Goal: Task Accomplishment & Management: Manage account settings

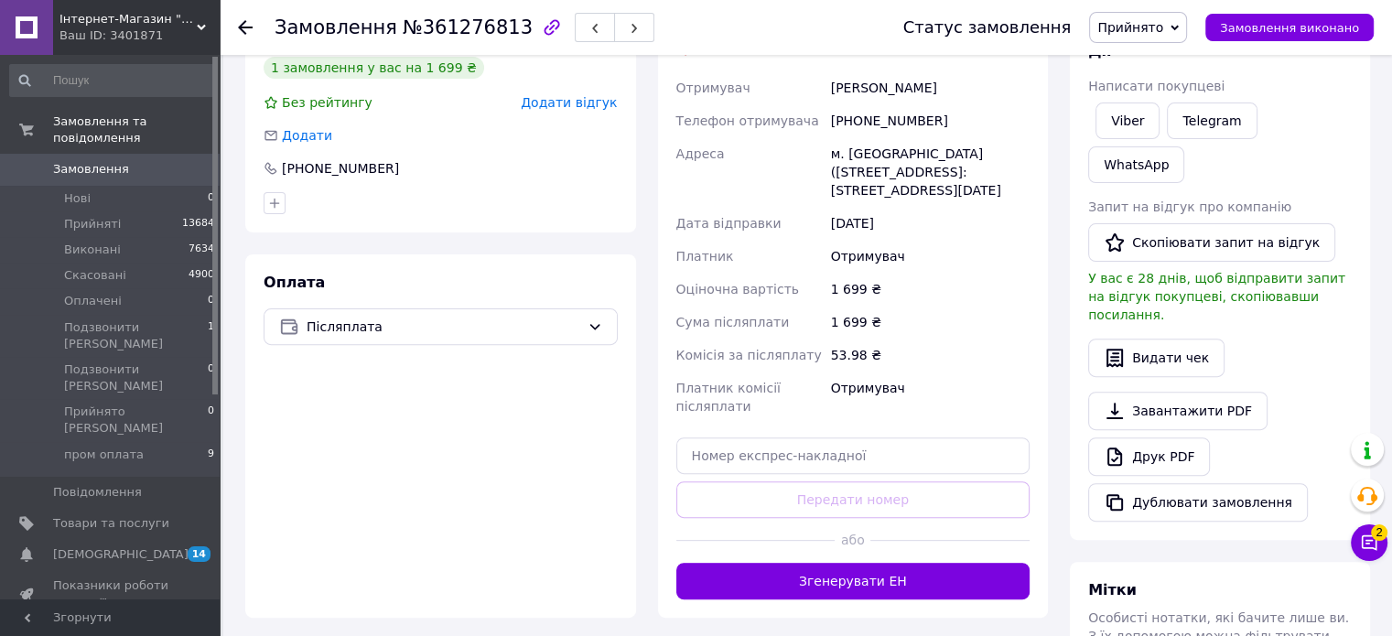
scroll to position [549, 0]
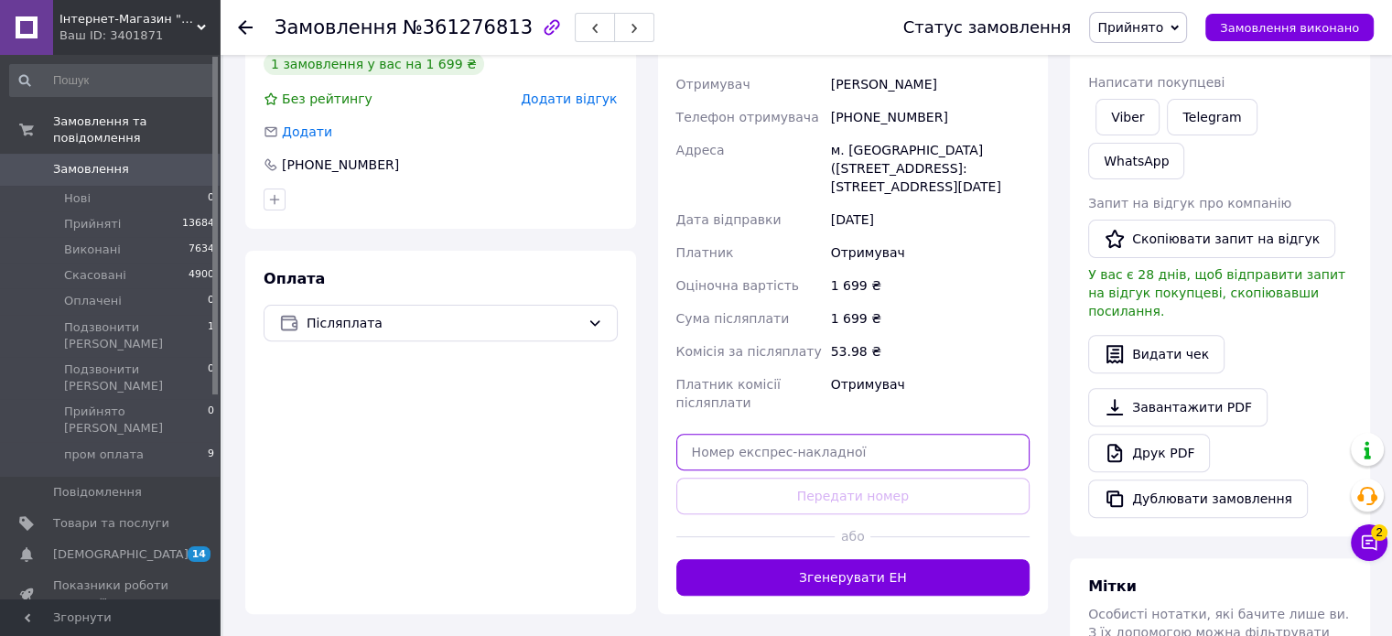
paste input "20451246305068"
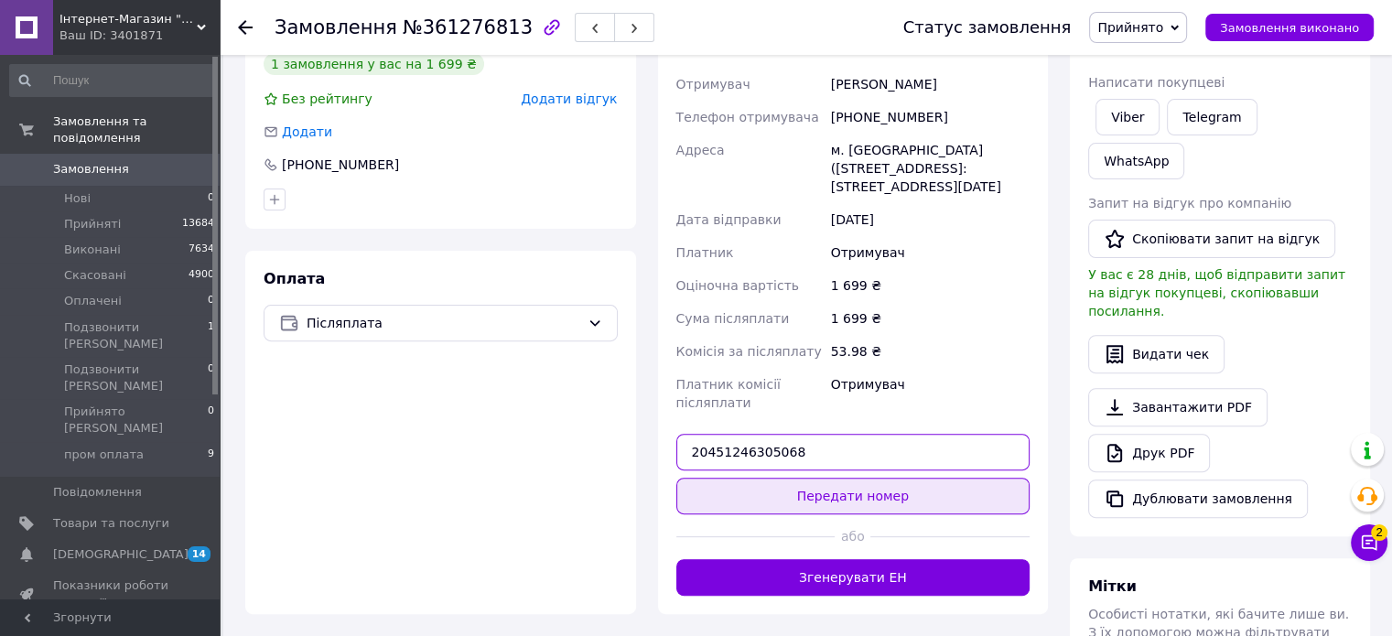
type input "20451246305068"
click at [838, 478] on button "Передати номер" at bounding box center [853, 496] width 354 height 37
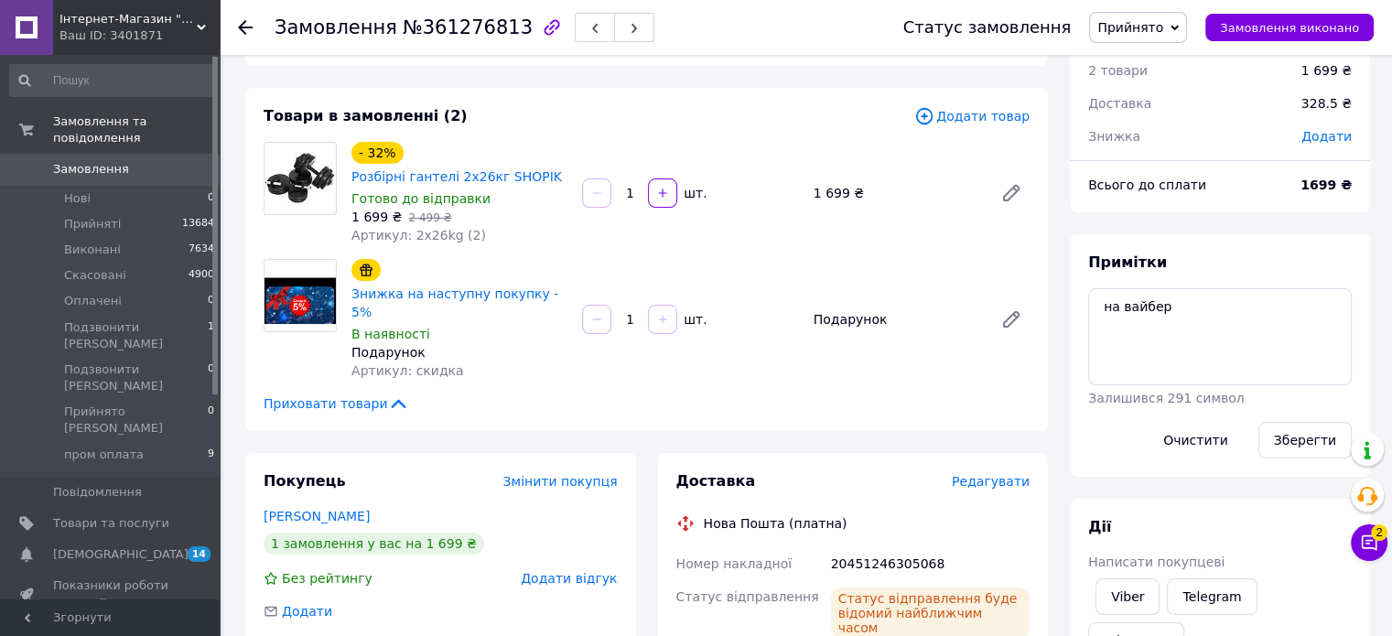
scroll to position [0, 0]
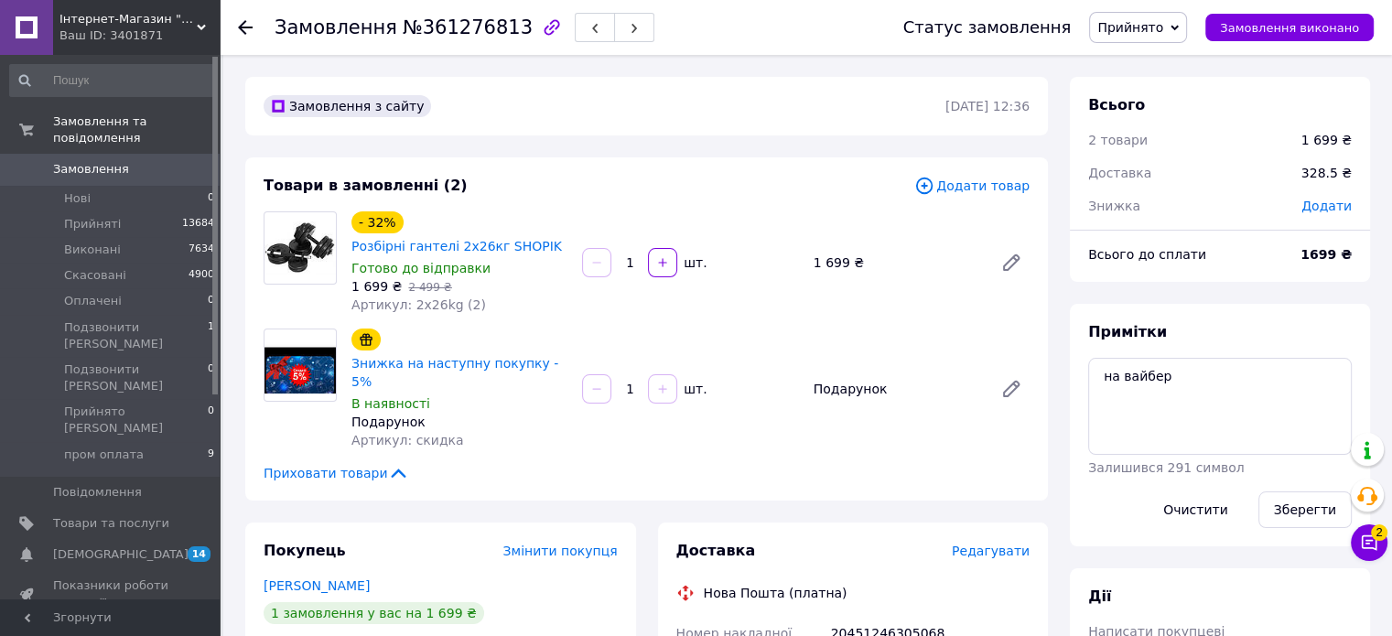
click at [135, 161] on span "Замовлення" at bounding box center [111, 169] width 116 height 16
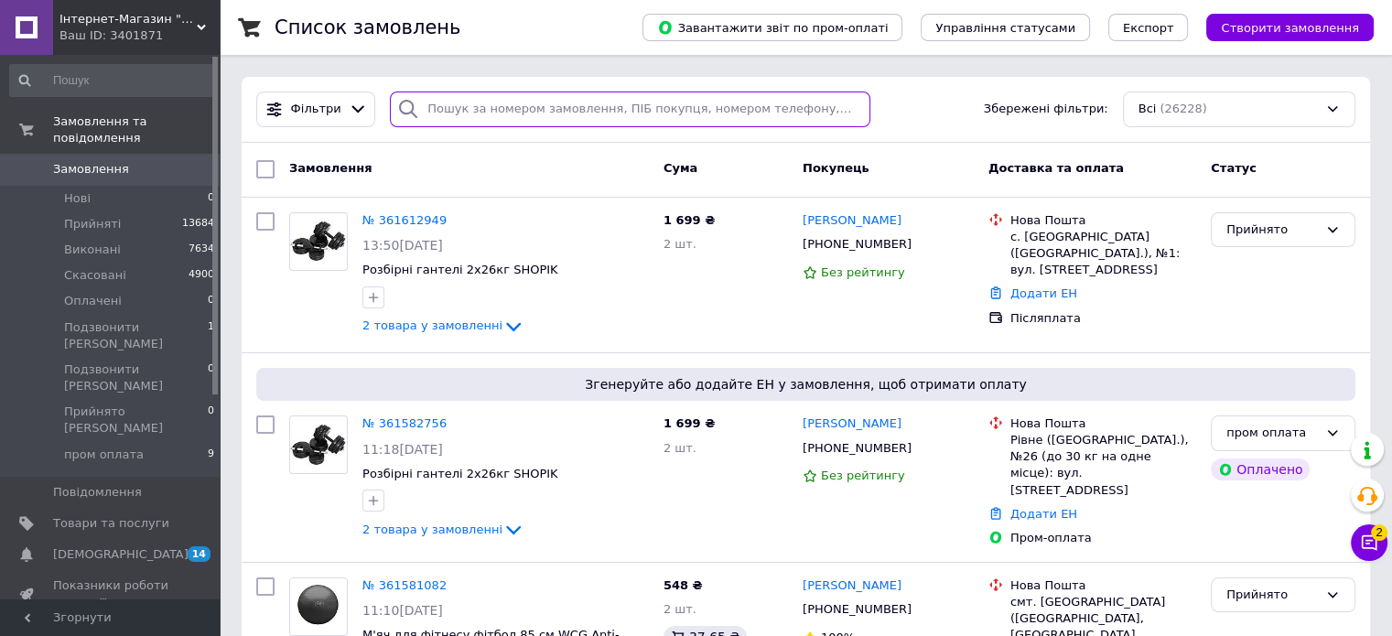
click at [524, 102] on input "search" at bounding box center [630, 110] width 481 height 36
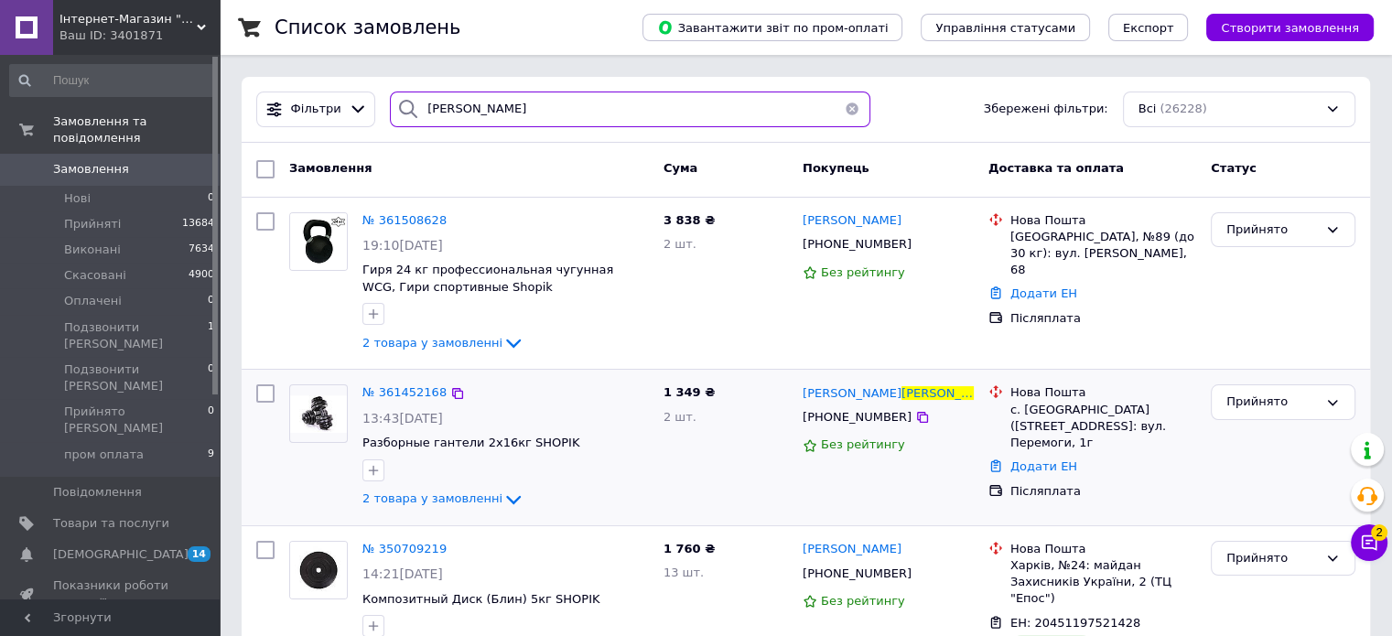
type input "алексеев"
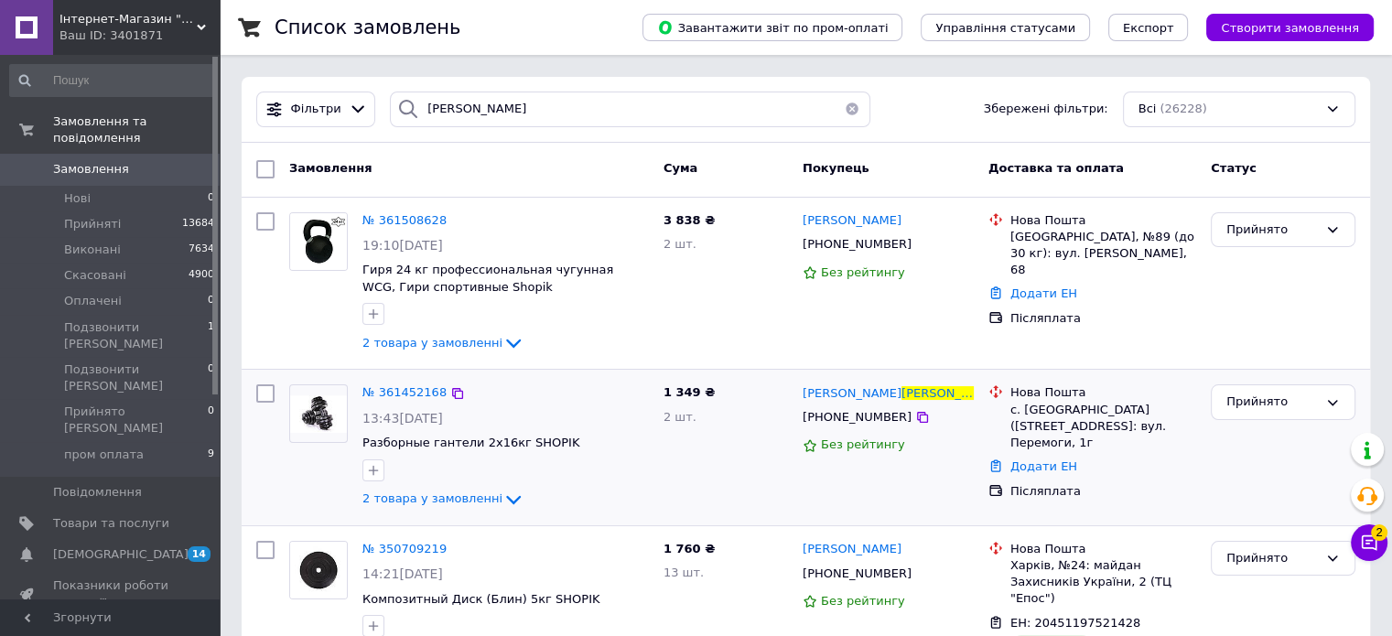
click at [330, 420] on img at bounding box center [318, 414] width 57 height 38
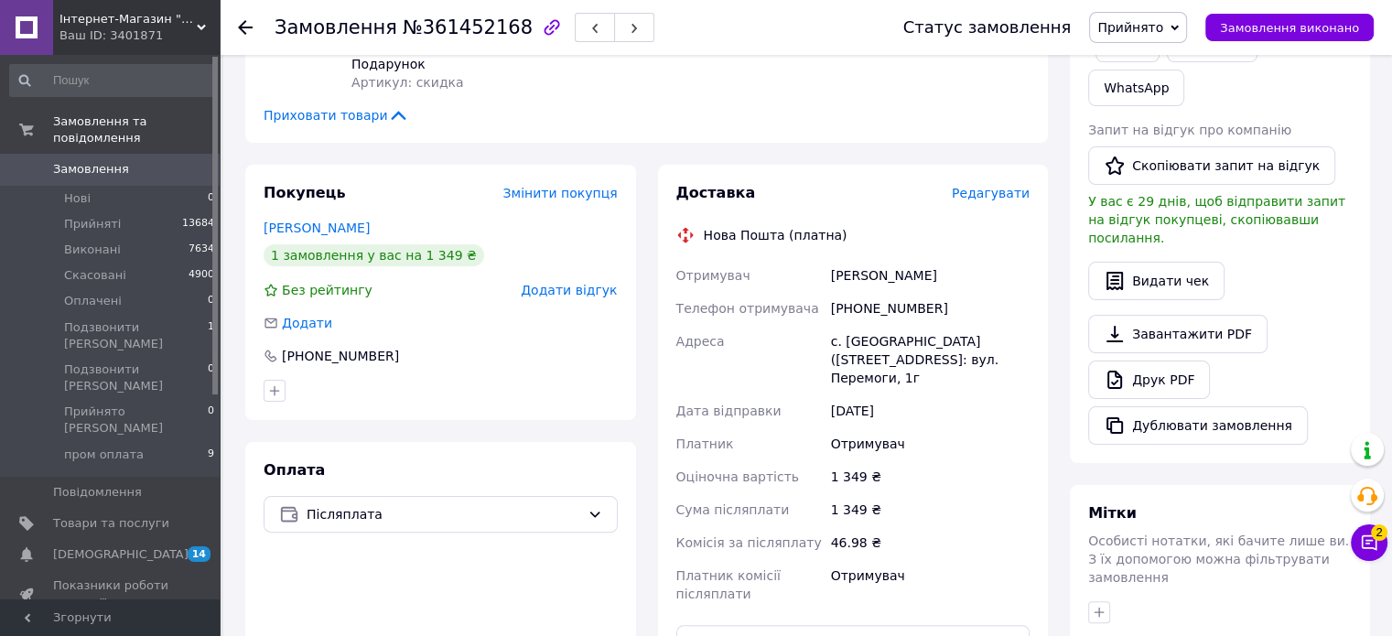
scroll to position [458, 0]
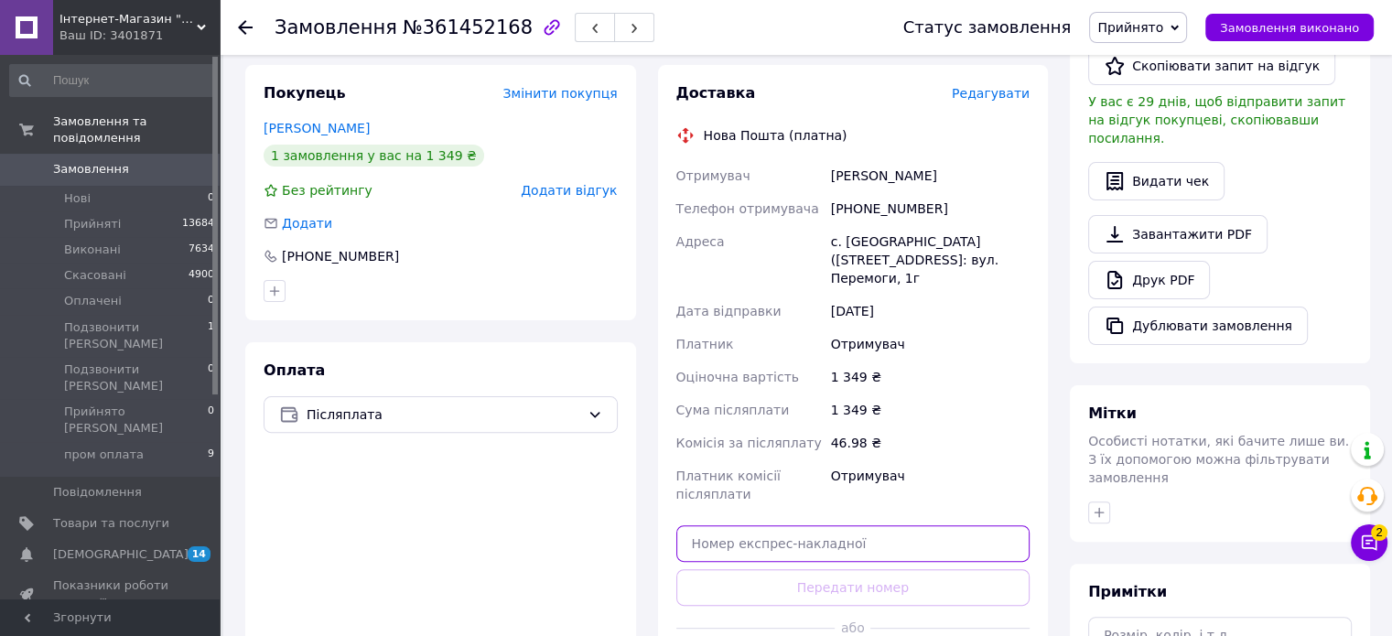
paste input "20451247095450"
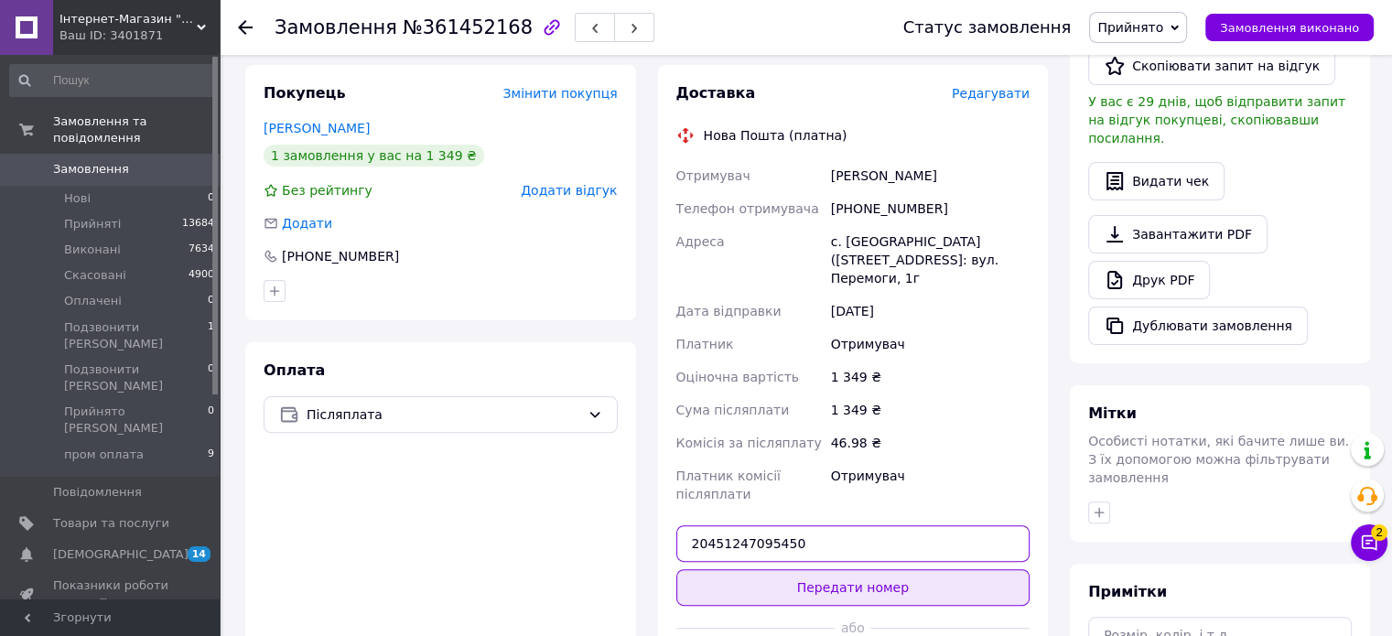
type input "20451247095450"
click at [796, 577] on button "Передати номер" at bounding box center [853, 587] width 354 height 37
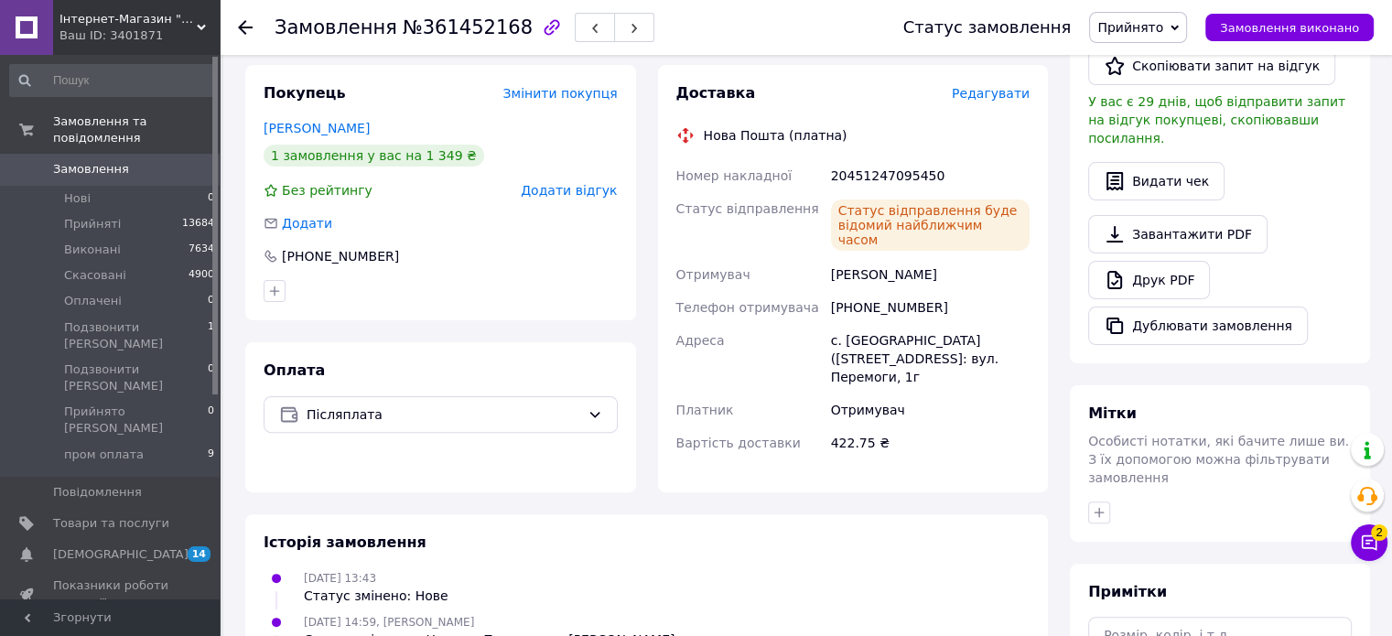
click at [187, 24] on span "Інтернет-Магазин "Shopik"" at bounding box center [127, 19] width 137 height 16
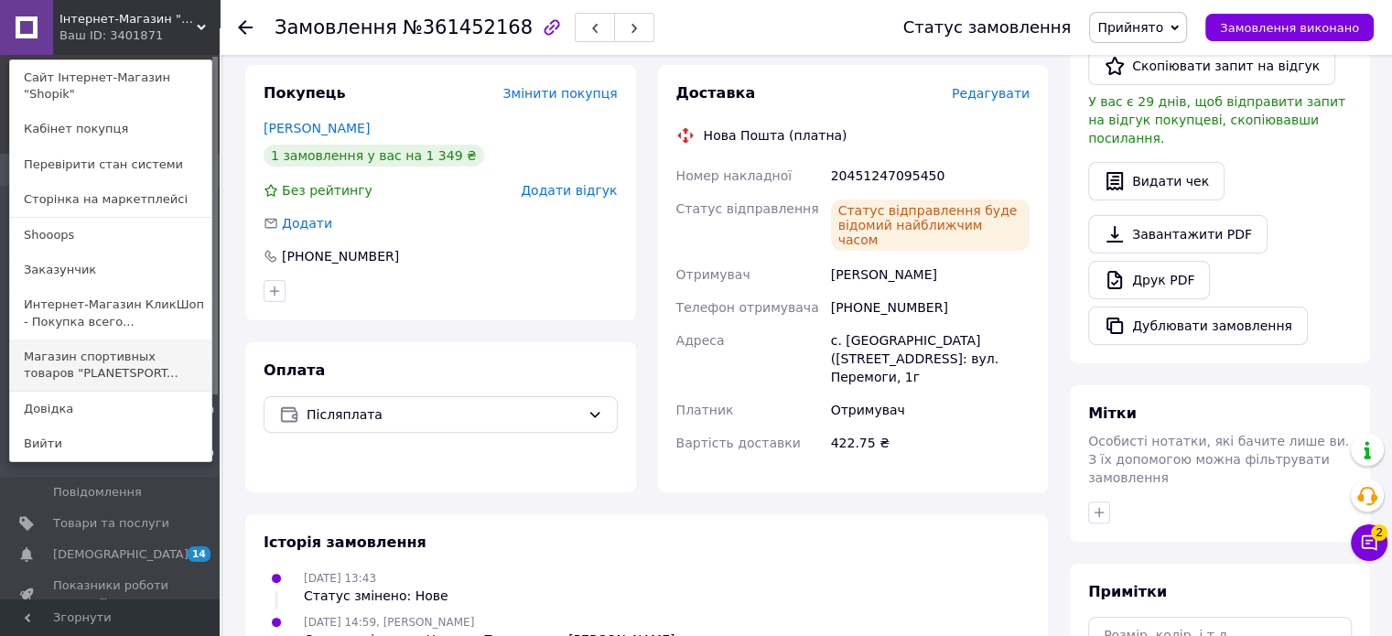
click at [129, 359] on link "Магазин спортивных товаров "PLANETSPORT..." at bounding box center [110, 365] width 201 height 51
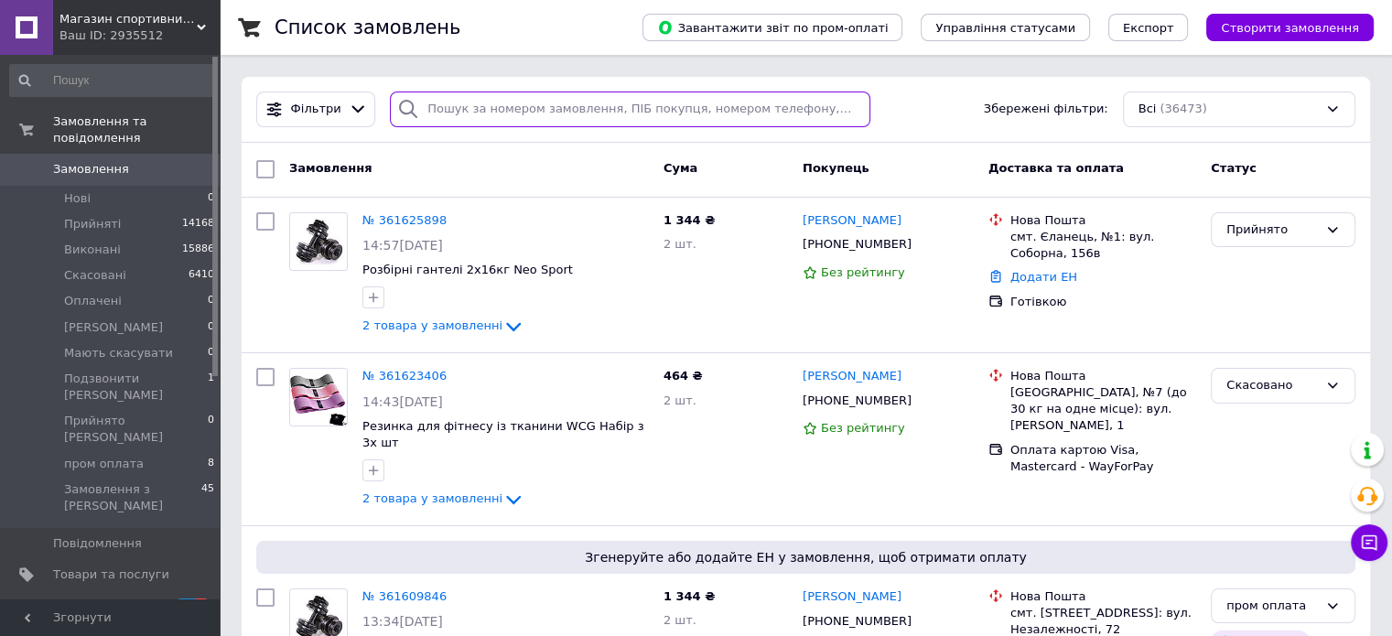
click at [441, 109] on input "search" at bounding box center [630, 110] width 481 height 36
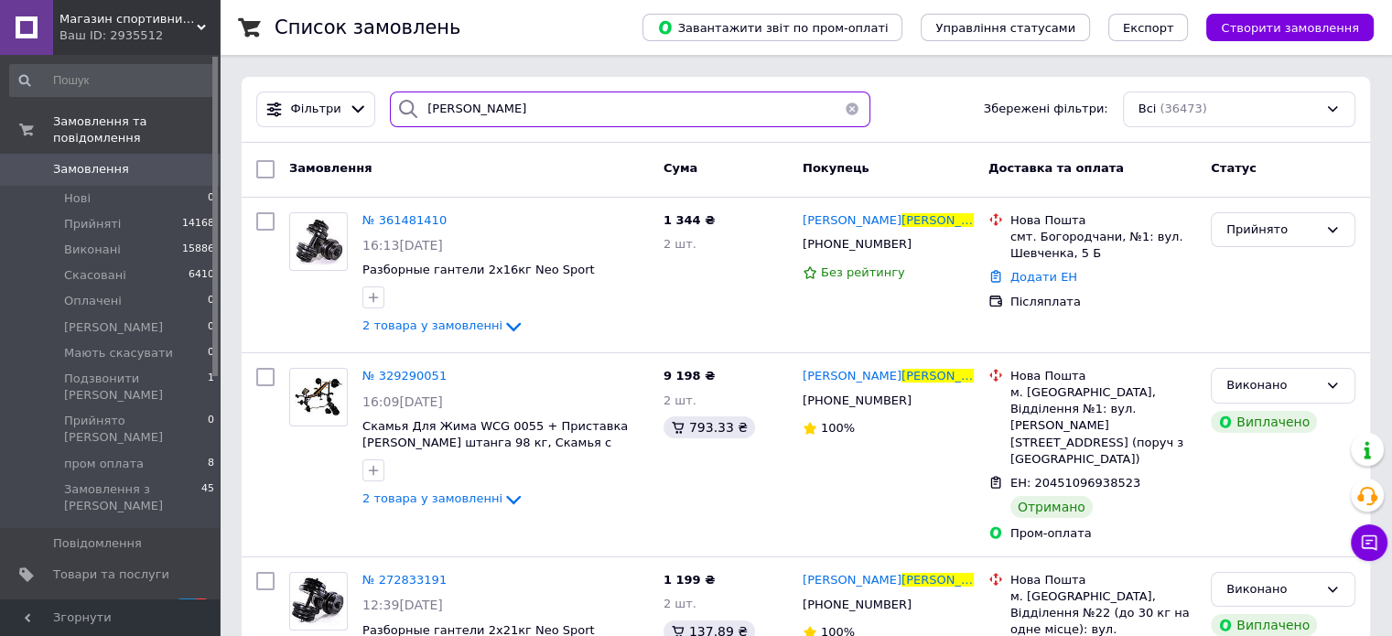
type input "гнатюк"
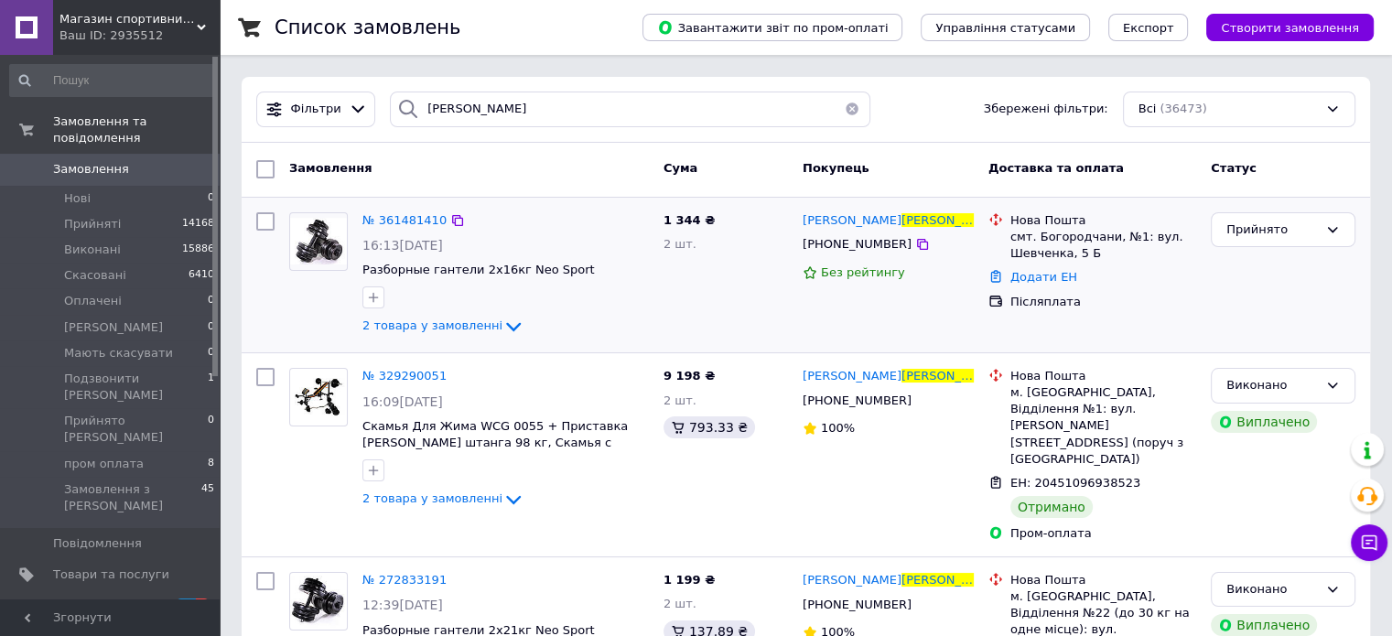
click at [330, 236] on img at bounding box center [318, 241] width 57 height 47
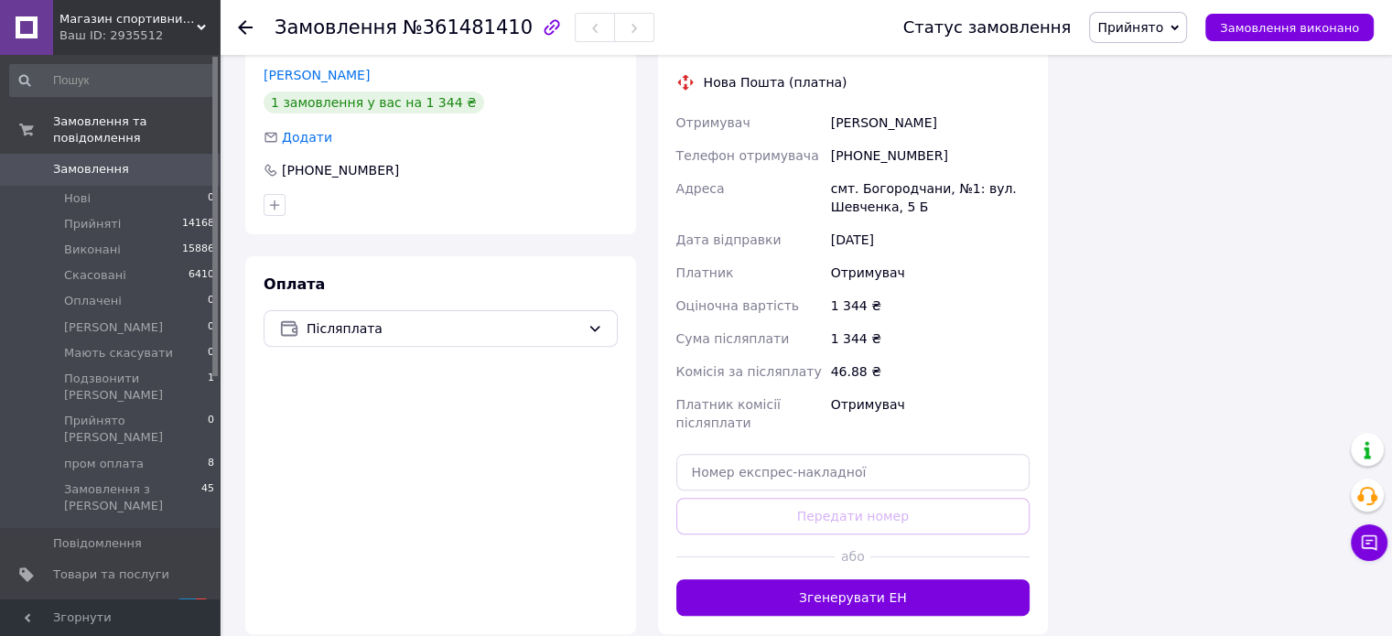
scroll to position [549, 0]
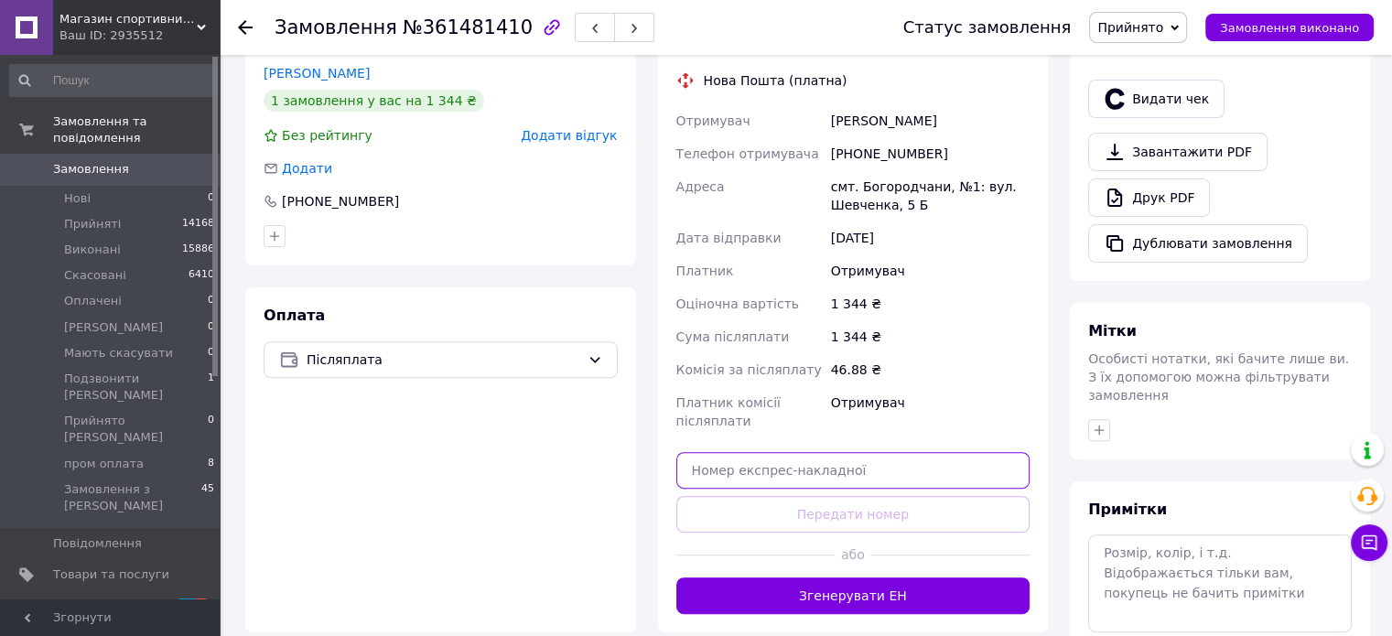
paste input "20451247096466"
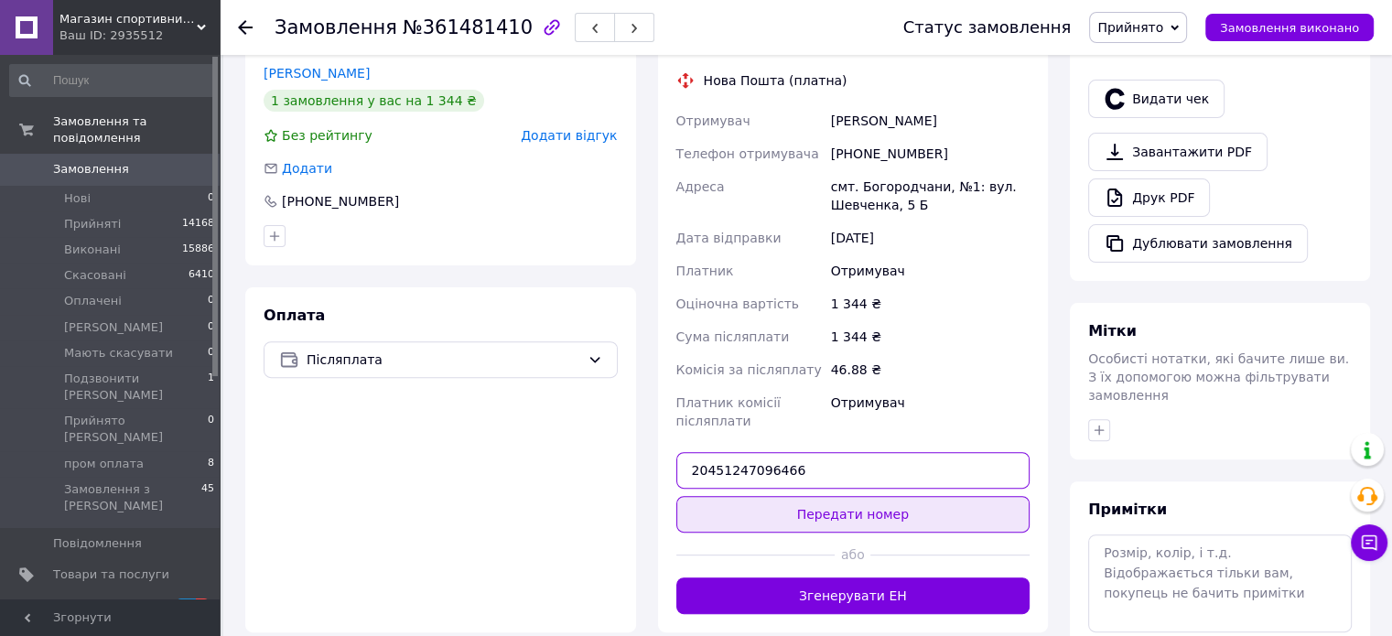
type input "20451247096466"
click at [808, 496] on button "Передати номер" at bounding box center [853, 514] width 354 height 37
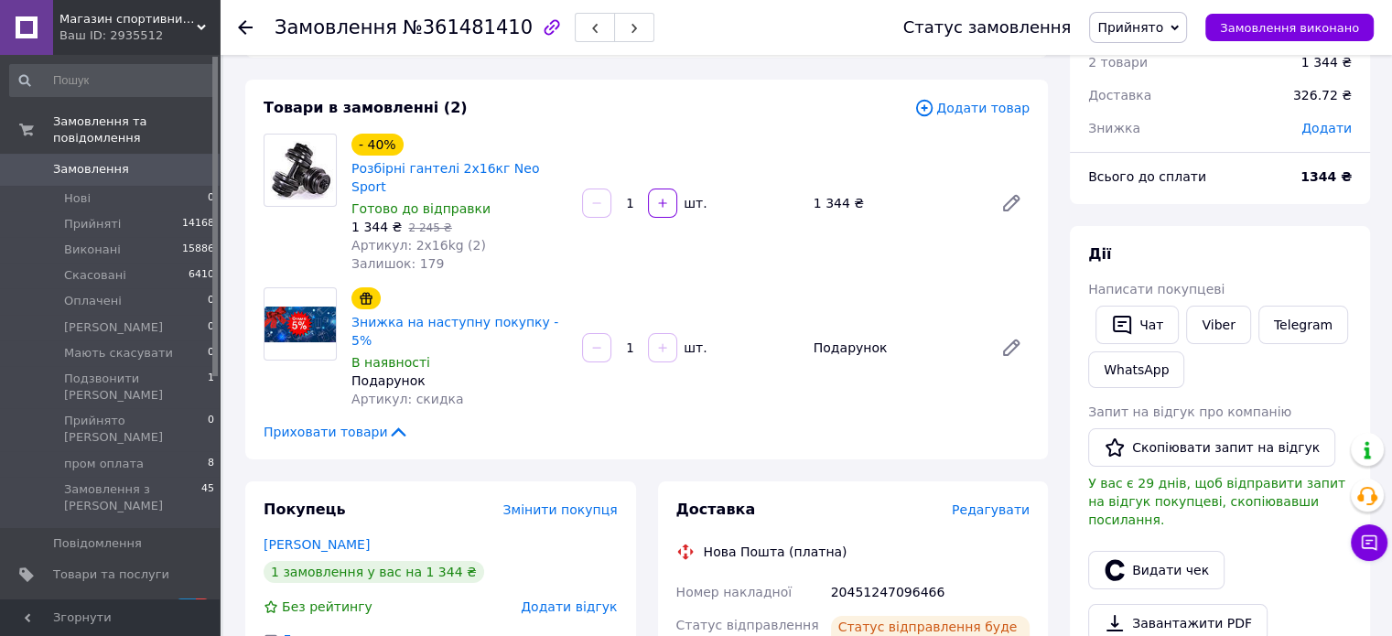
scroll to position [0, 0]
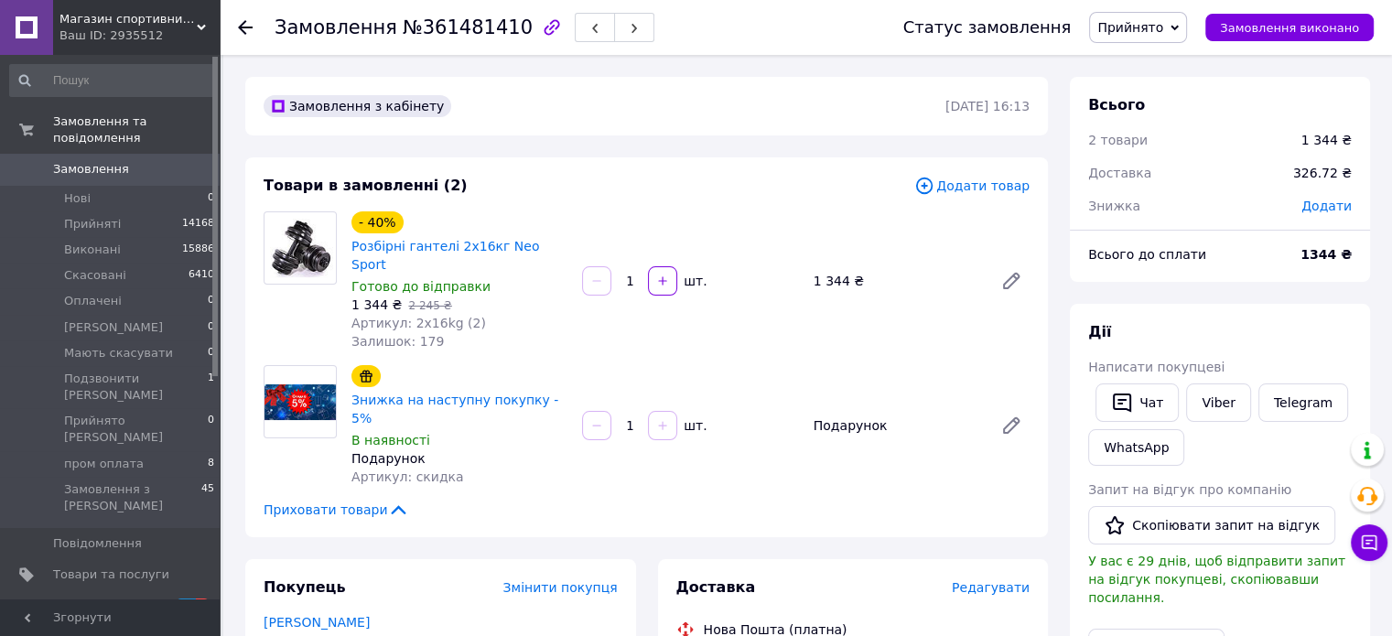
click at [158, 161] on span "Замовлення" at bounding box center [111, 169] width 116 height 16
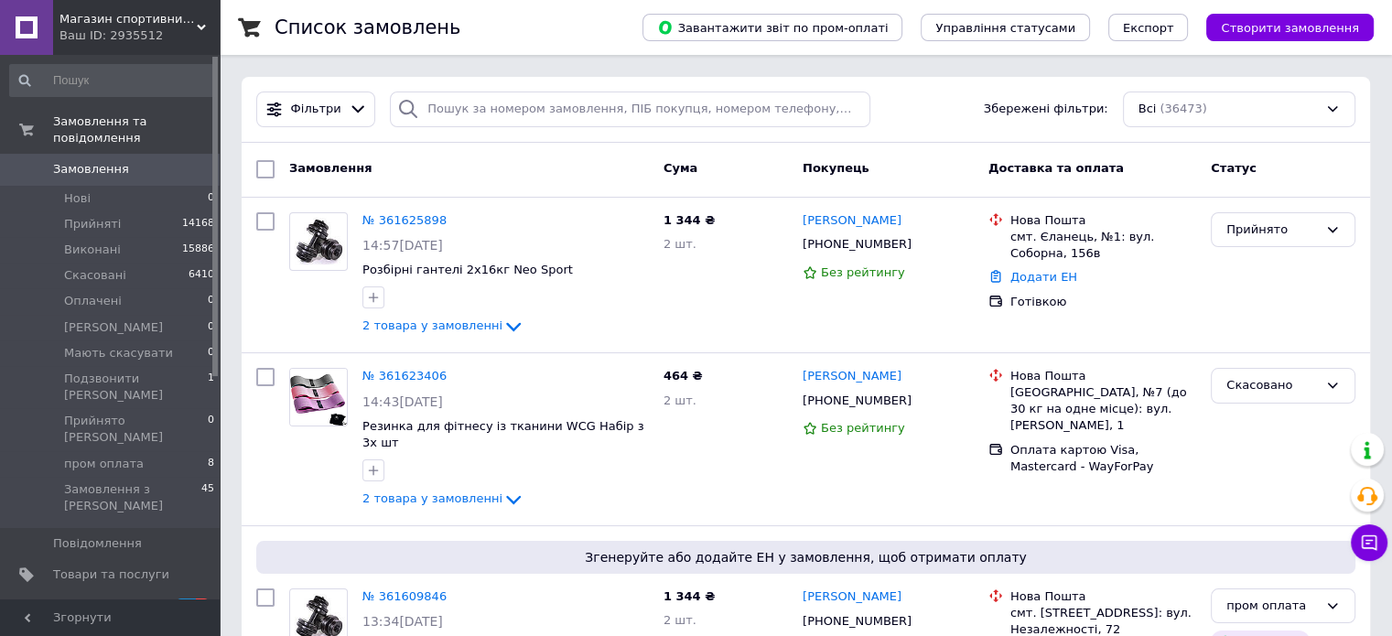
click at [159, 17] on span "Магазин спортивних товарів "PLANETSPORT"" at bounding box center [127, 19] width 137 height 16
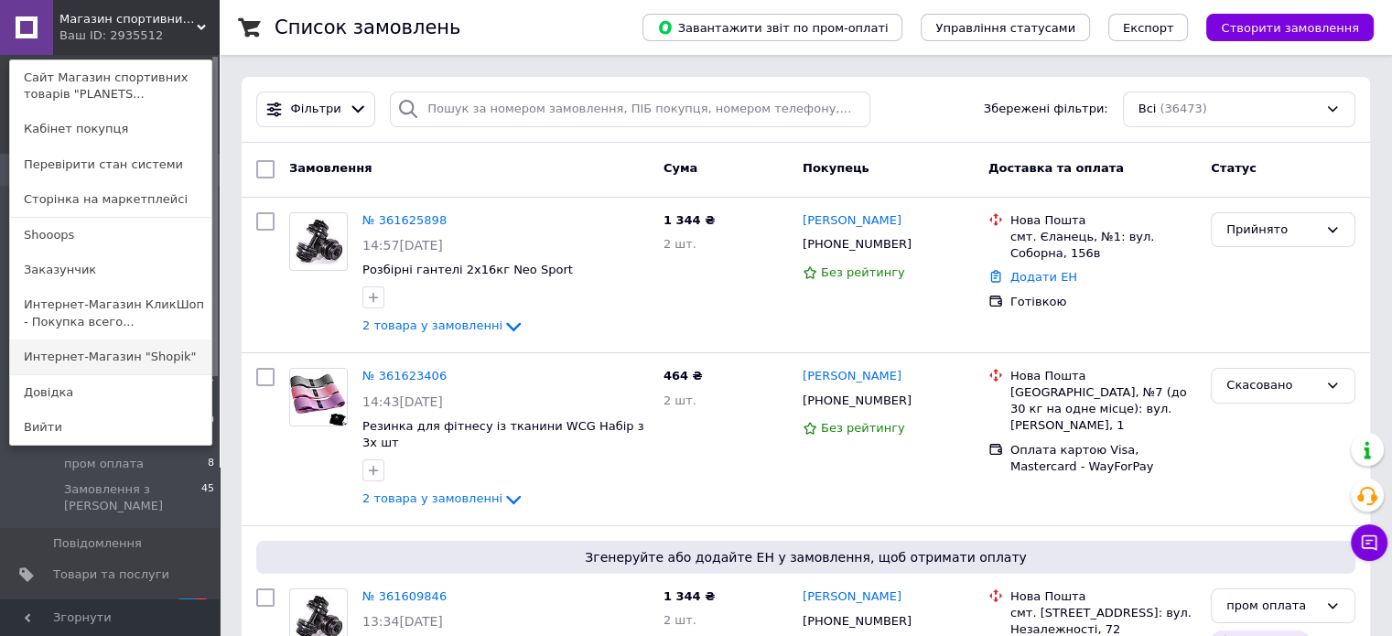
click at [150, 354] on link "Интернет-Магазин "Shopik"" at bounding box center [110, 357] width 201 height 35
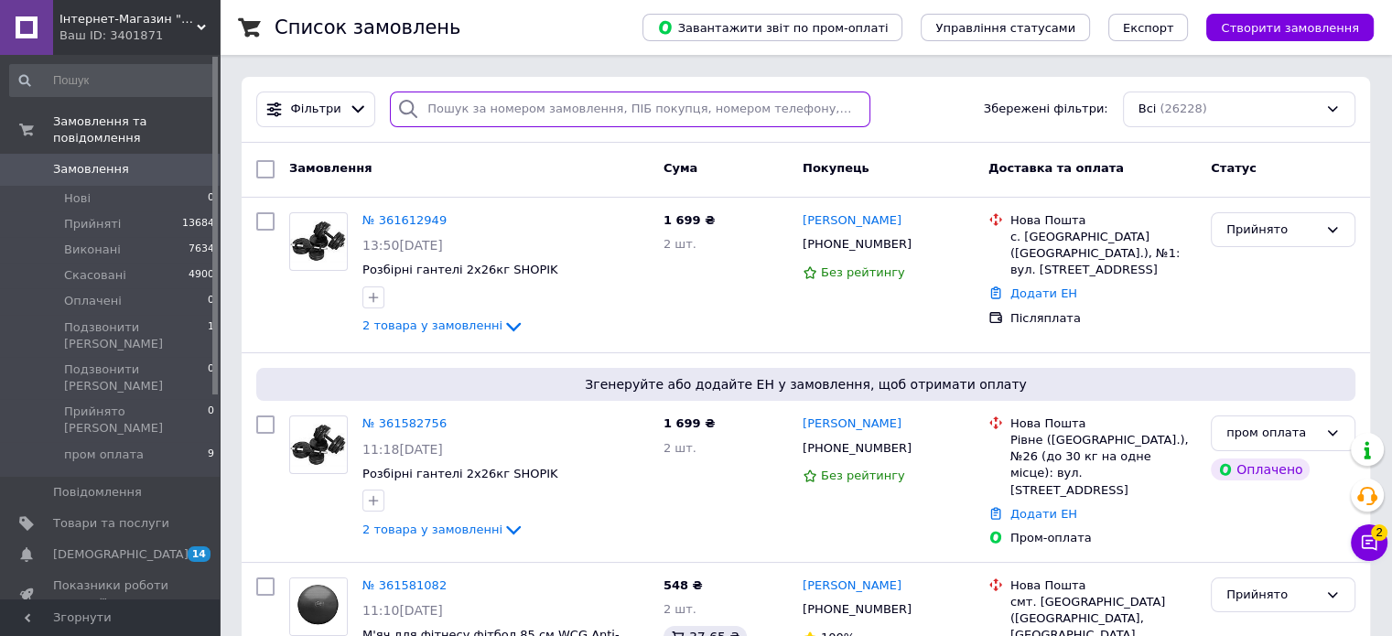
click at [472, 103] on input "search" at bounding box center [630, 110] width 481 height 36
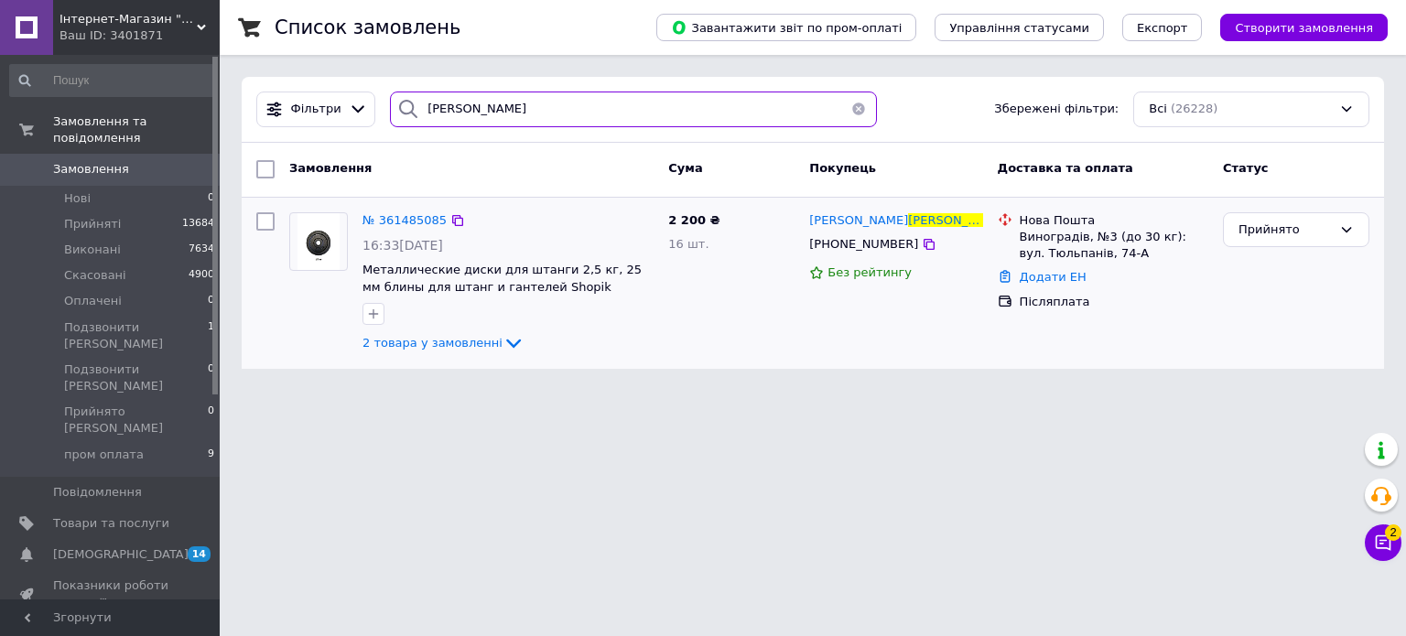
type input "погоріляк"
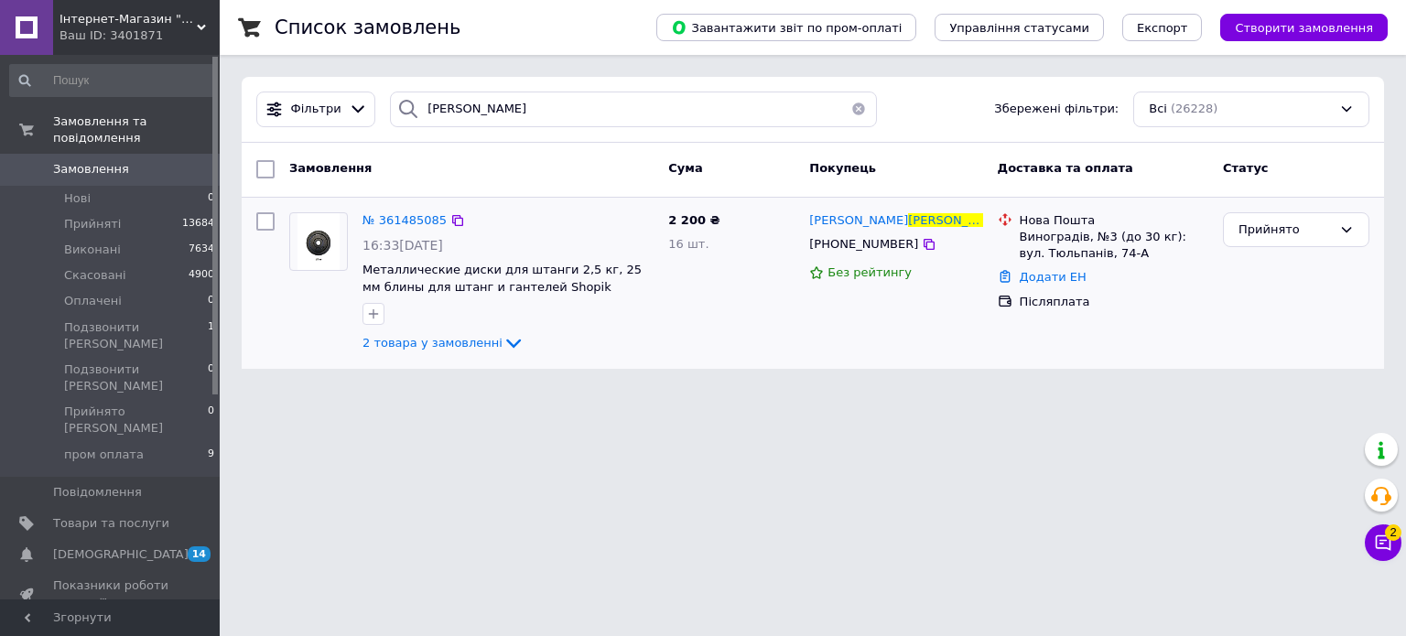
click at [326, 255] on img at bounding box center [318, 241] width 43 height 57
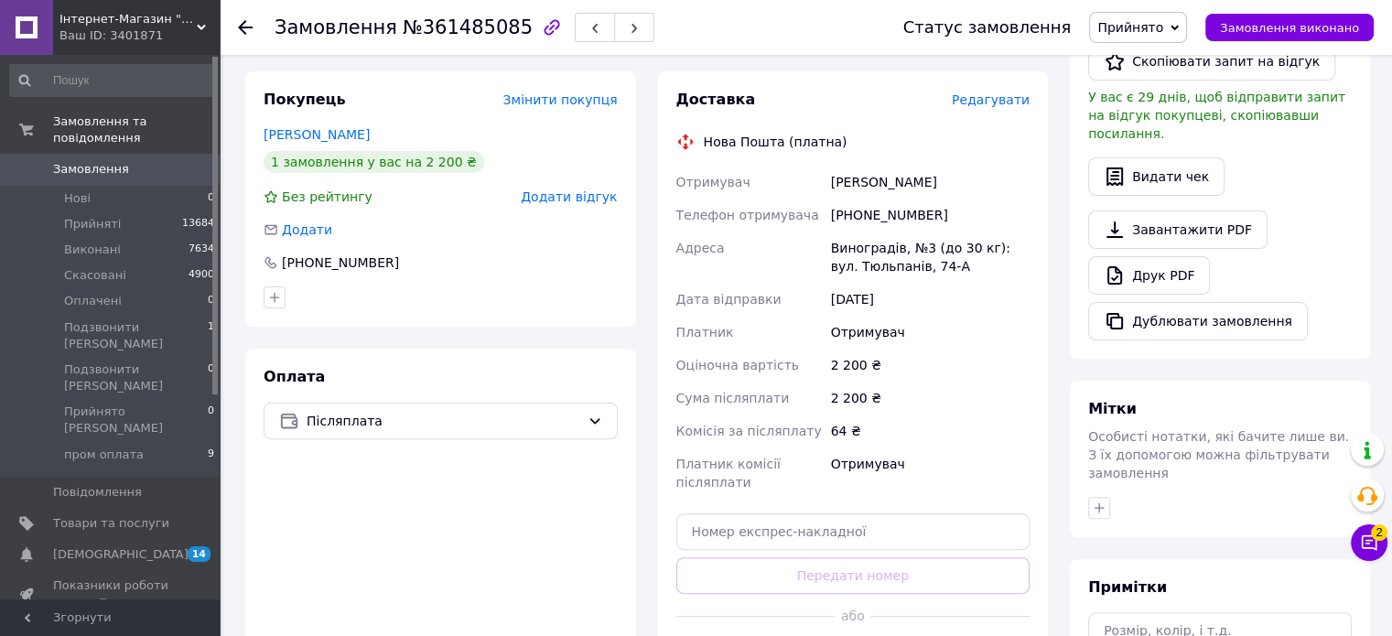
scroll to position [549, 0]
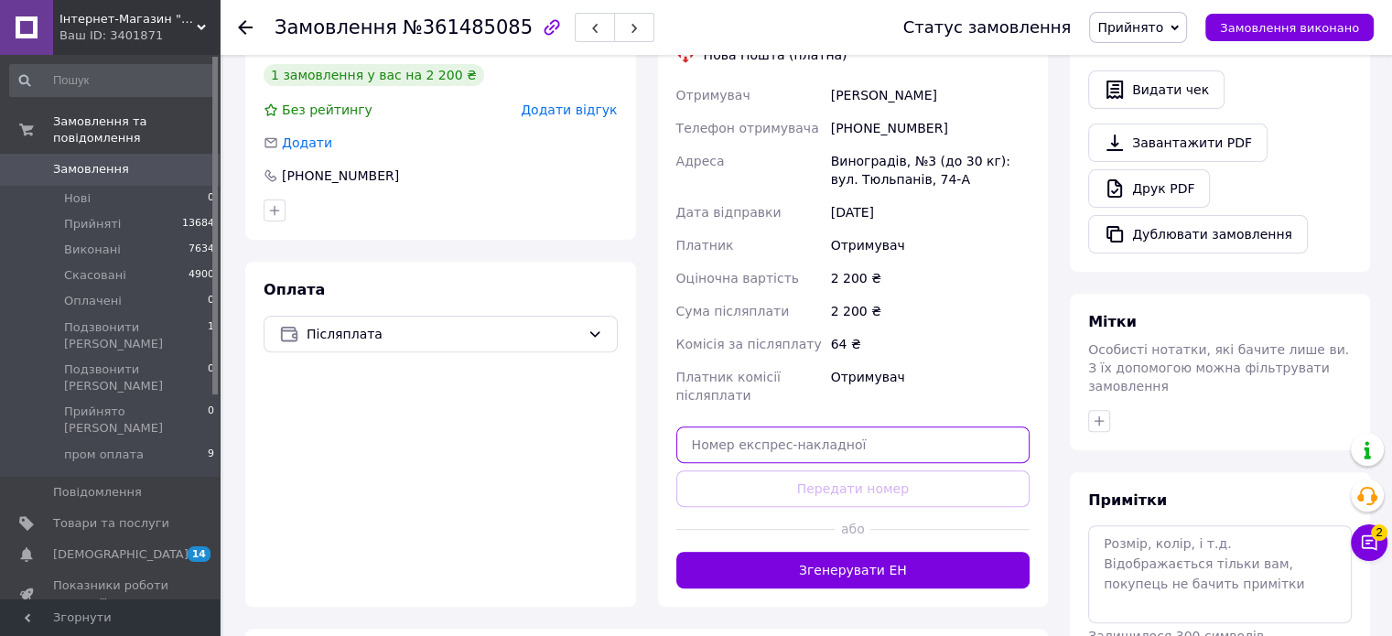
paste input "20451247124923"
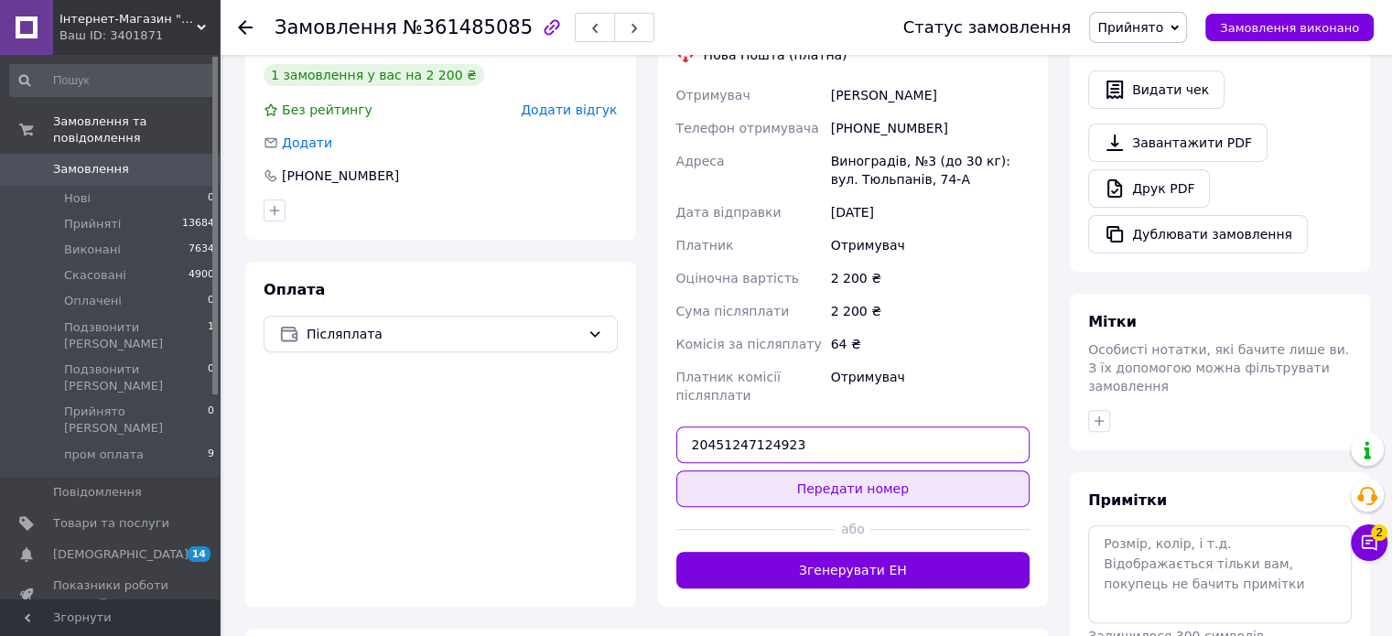
type input "20451247124923"
click at [822, 479] on button "Передати номер" at bounding box center [853, 488] width 354 height 37
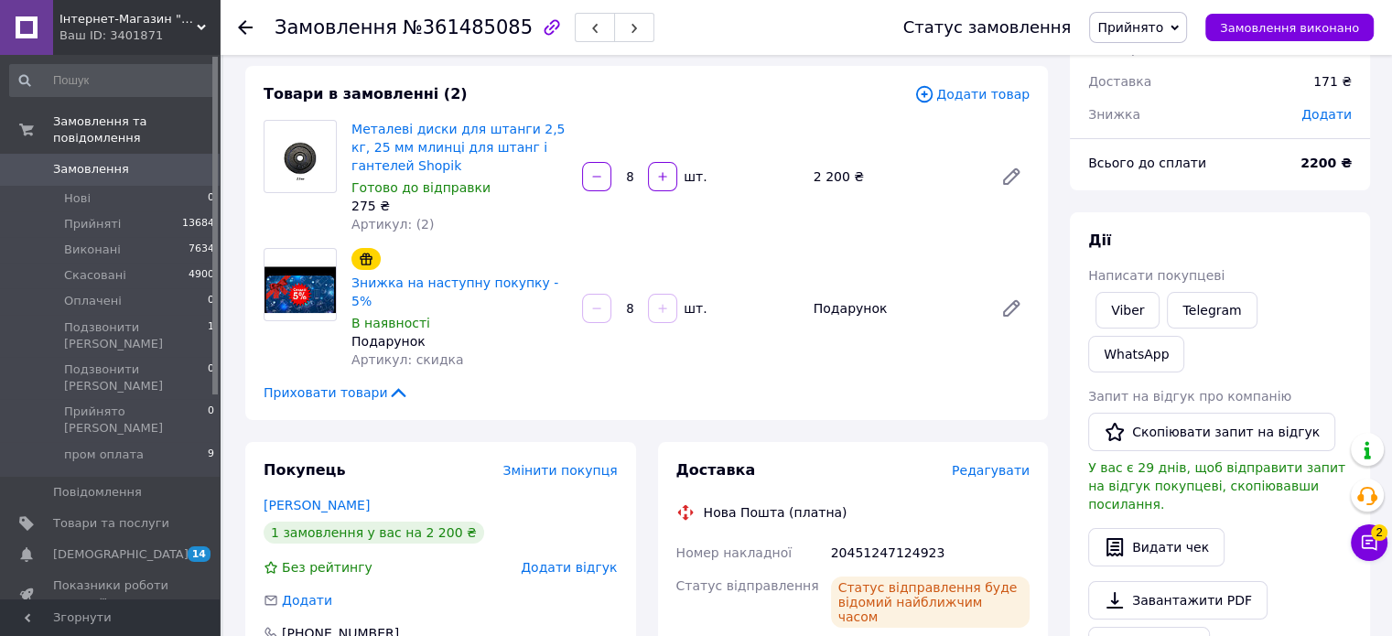
scroll to position [0, 0]
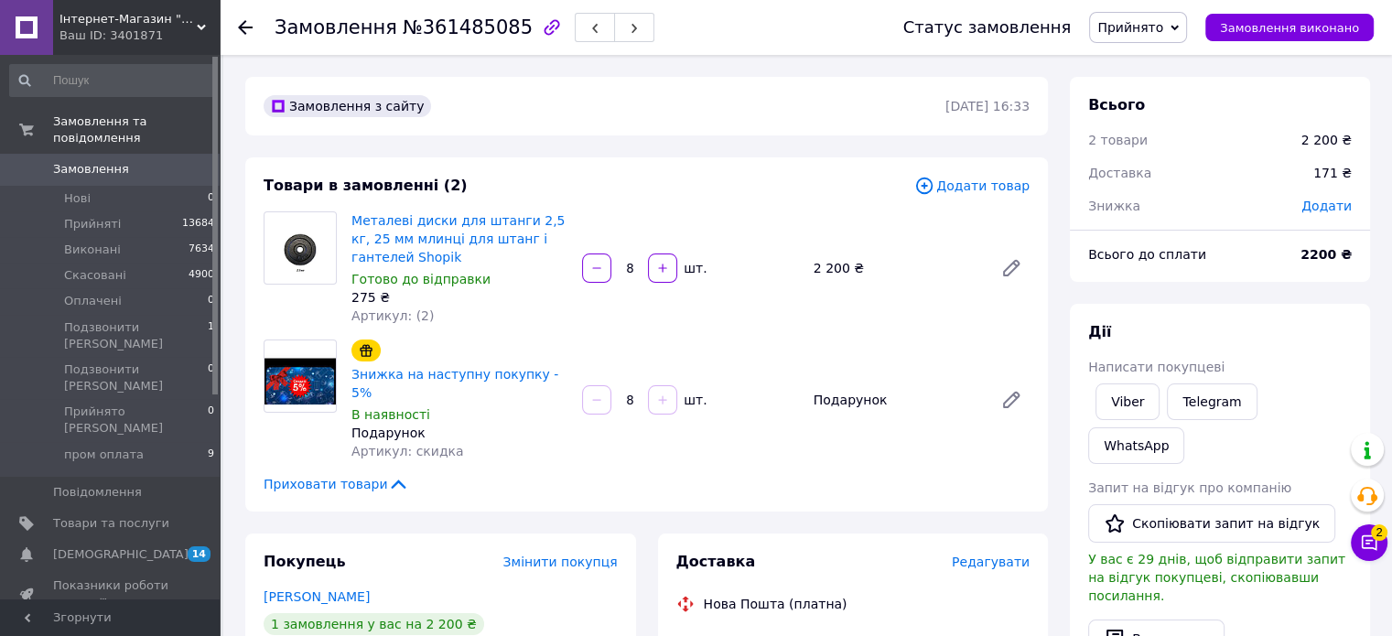
click at [190, 25] on span "Інтернет-Магазин "Shopik"" at bounding box center [127, 19] width 137 height 16
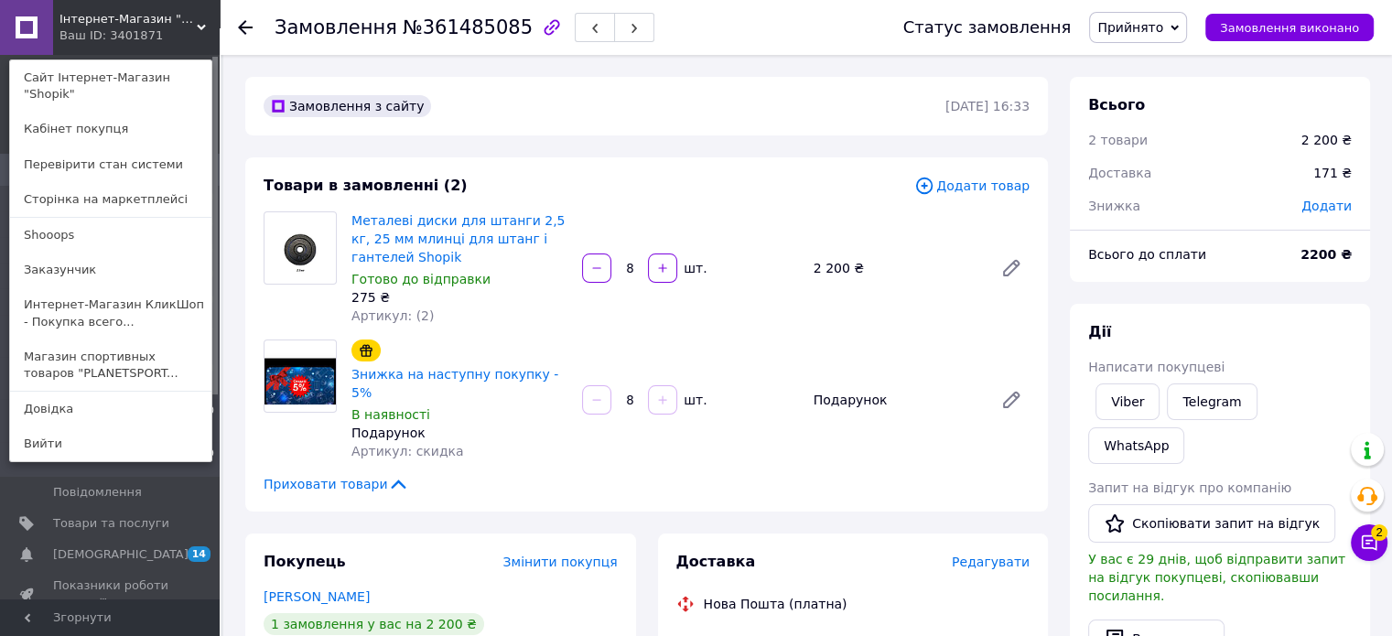
drag, startPoint x: 139, startPoint y: 351, endPoint x: 150, endPoint y: 347, distance: 11.9
click at [139, 351] on link "Магазин спортивных товаров "PLANETSPORT..." at bounding box center [110, 365] width 201 height 51
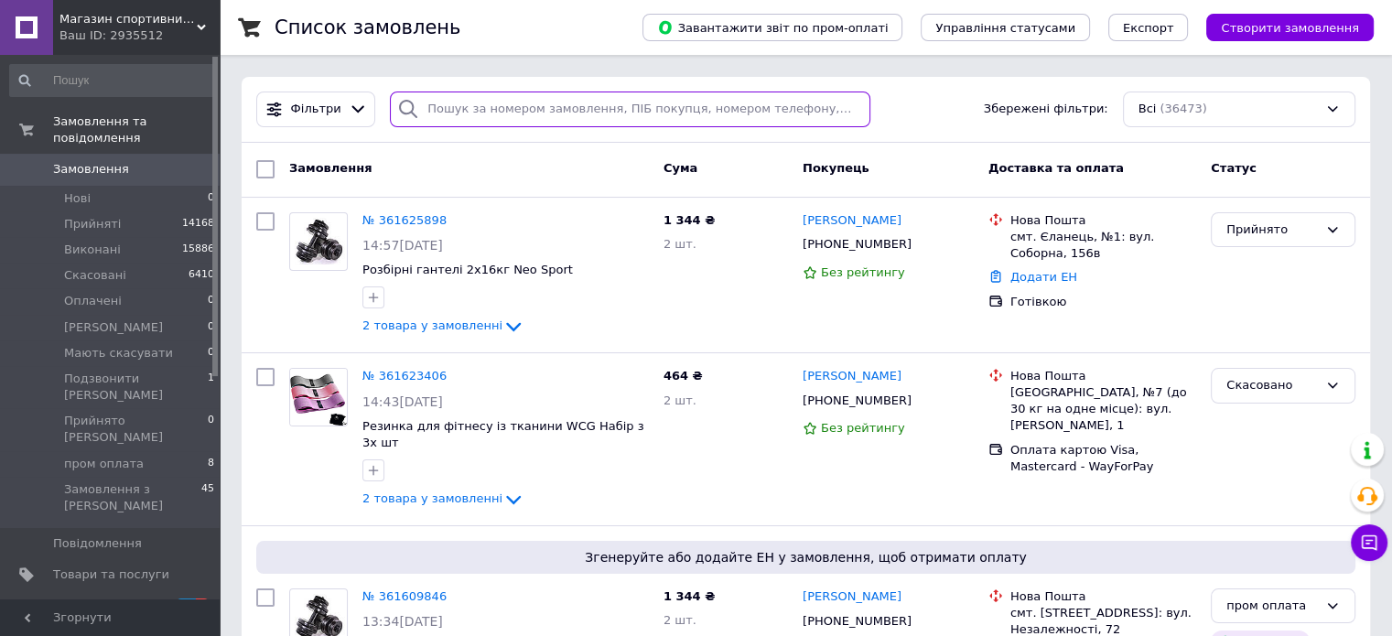
click at [505, 111] on input "search" at bounding box center [630, 110] width 481 height 36
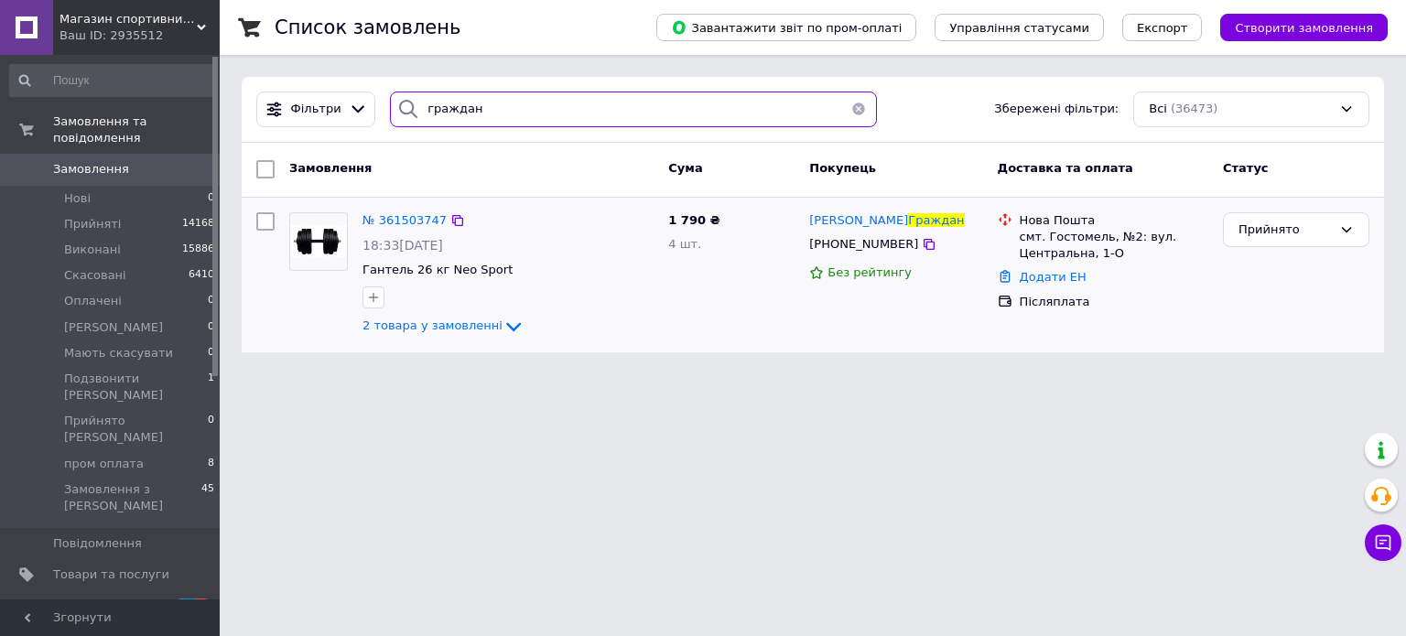
type input "граждан"
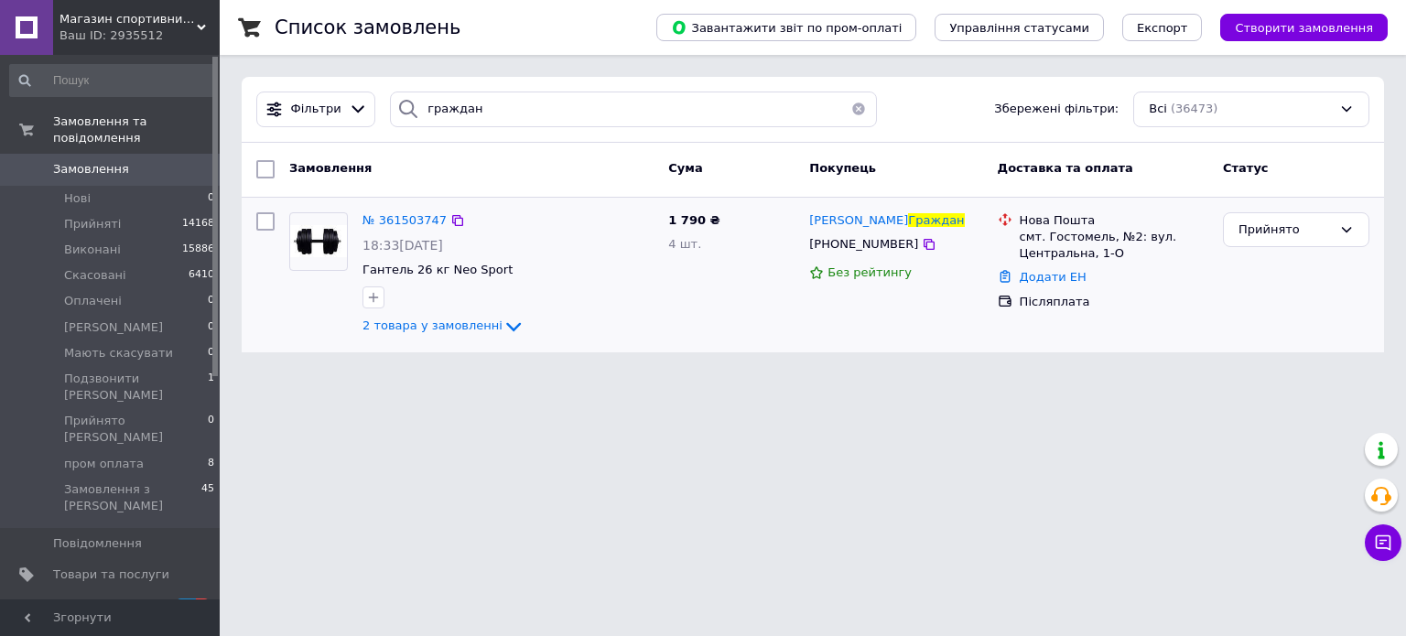
click at [338, 244] on img at bounding box center [318, 241] width 57 height 32
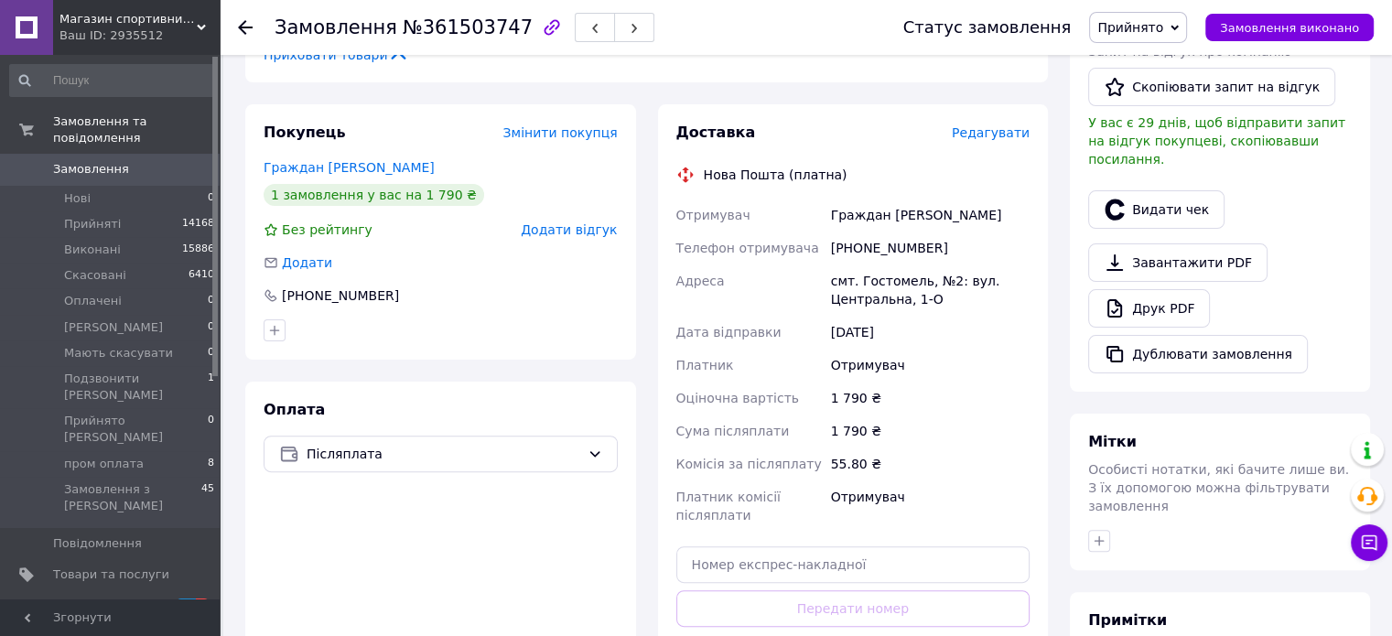
scroll to position [458, 0]
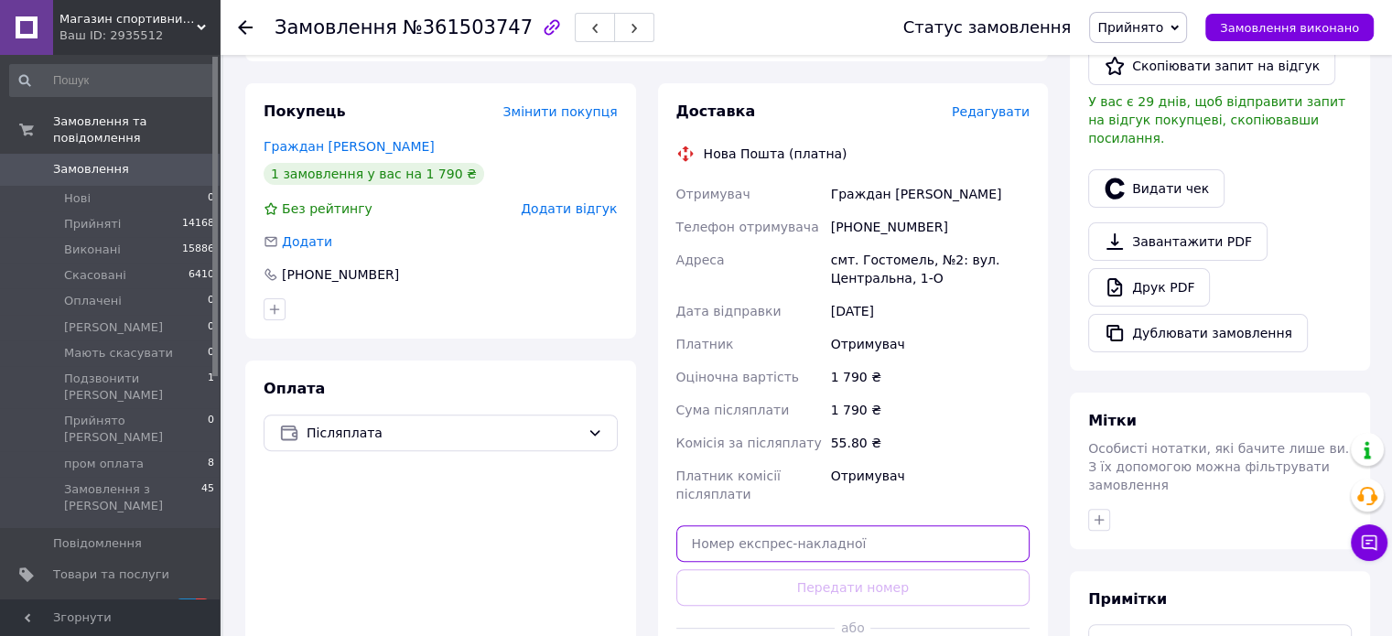
paste input "20451247080687"
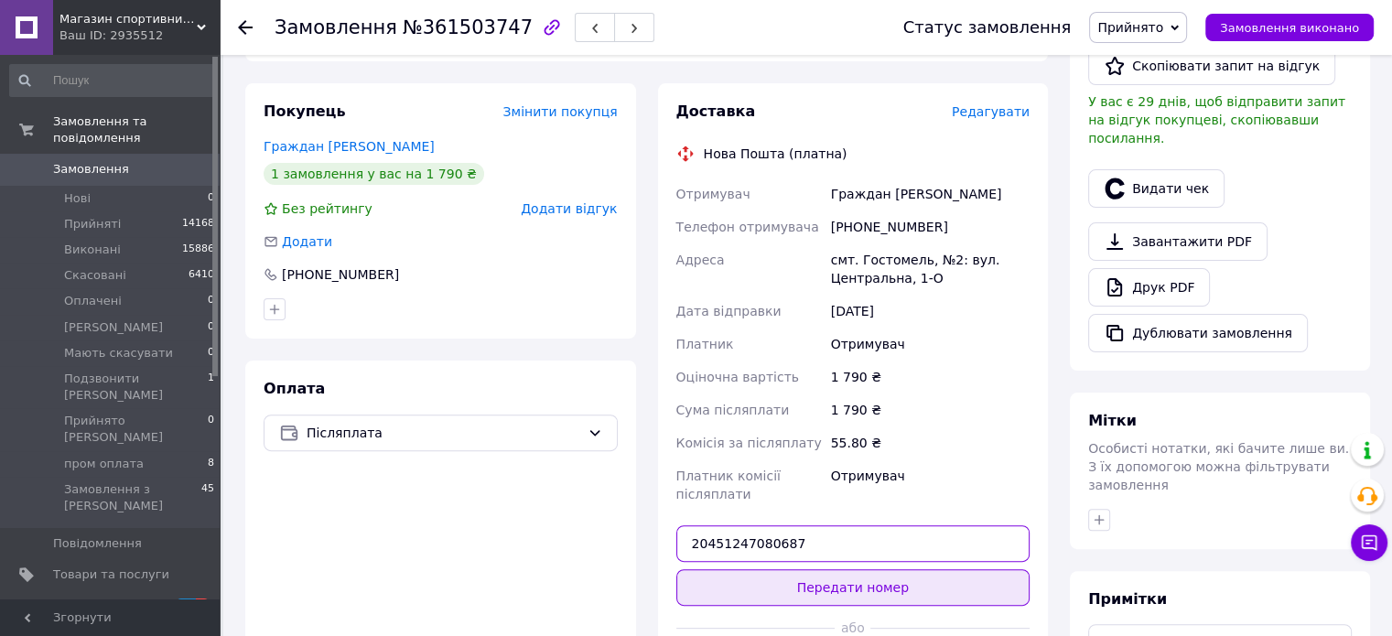
type input "20451247080687"
click at [824, 569] on button "Передати номер" at bounding box center [853, 587] width 354 height 37
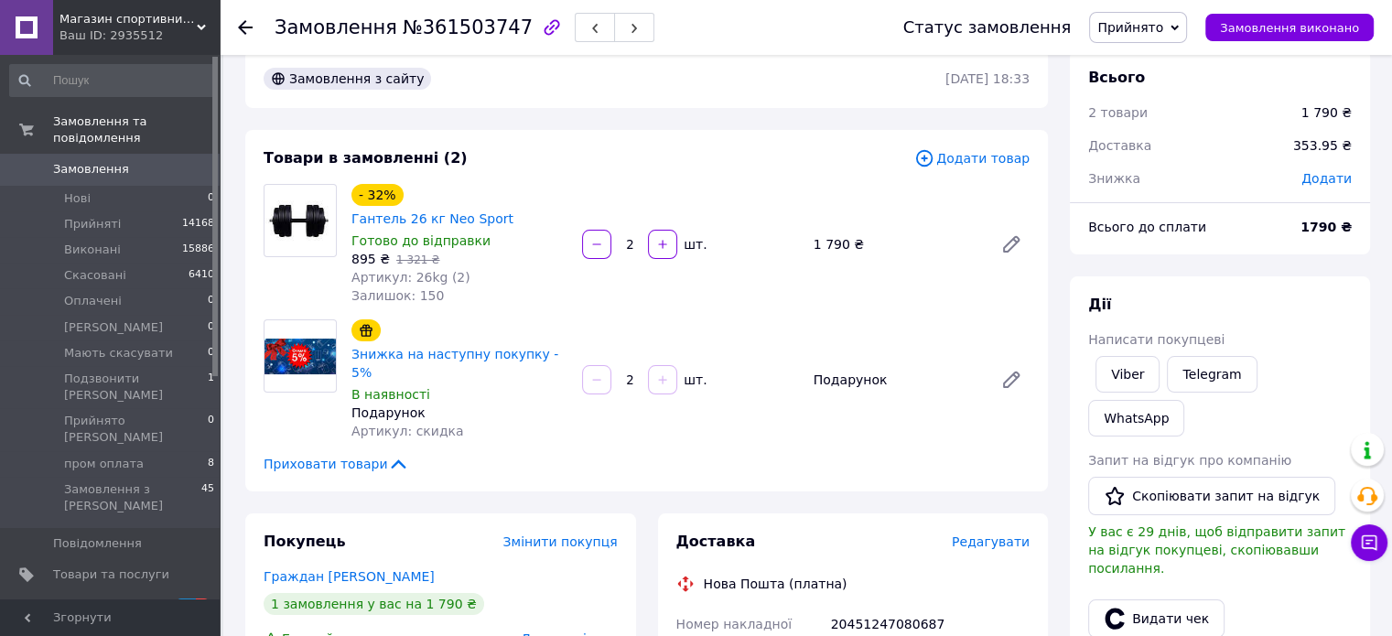
scroll to position [0, 0]
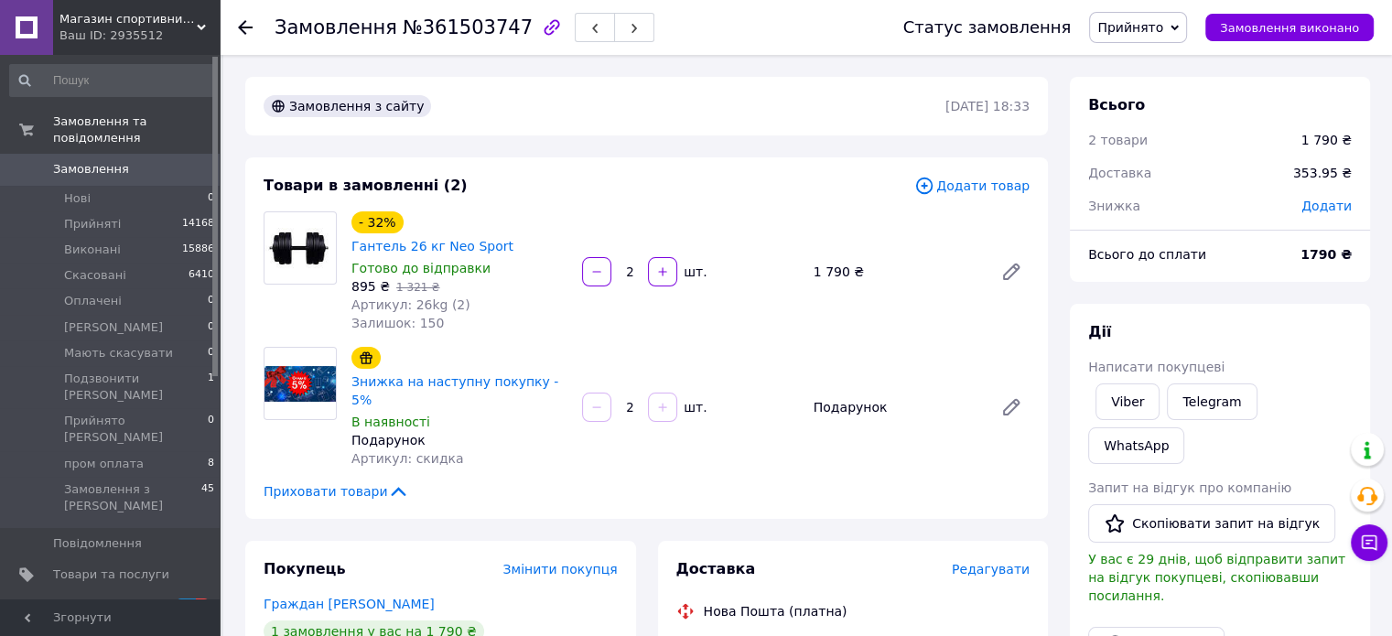
click at [135, 28] on div "Ваш ID: 2935512" at bounding box center [139, 35] width 160 height 16
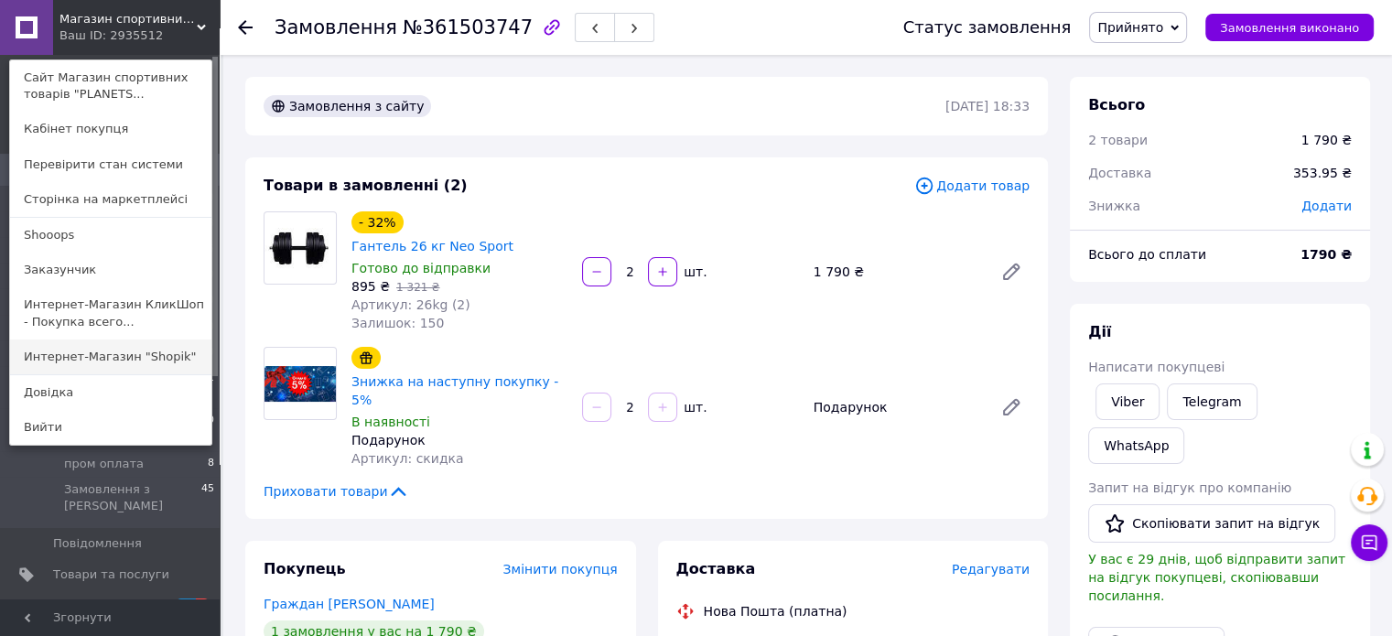
click at [168, 344] on link "Интернет-Магазин "Shopik"" at bounding box center [110, 357] width 201 height 35
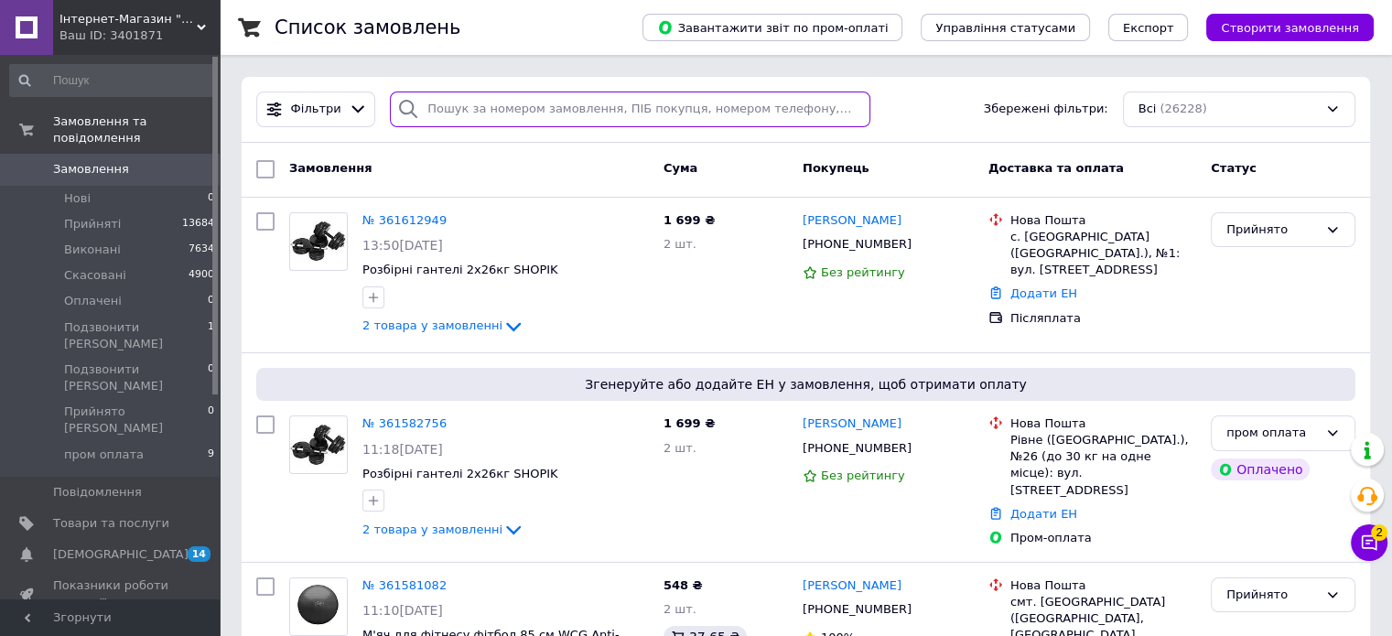
click at [444, 100] on input "search" at bounding box center [630, 110] width 481 height 36
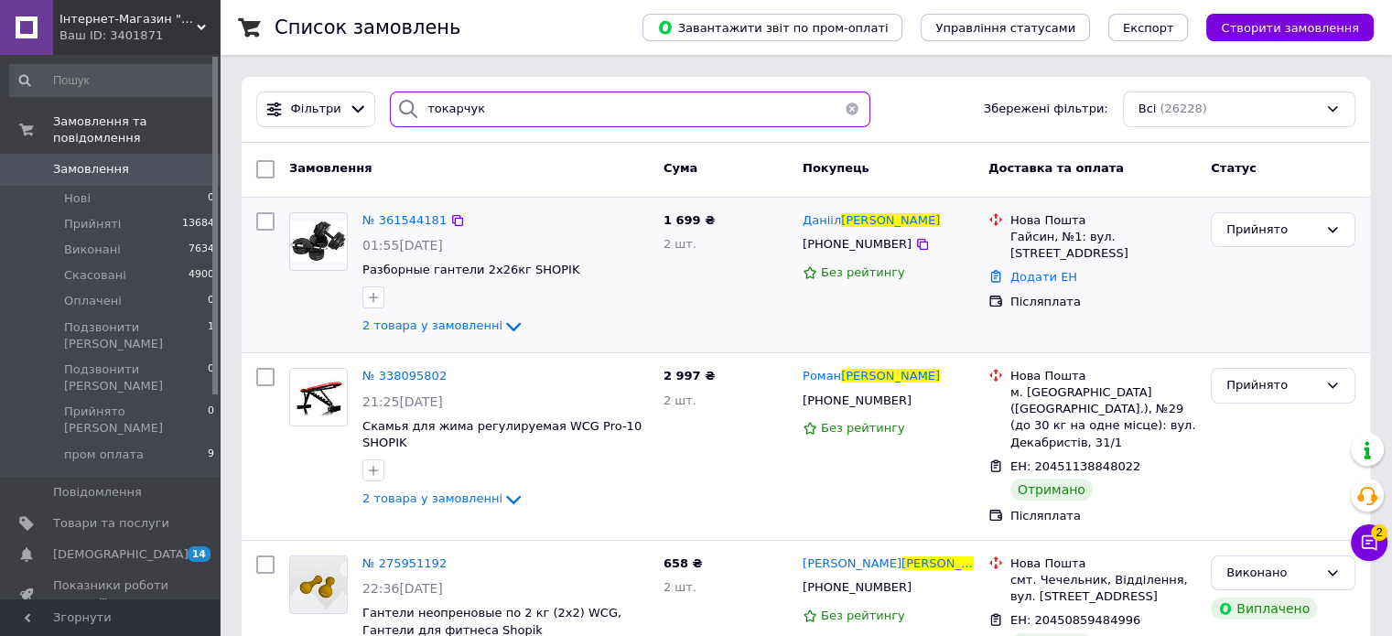
type input "токарчук"
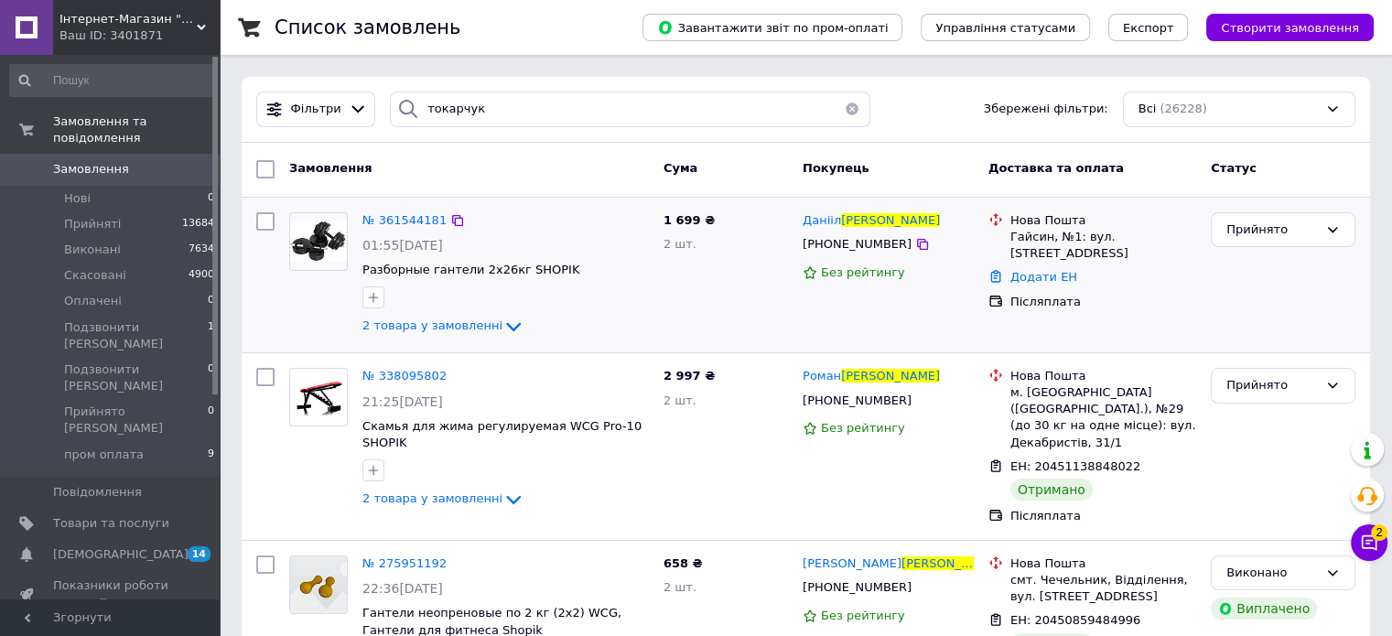
click at [325, 259] on img at bounding box center [318, 241] width 57 height 41
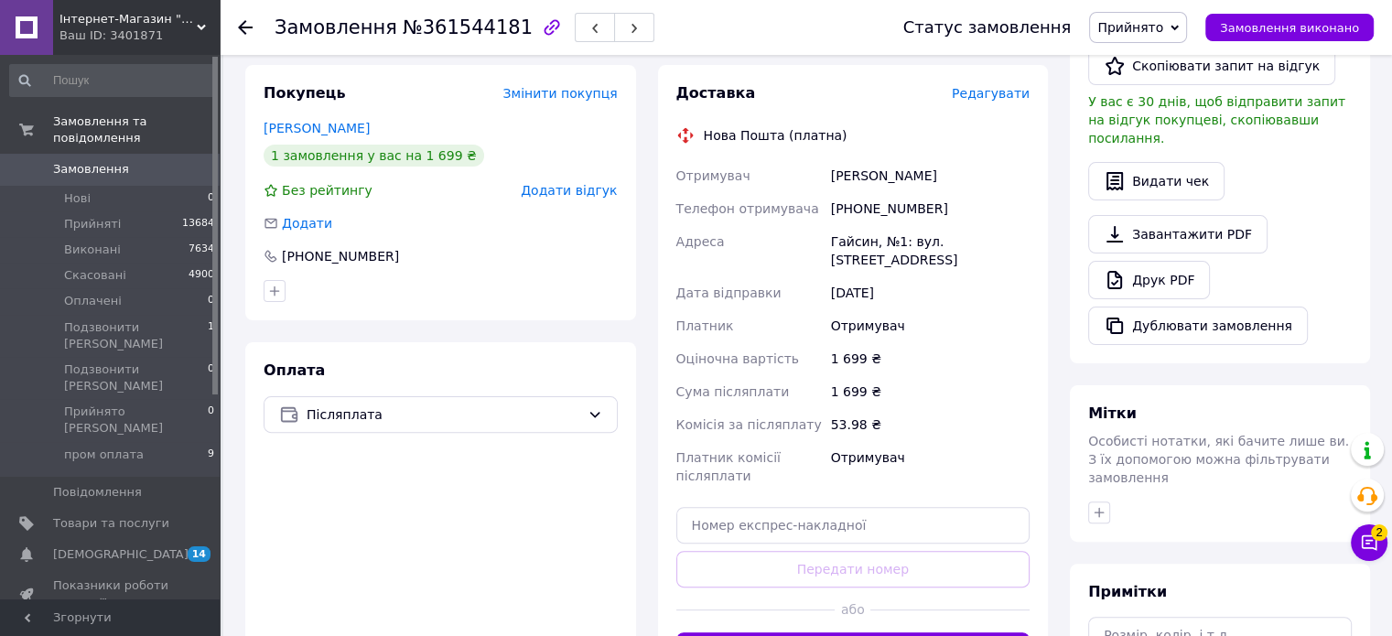
scroll to position [549, 0]
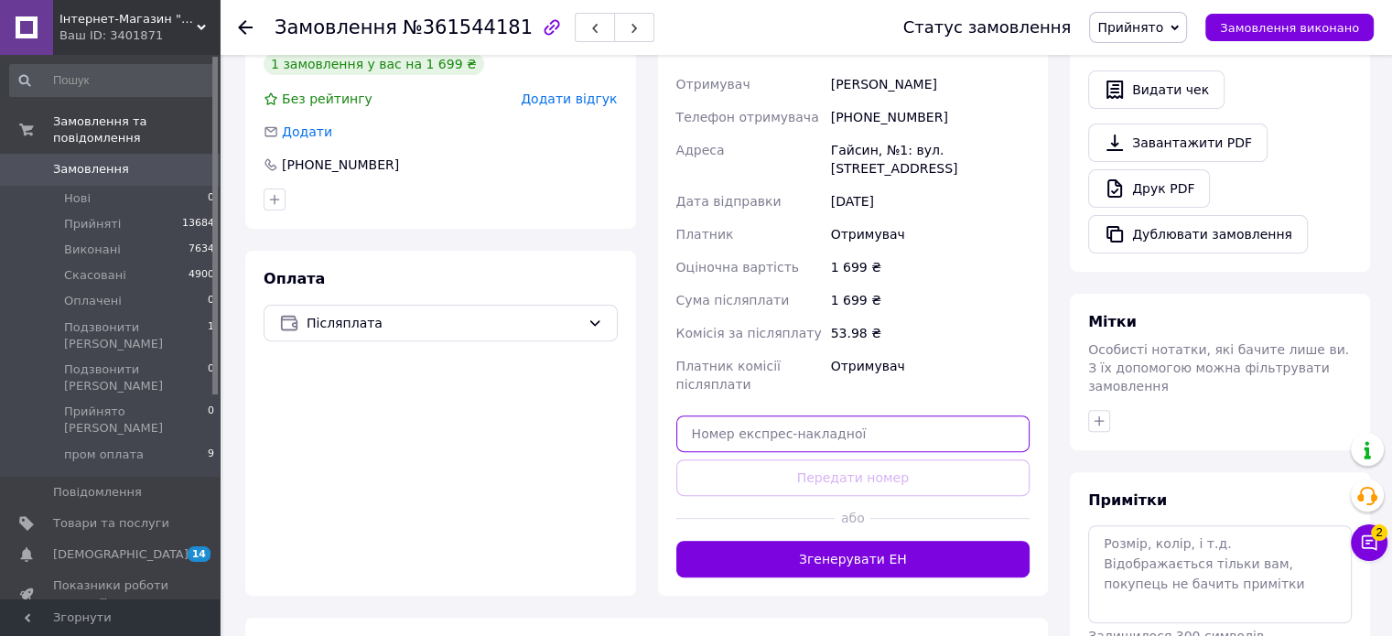
paste input "20451247088595"
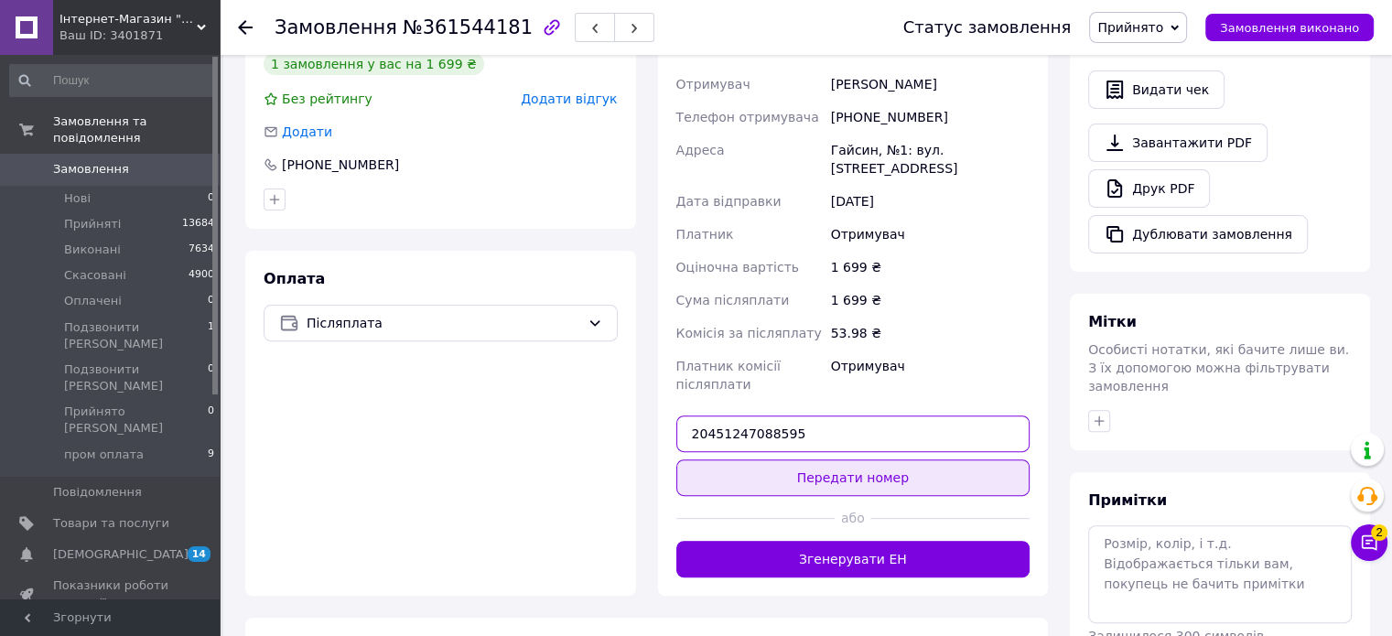
type input "20451247088595"
click at [816, 459] on button "Передати номер" at bounding box center [853, 477] width 354 height 37
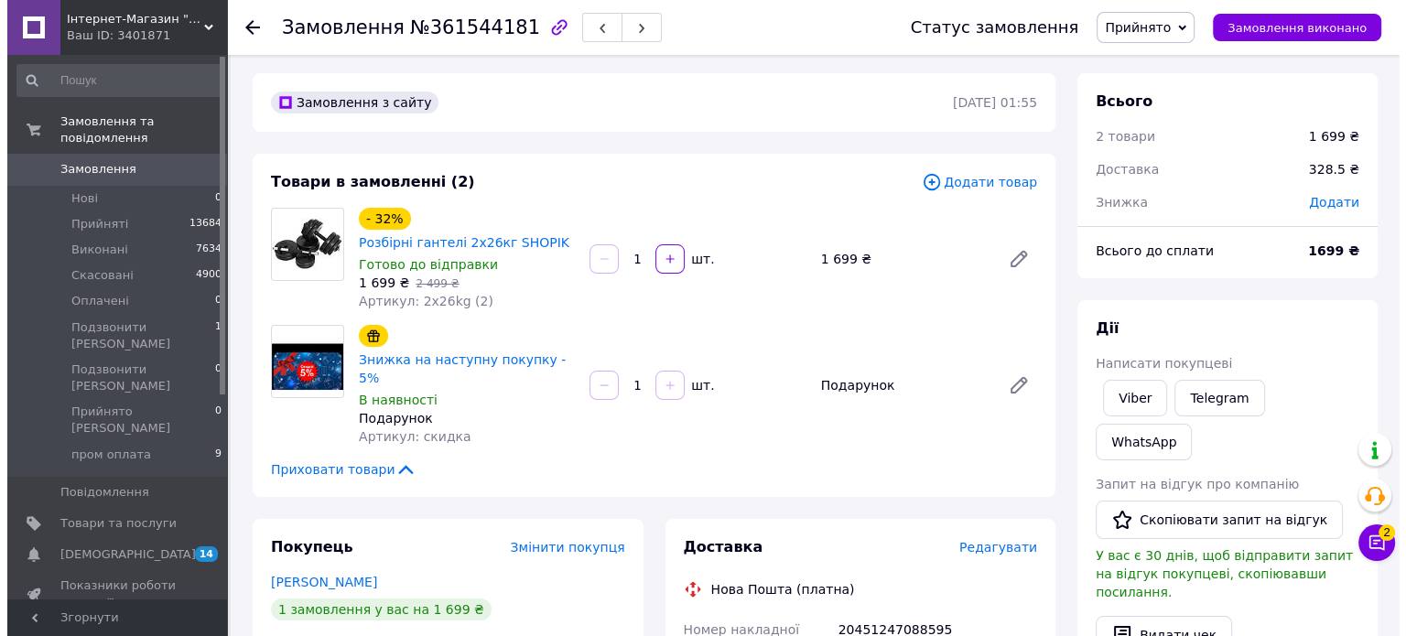
scroll to position [0, 0]
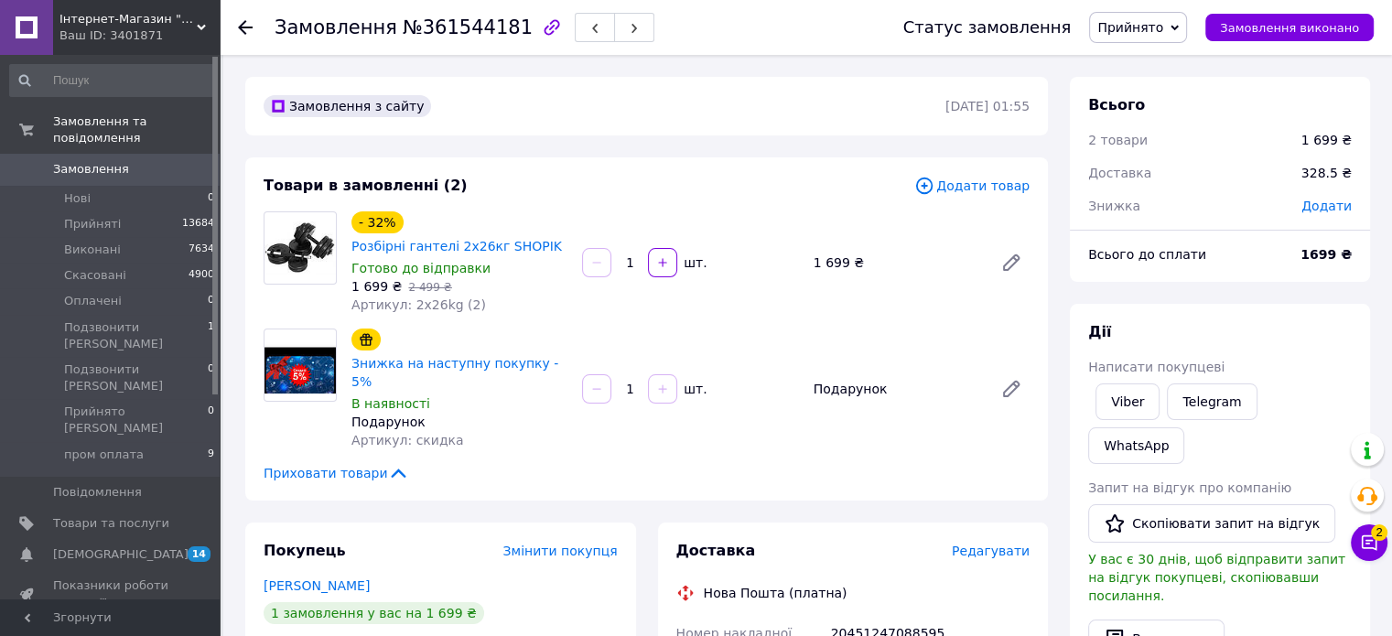
click at [128, 164] on link "Замовлення 0" at bounding box center [112, 169] width 225 height 31
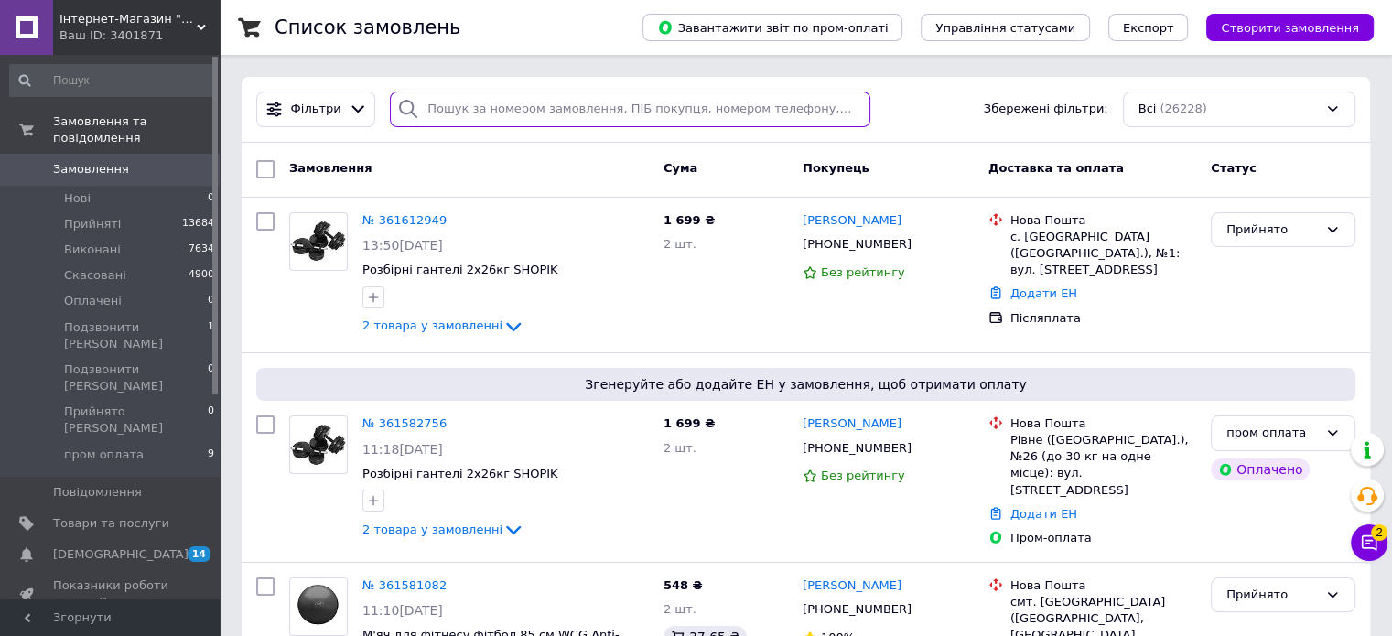
click at [516, 113] on input "search" at bounding box center [630, 110] width 481 height 36
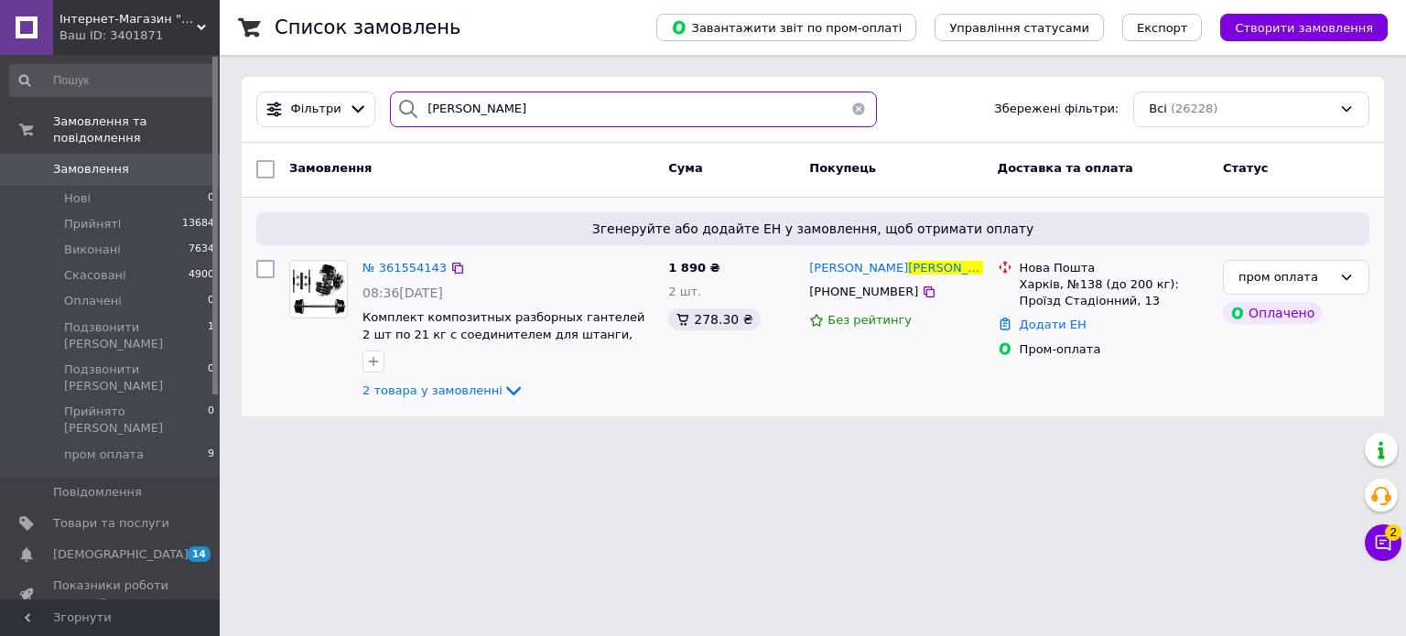
type input "курипко"
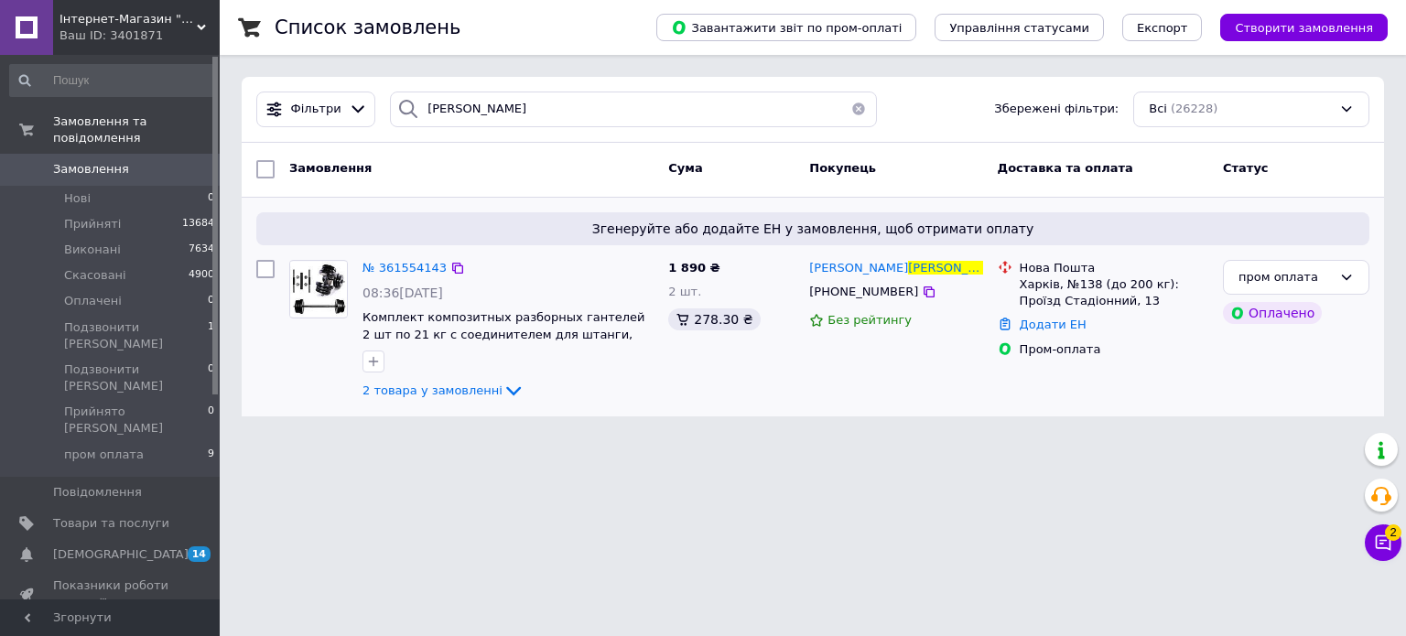
click at [330, 290] on img at bounding box center [318, 289] width 57 height 55
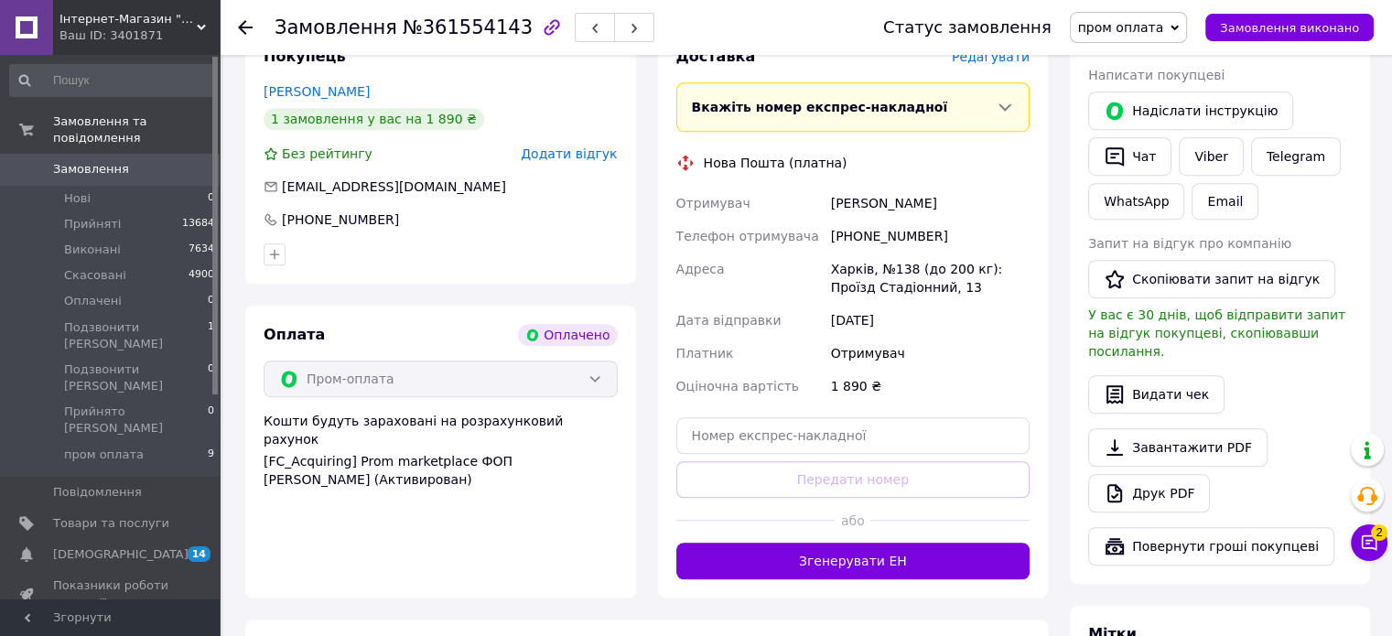
scroll to position [1098, 0]
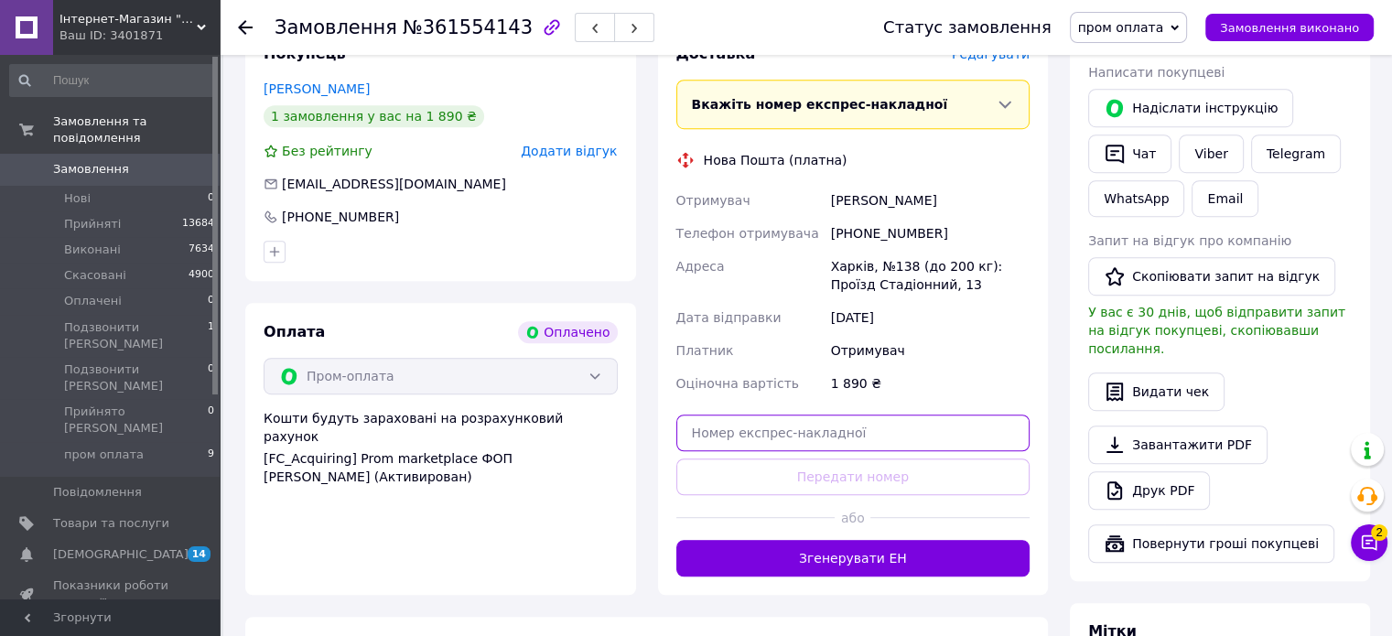
paste input "20451247089753"
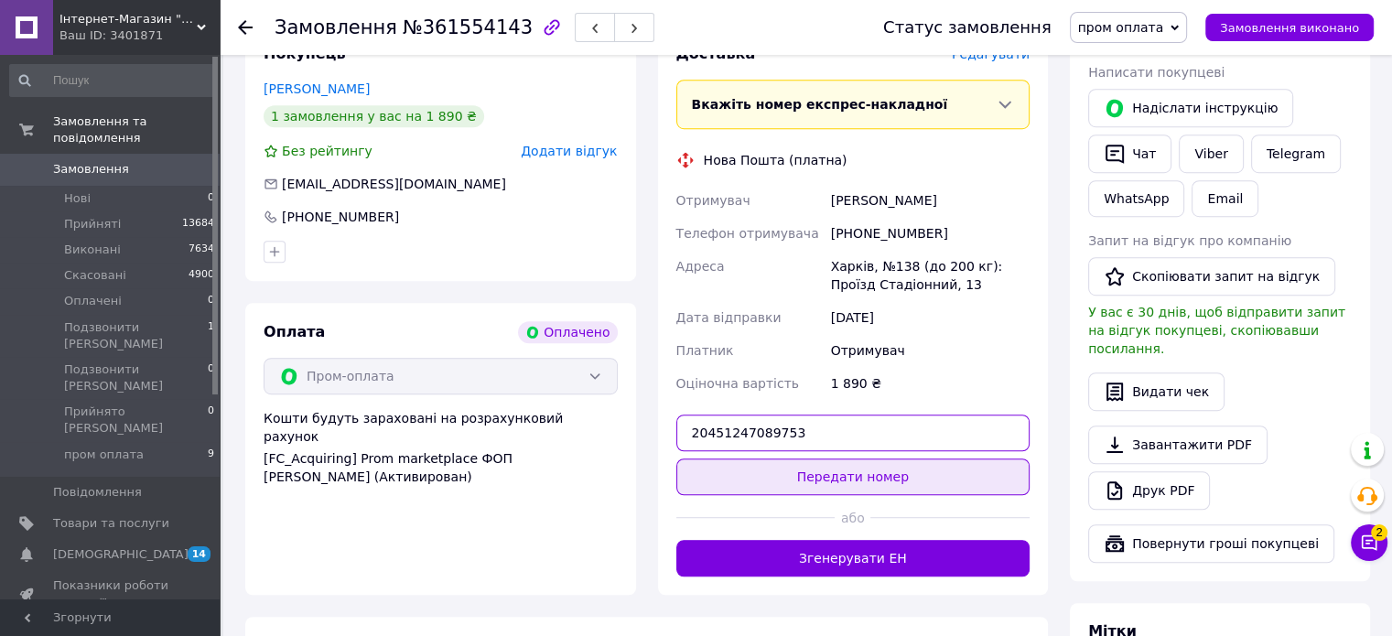
type input "20451247089753"
click at [840, 459] on button "Передати номер" at bounding box center [853, 477] width 354 height 37
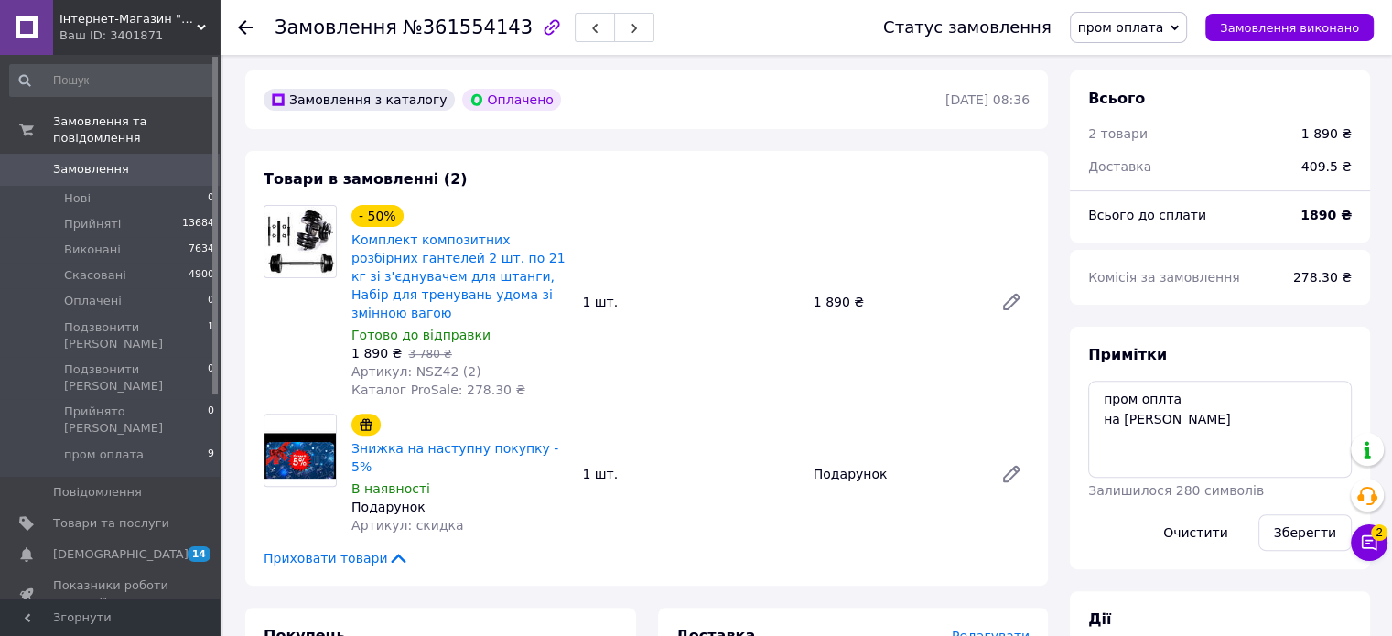
scroll to position [549, 0]
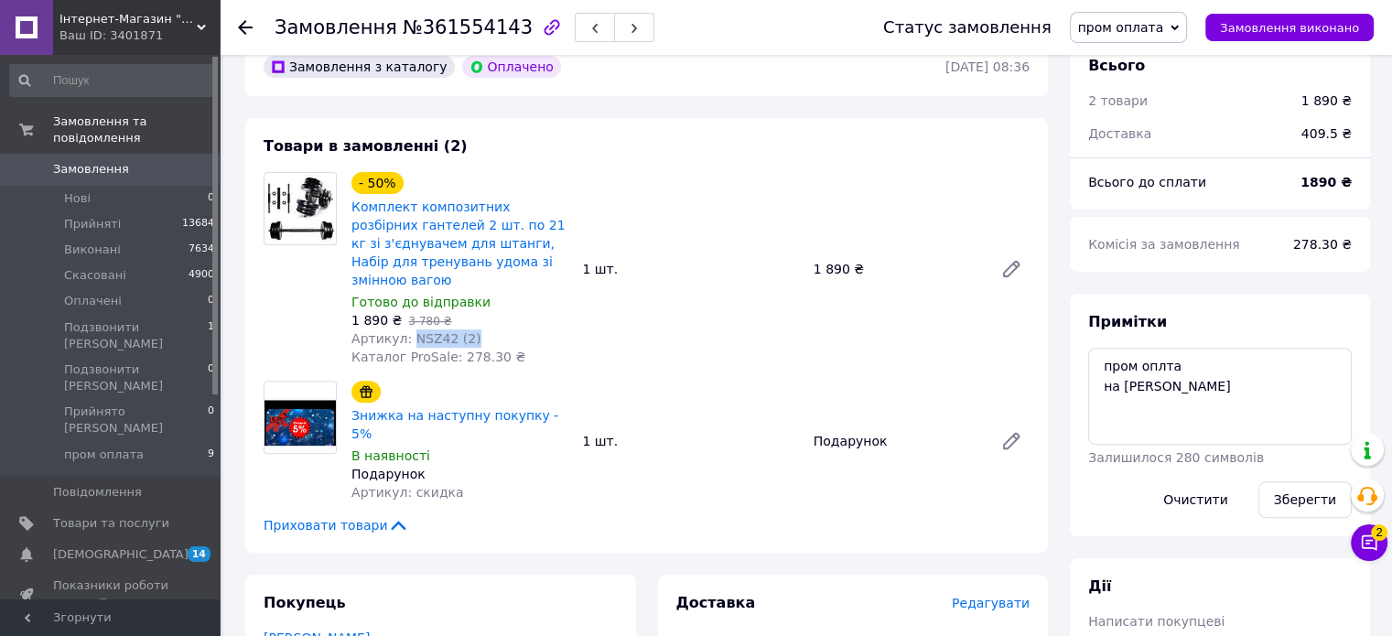
drag, startPoint x: 407, startPoint y: 324, endPoint x: 492, endPoint y: 322, distance: 84.2
click at [492, 330] on div "Артикул: NSZ42 (2)" at bounding box center [459, 339] width 216 height 18
copy span "NSZ42 (2)"
click at [573, 334] on div "- 50% Комплект композитних розбірних гантелей 2 шт. по 21 кг зі з'єднувачем для…" at bounding box center [459, 268] width 231 height 201
click at [1326, 183] on b "1890 ₴" at bounding box center [1326, 182] width 51 height 15
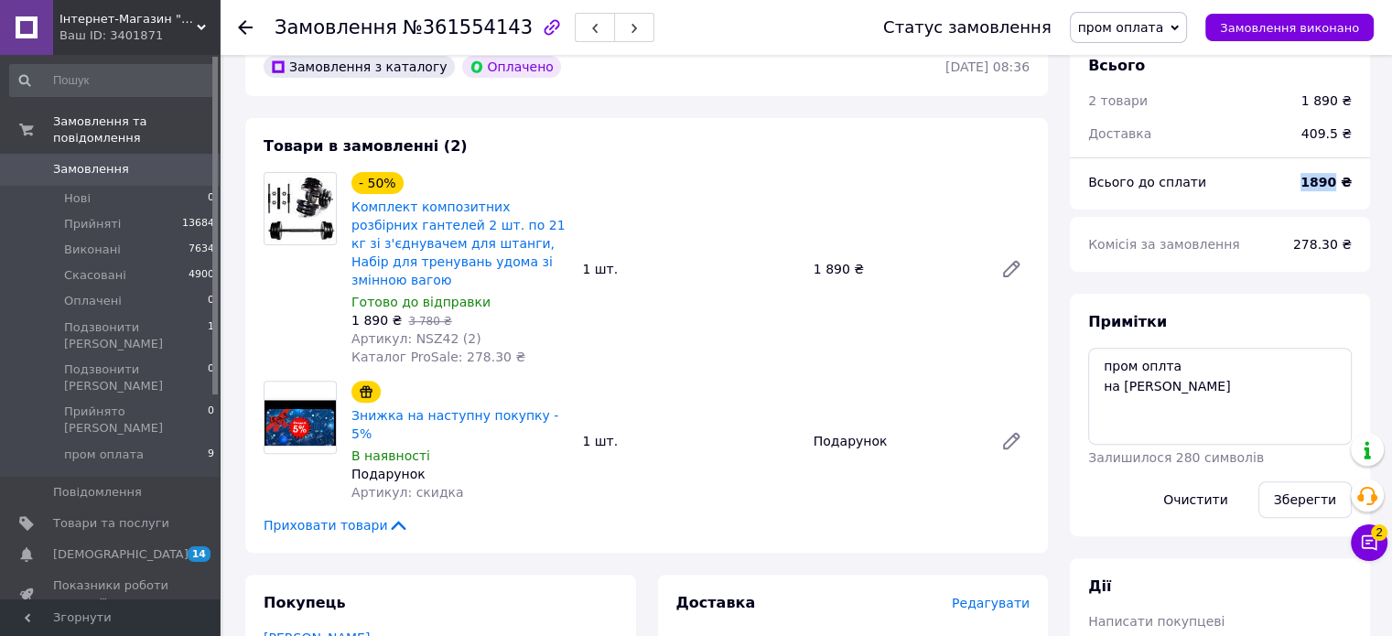
drag, startPoint x: 1312, startPoint y: 183, endPoint x: 1341, endPoint y: 182, distance: 29.3
click at [1341, 182] on b "1890 ₴" at bounding box center [1326, 182] width 51 height 15
copy b "1890"
click at [1269, 194] on div "Всього до сплати" at bounding box center [1183, 182] width 212 height 40
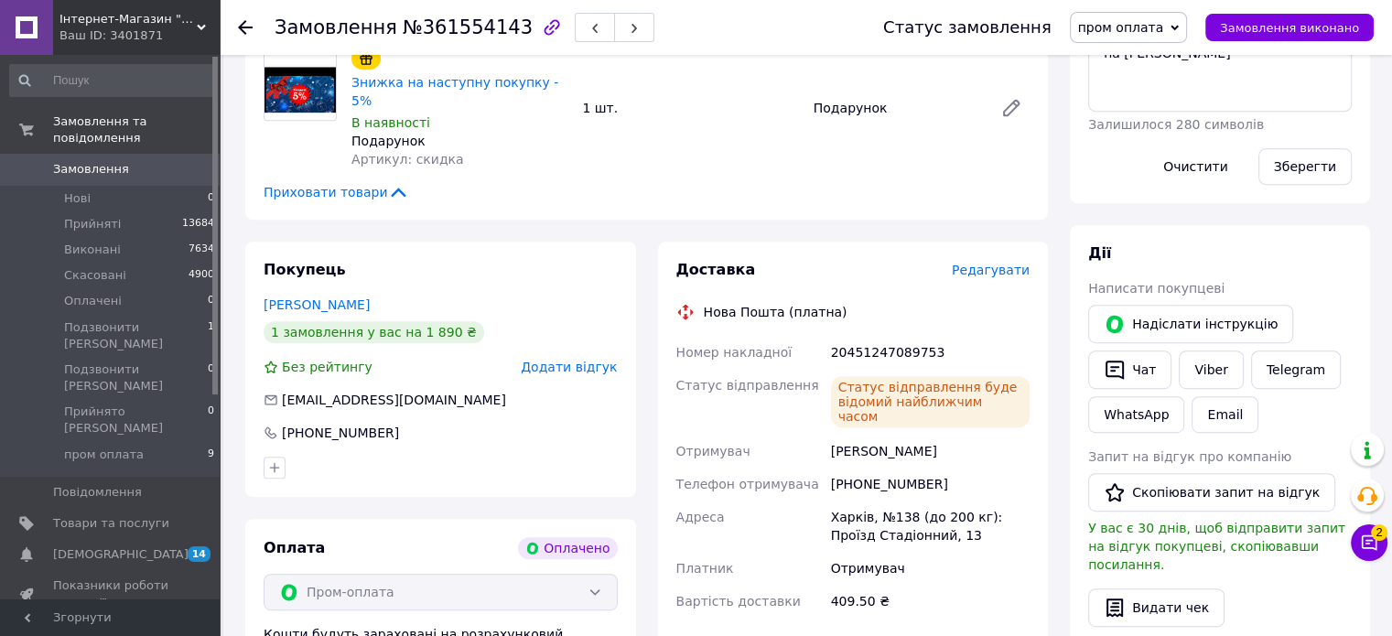
scroll to position [915, 0]
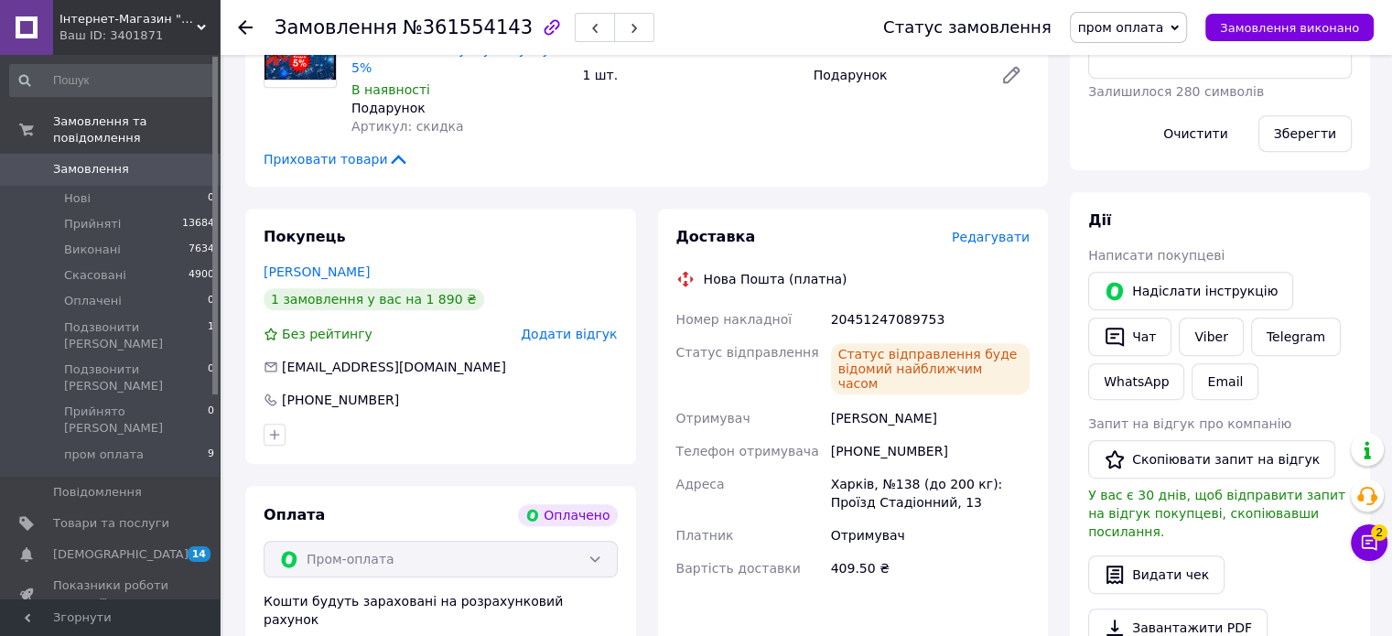
click at [181, 161] on span "0" at bounding box center [194, 169] width 50 height 16
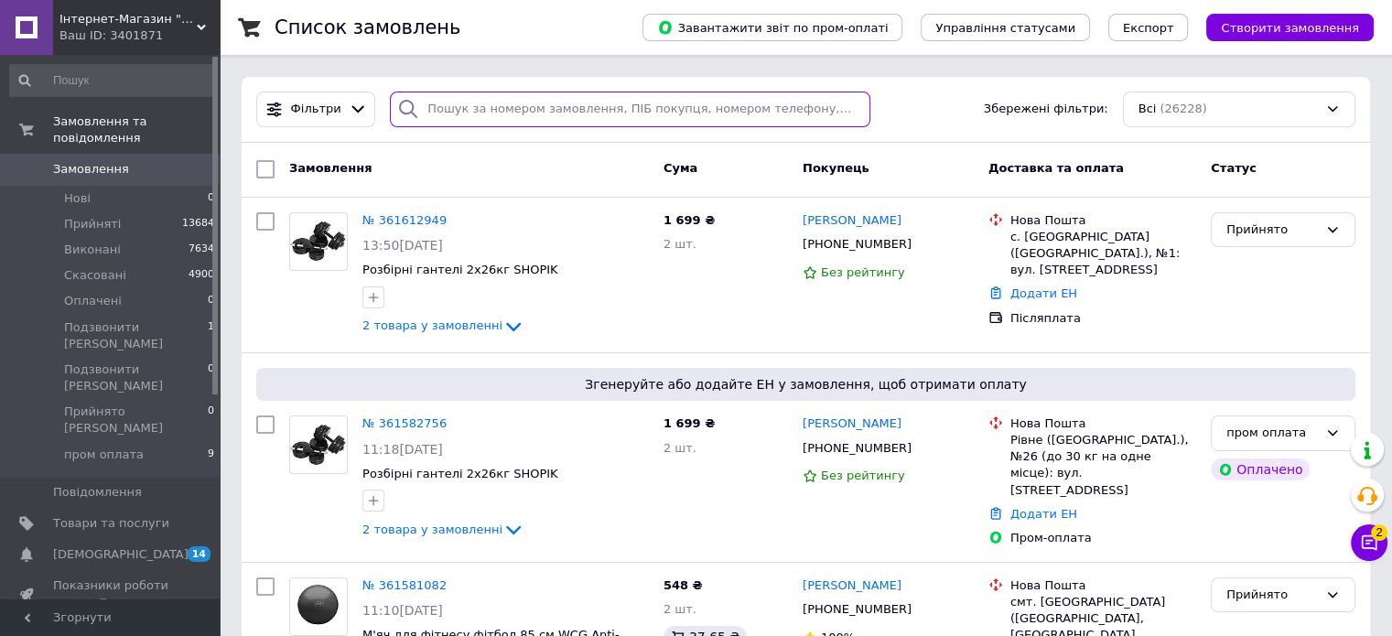
click at [472, 103] on input "search" at bounding box center [630, 110] width 481 height 36
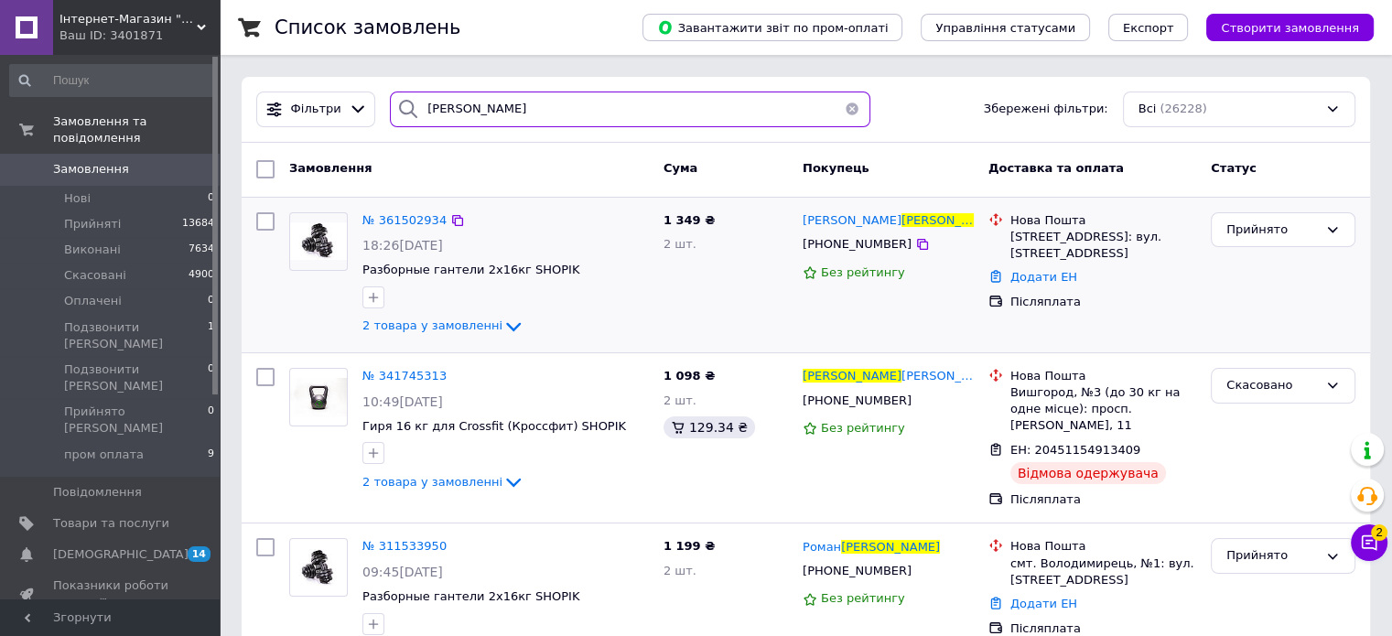
type input "герман"
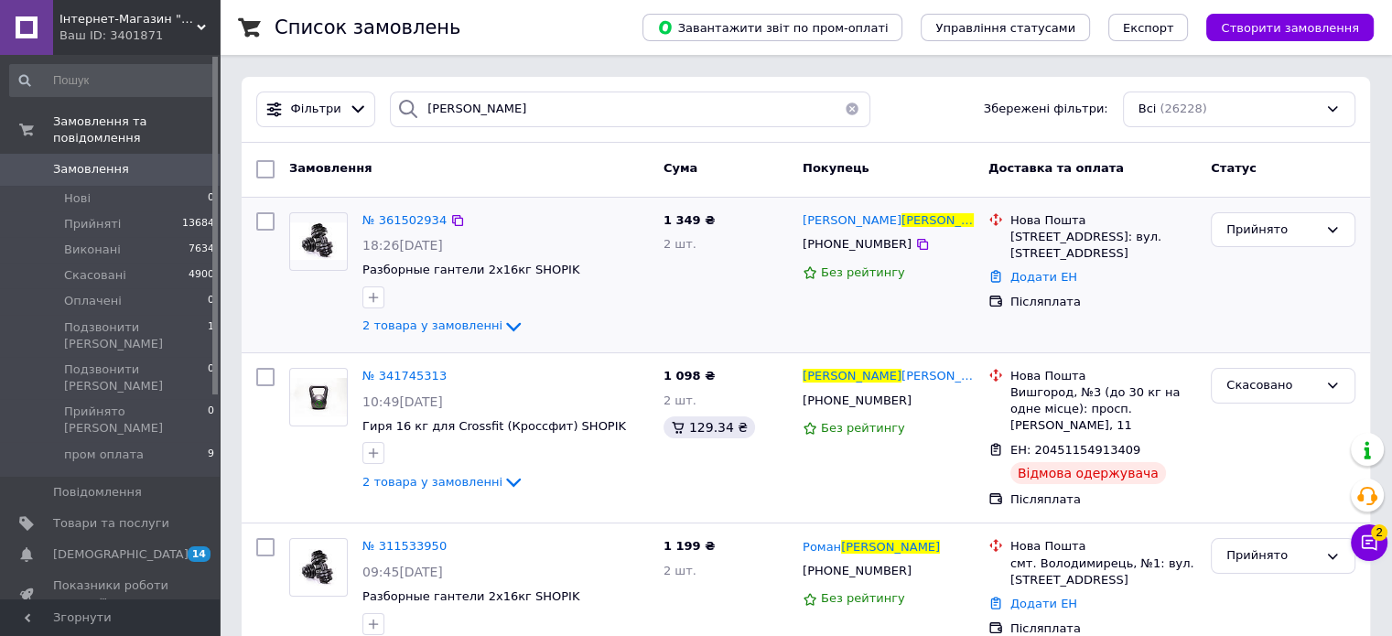
click at [330, 242] on img at bounding box center [318, 241] width 57 height 38
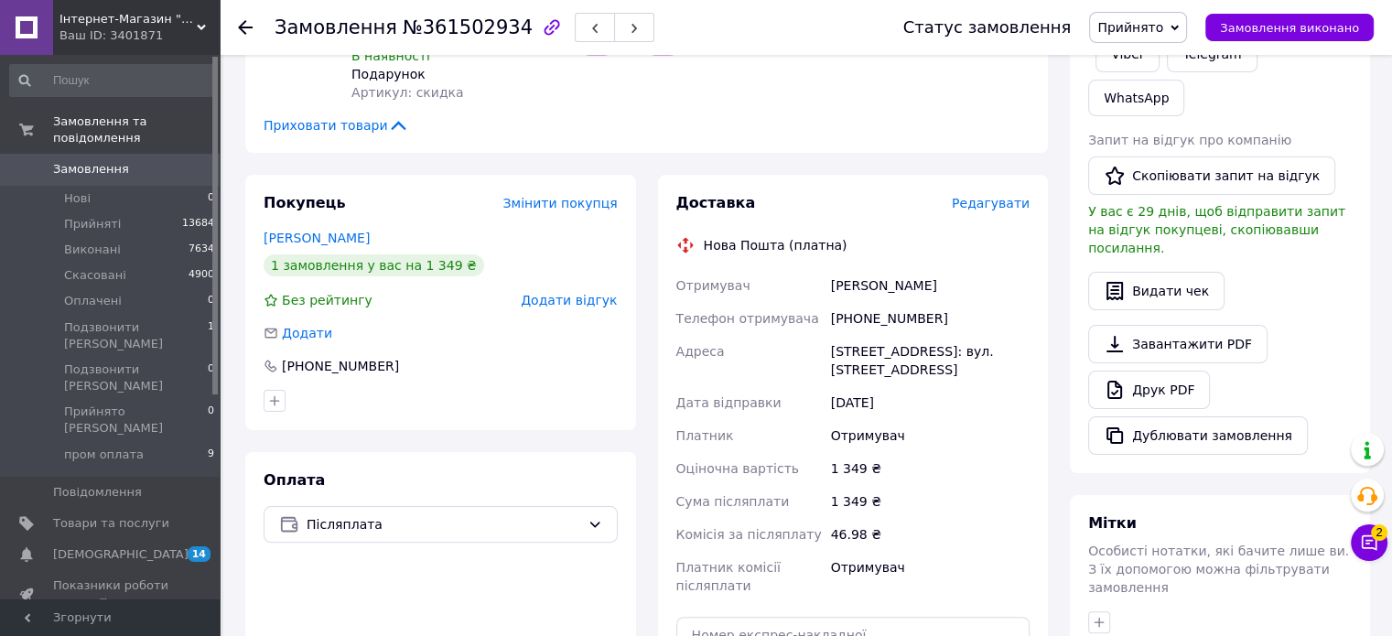
scroll to position [458, 0]
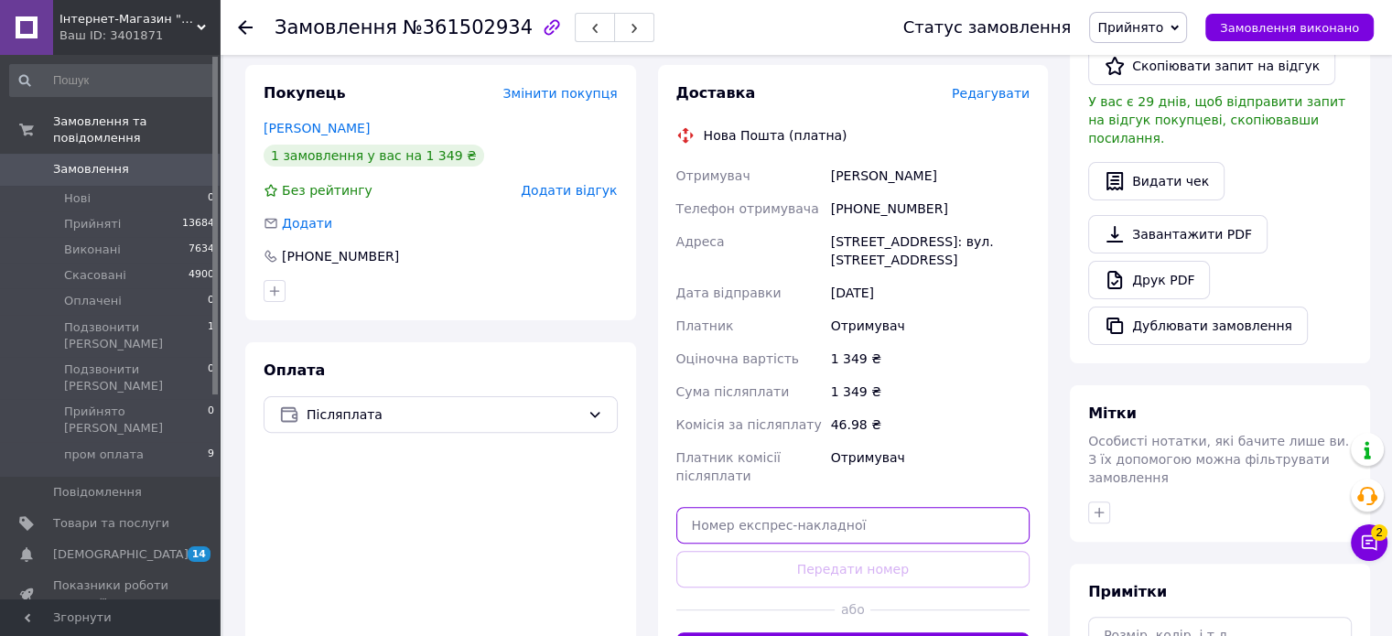
paste input "20451247099134"
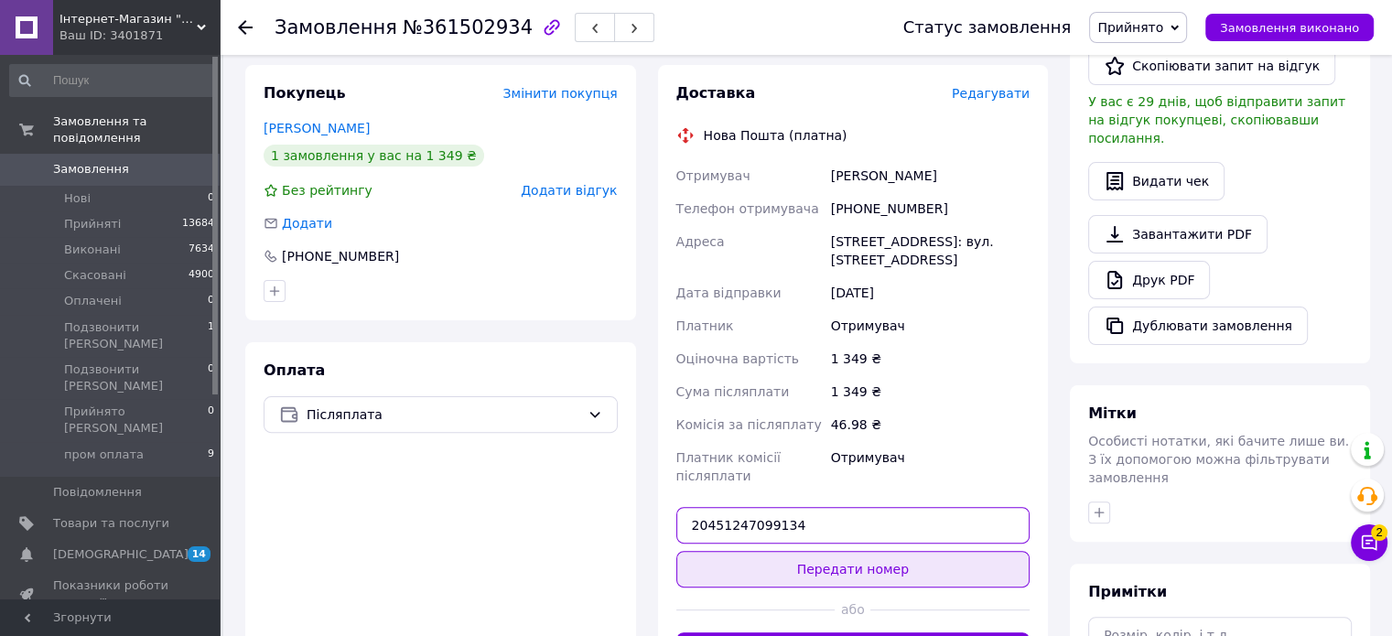
type input "20451247099134"
click at [799, 567] on button "Передати номер" at bounding box center [853, 569] width 354 height 37
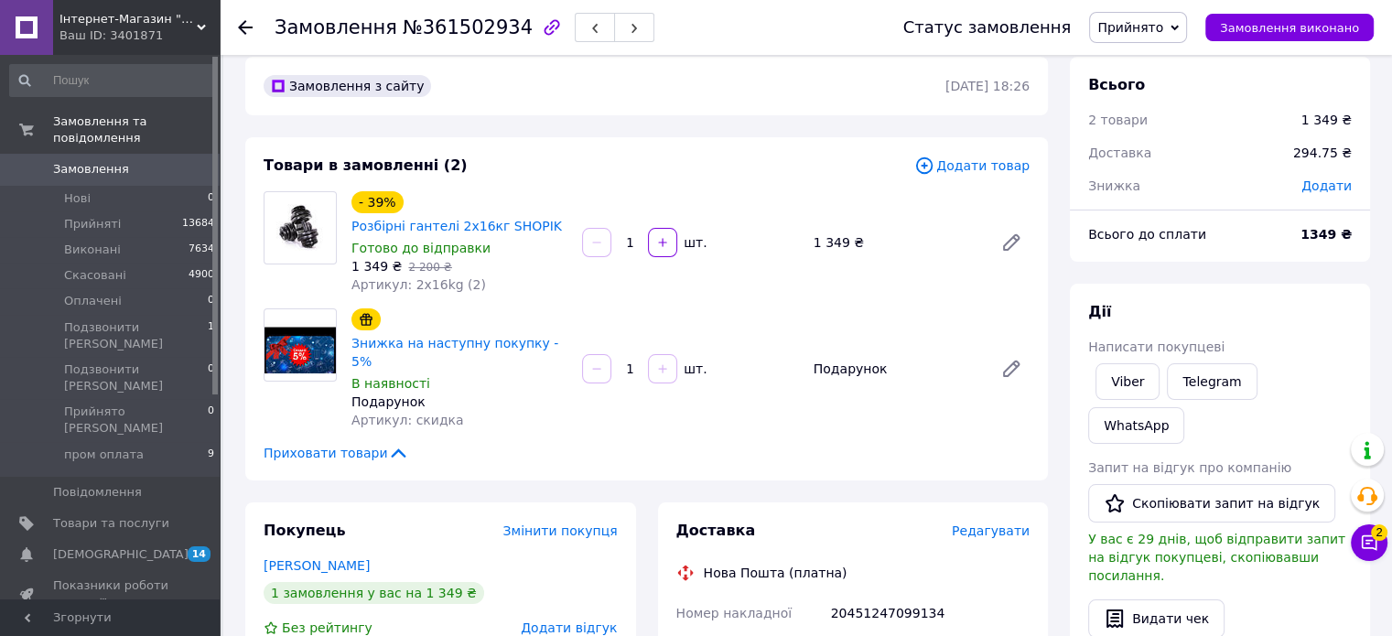
scroll to position [0, 0]
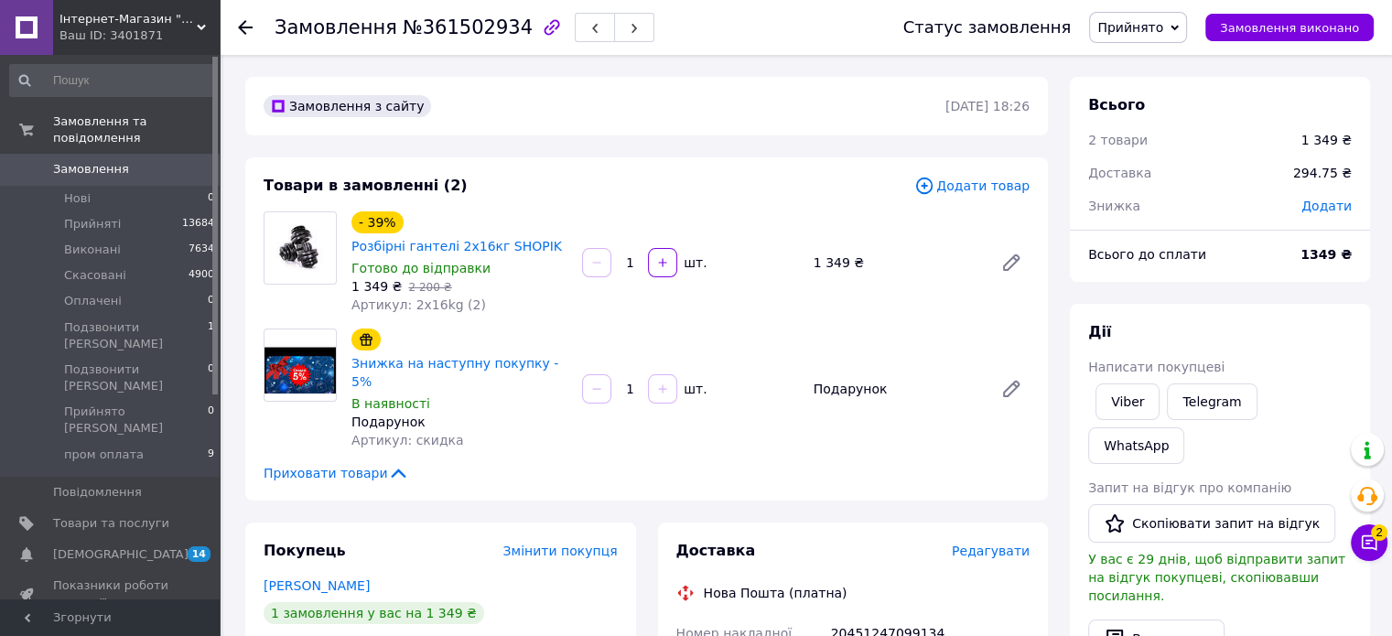
click at [154, 25] on span "Інтернет-Магазин "Shopik"" at bounding box center [127, 19] width 137 height 16
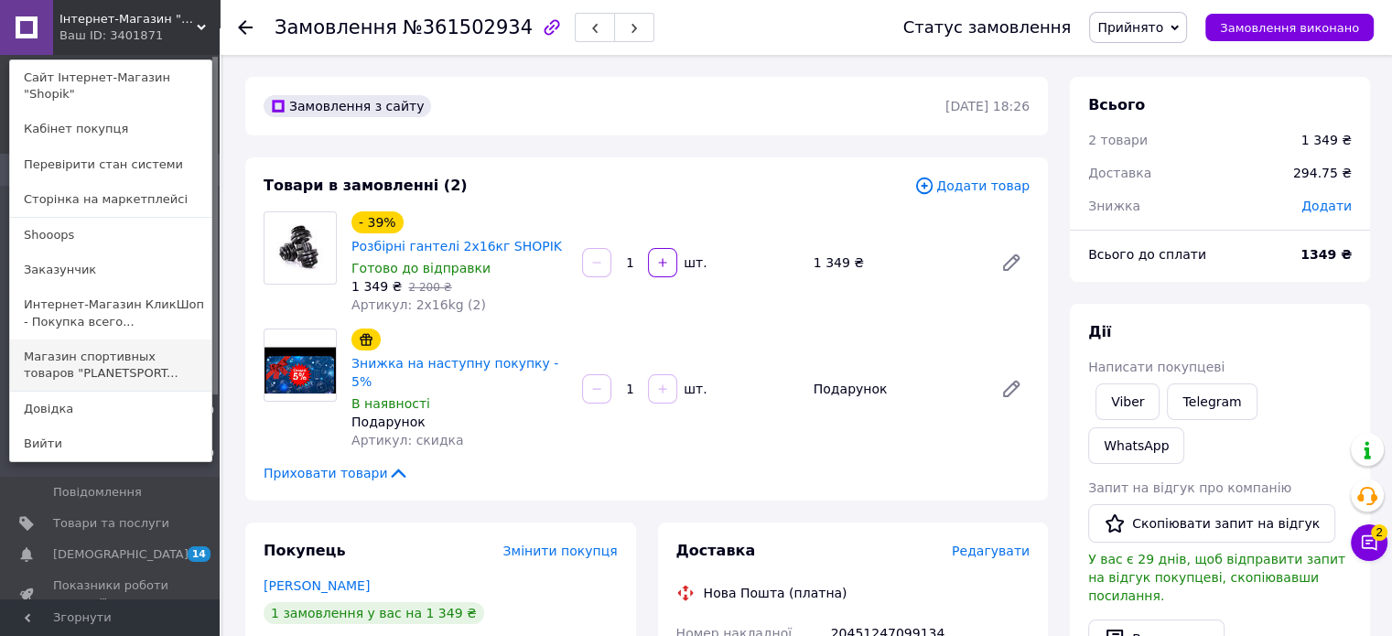
click at [161, 358] on link "Магазин спортивных товаров "PLANETSPORT..." at bounding box center [110, 365] width 201 height 51
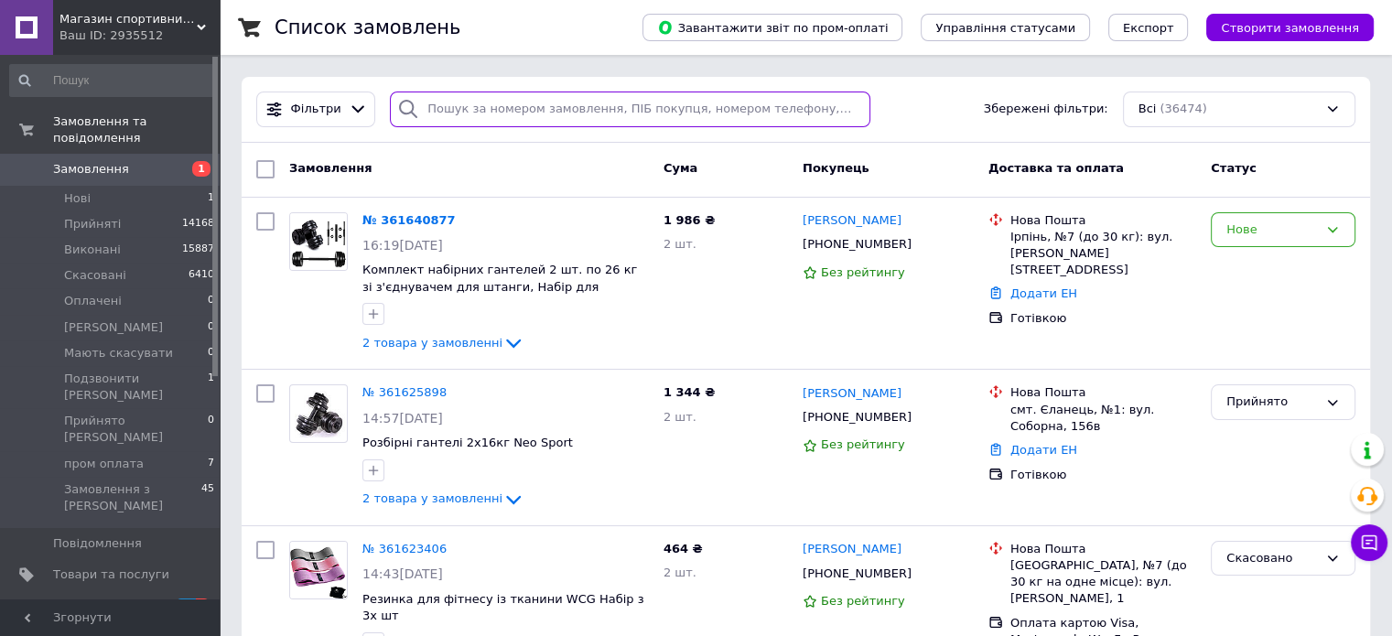
click at [489, 102] on input "search" at bounding box center [630, 110] width 481 height 36
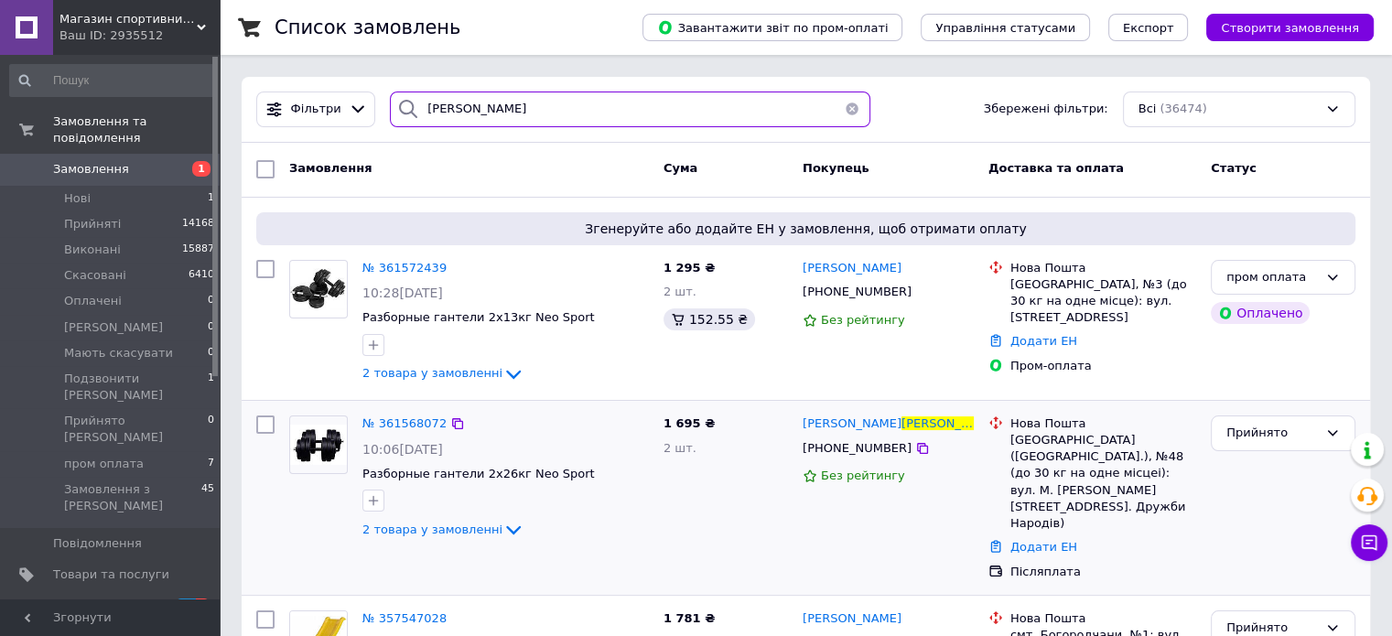
type input "тарасов"
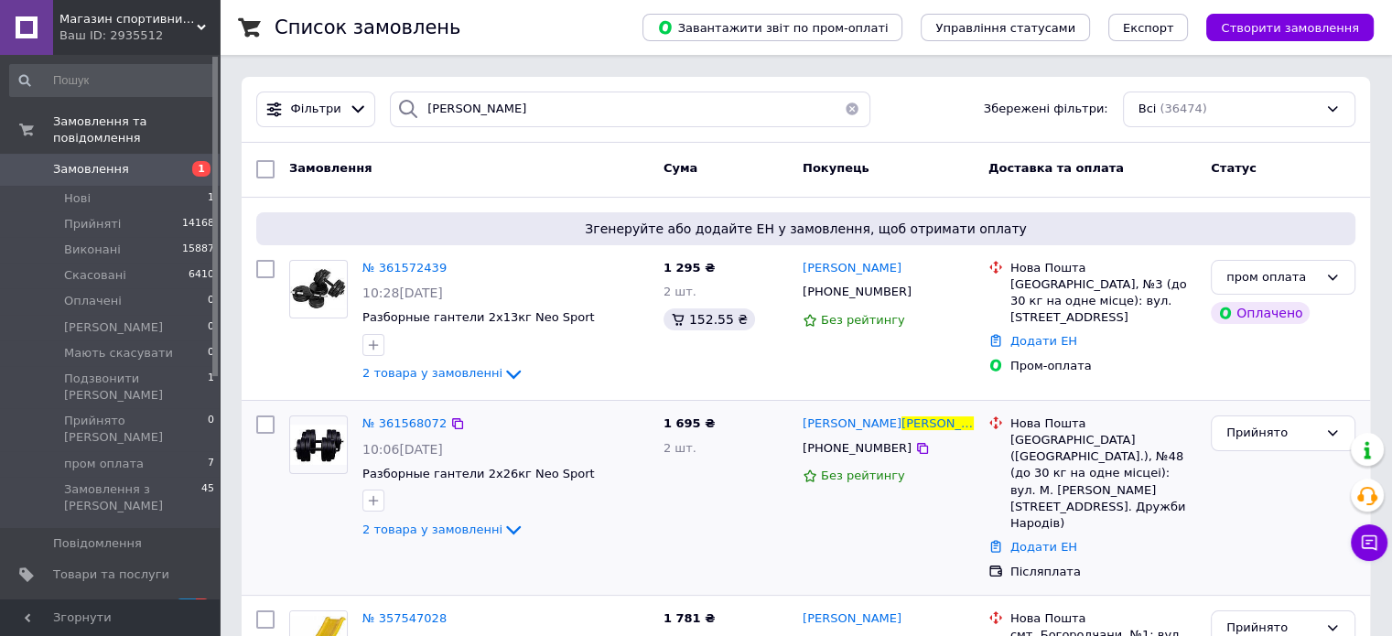
click at [335, 443] on img at bounding box center [318, 445] width 57 height 40
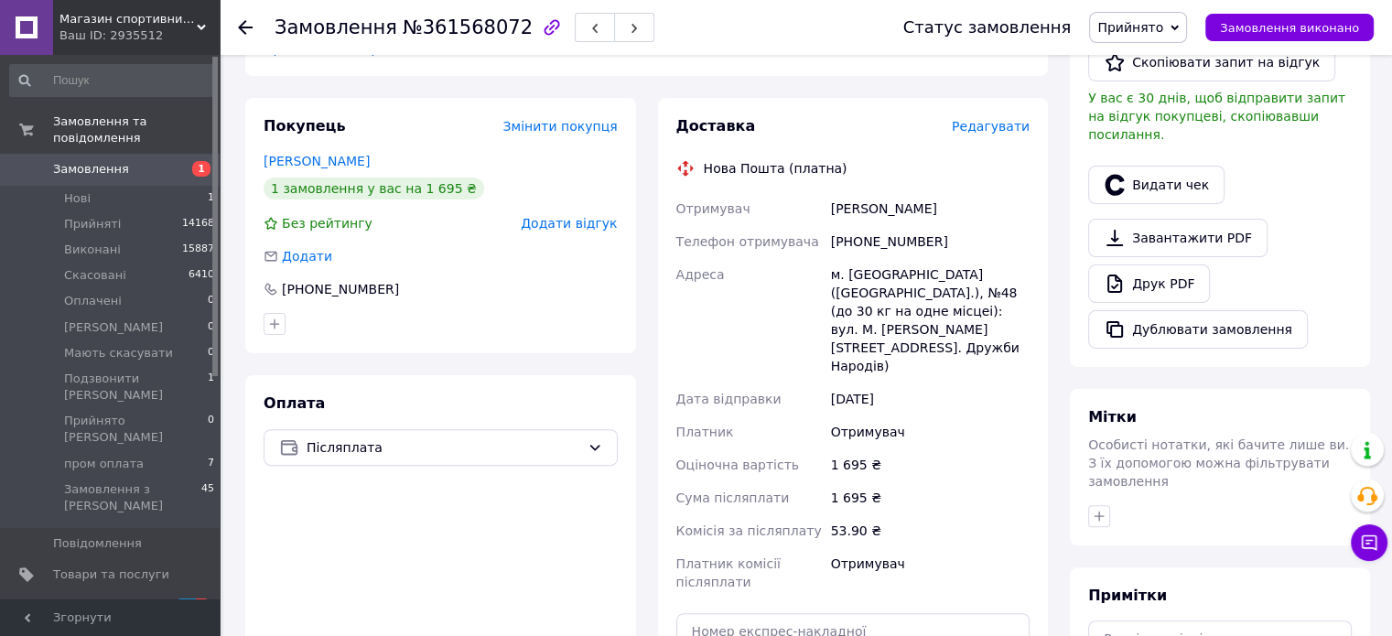
scroll to position [641, 0]
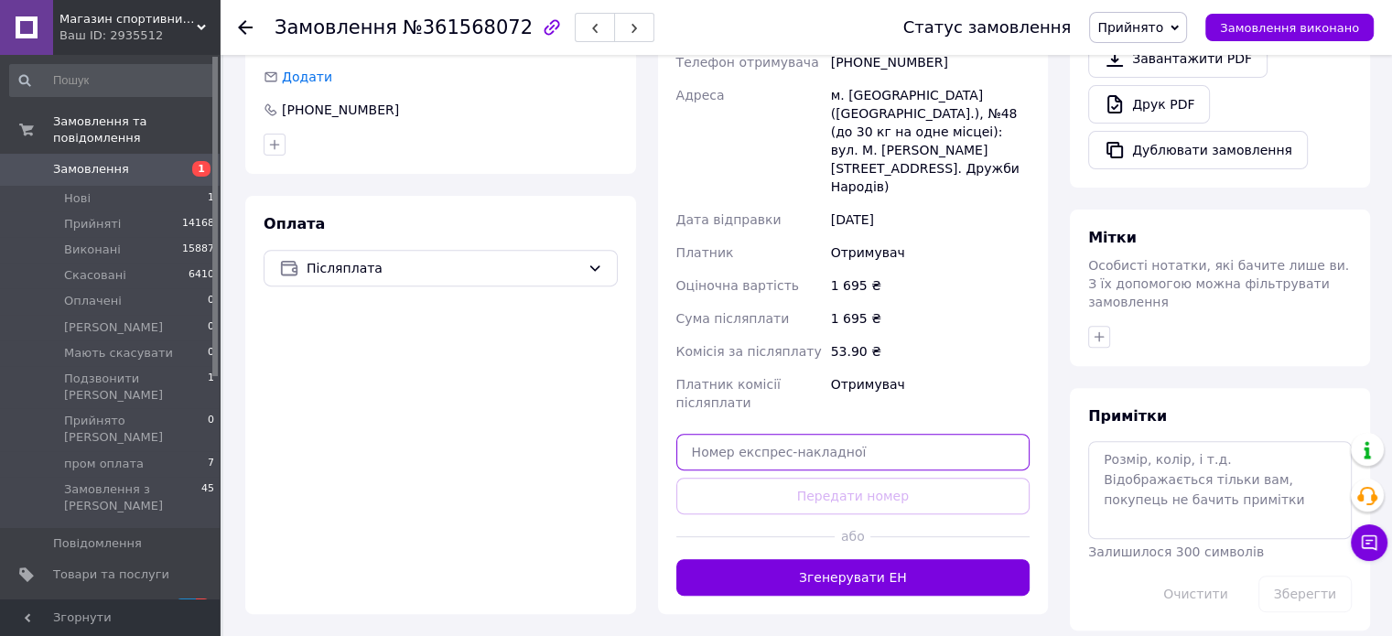
paste input "20451247090543"
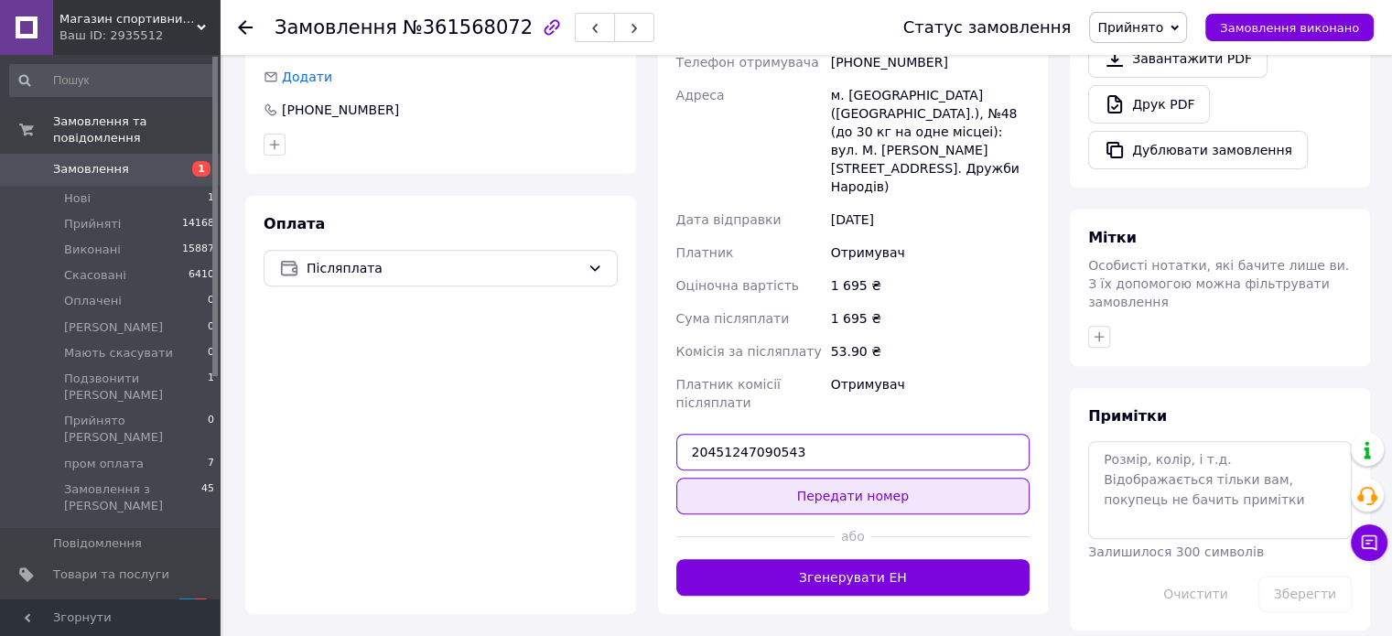
type input "20451247090543"
click at [816, 478] on button "Передати номер" at bounding box center [853, 496] width 354 height 37
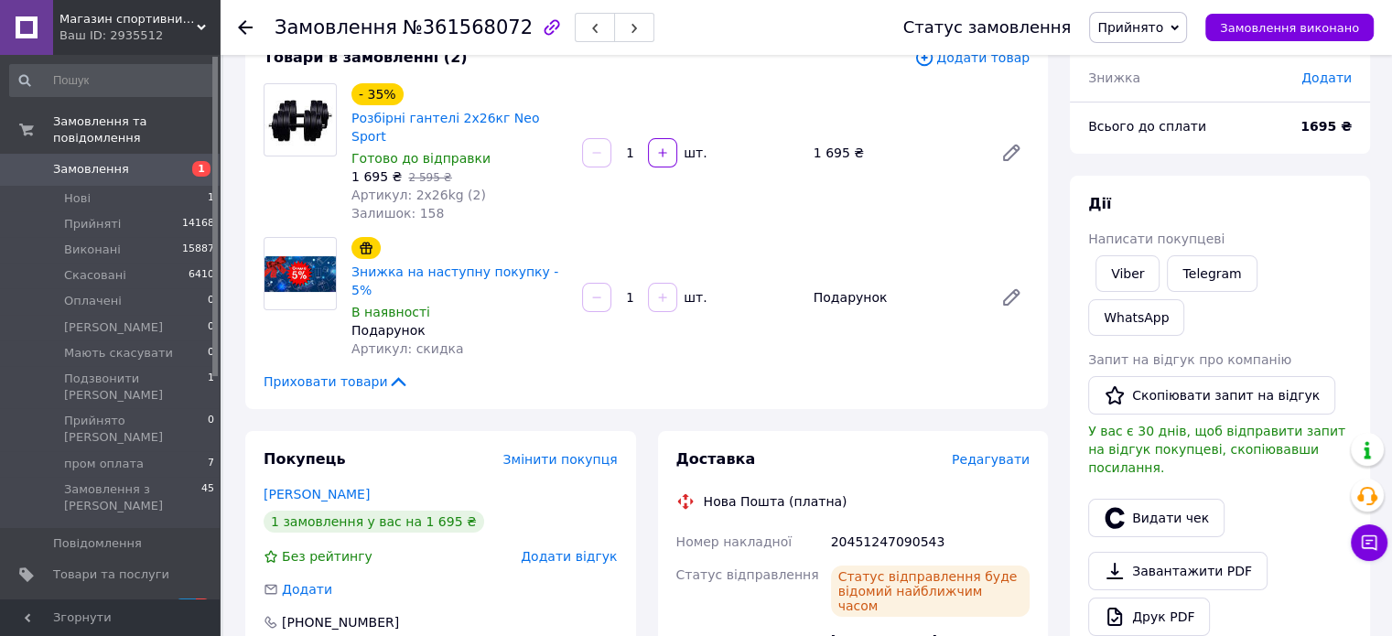
scroll to position [0, 0]
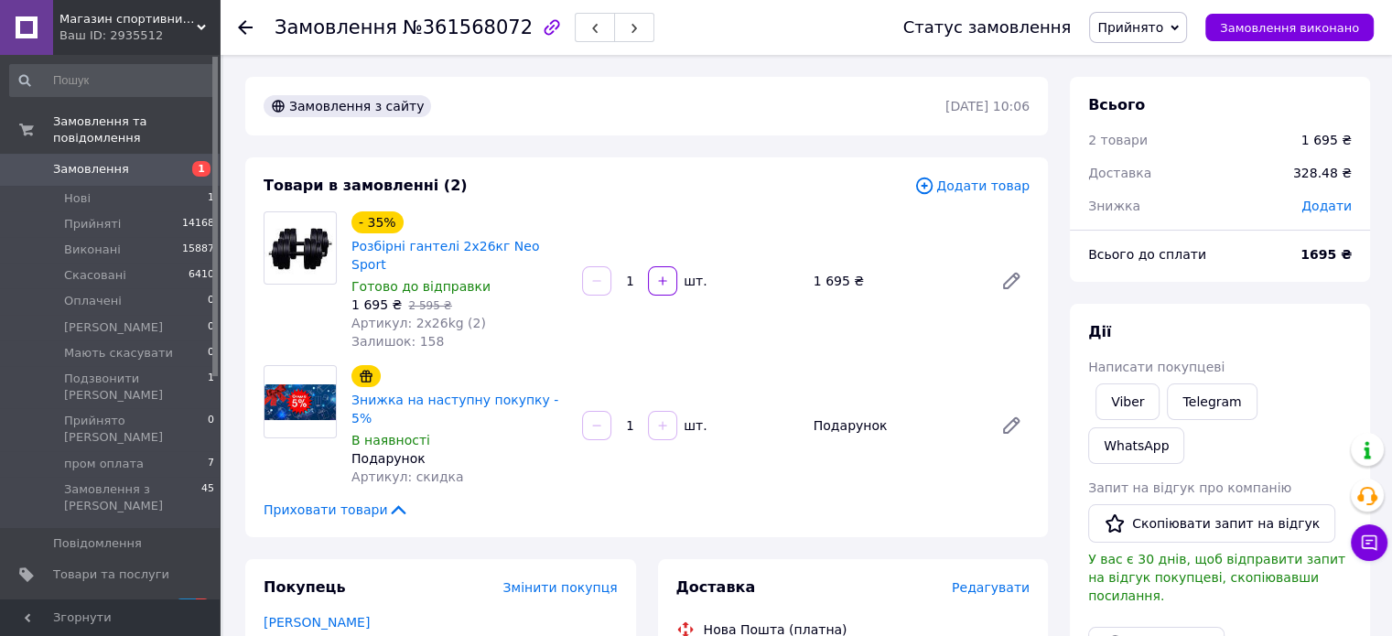
click at [143, 161] on span "Замовлення" at bounding box center [111, 169] width 116 height 16
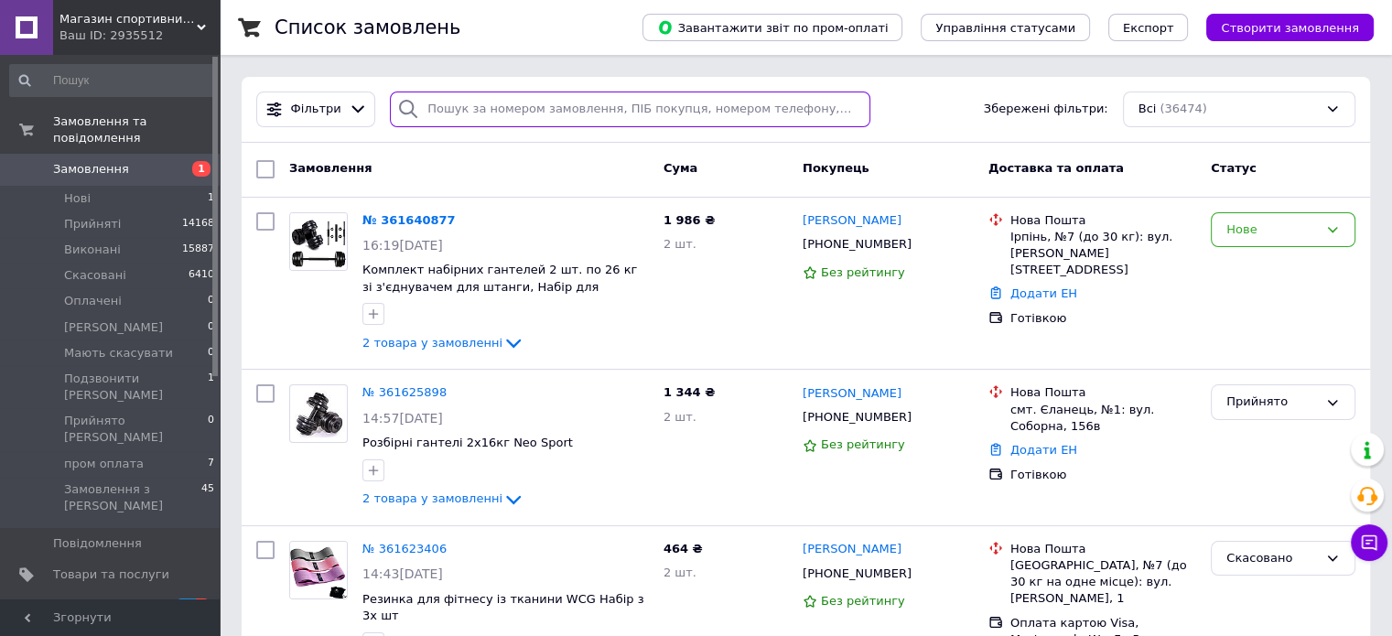
click at [474, 123] on input "search" at bounding box center [630, 110] width 481 height 36
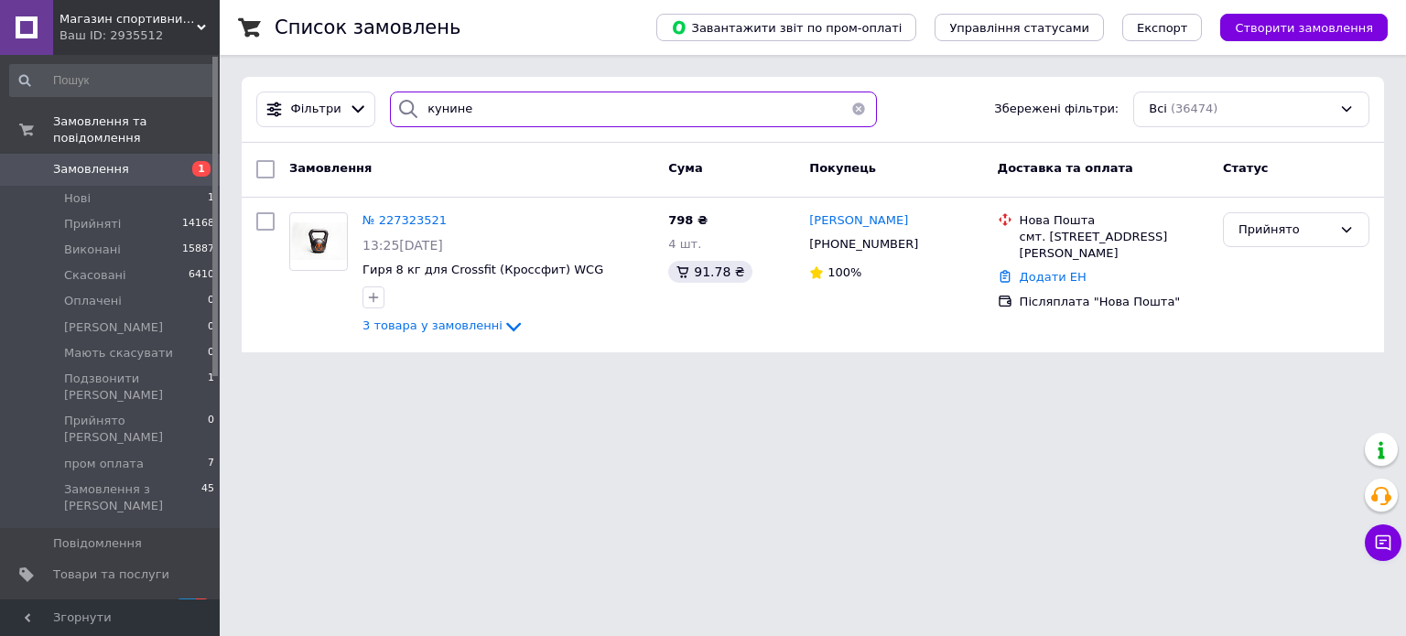
type input "кунине"
click at [434, 110] on input "кунине" at bounding box center [633, 110] width 487 height 36
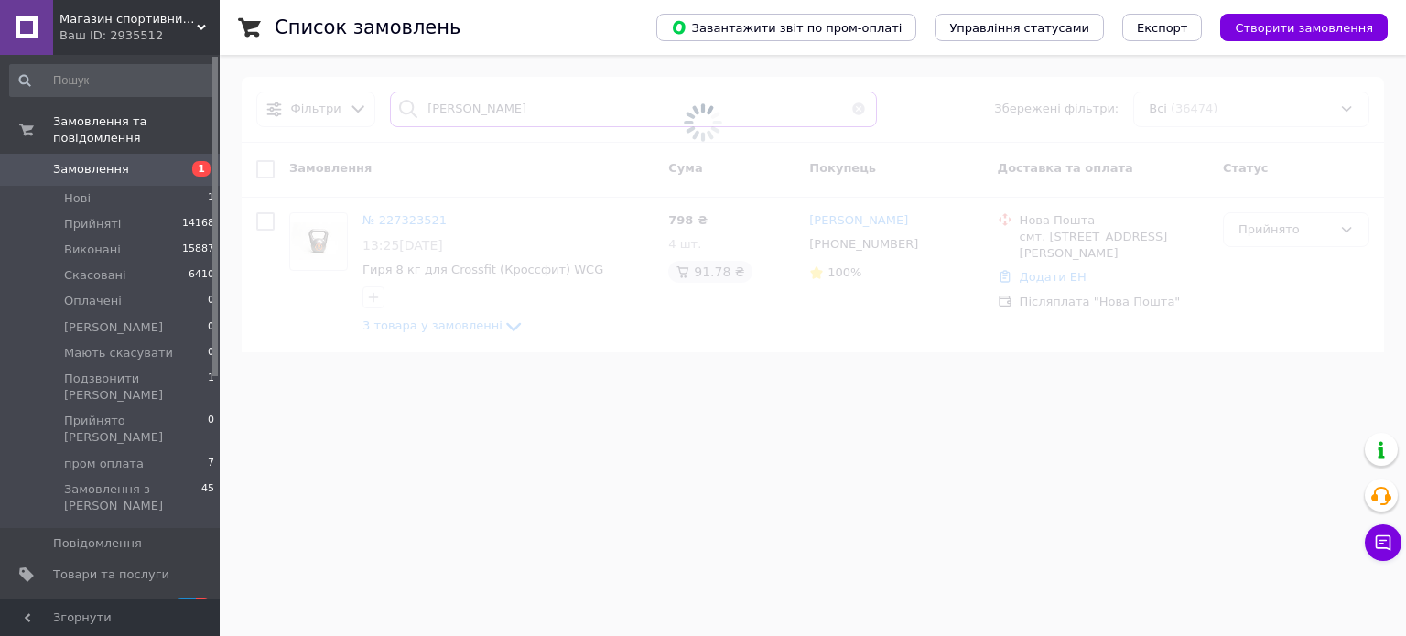
type input "тарас"
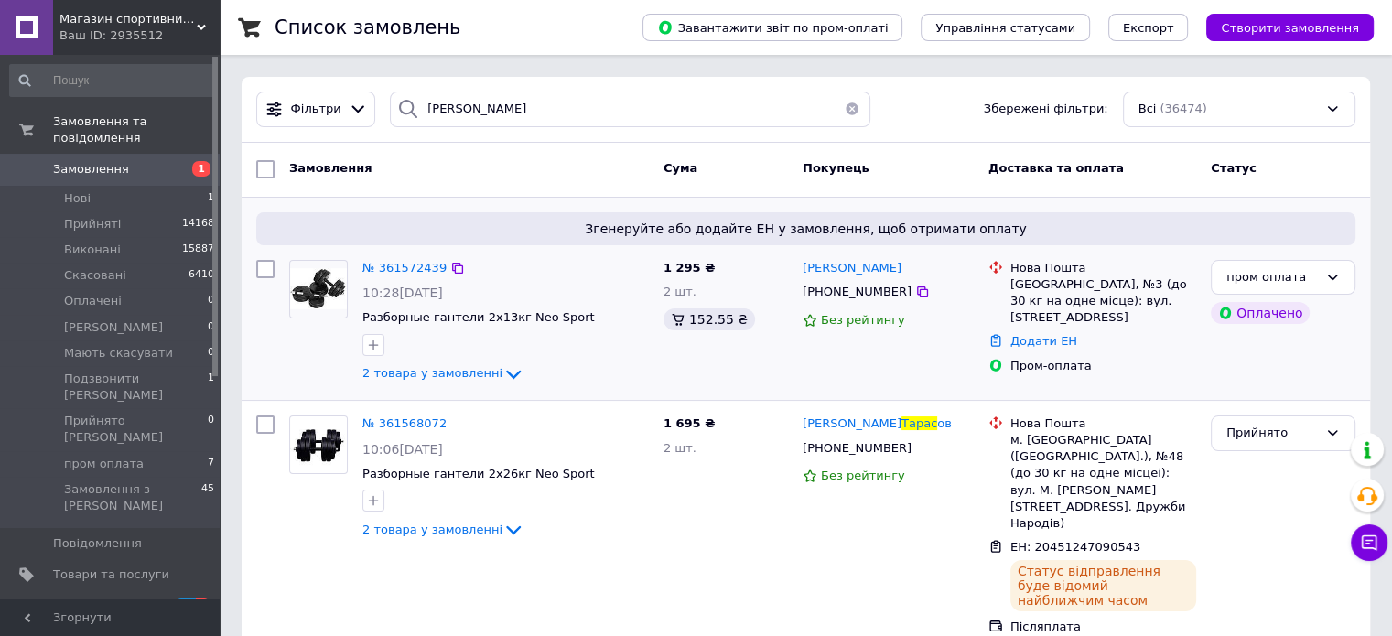
click at [337, 292] on img at bounding box center [318, 288] width 57 height 41
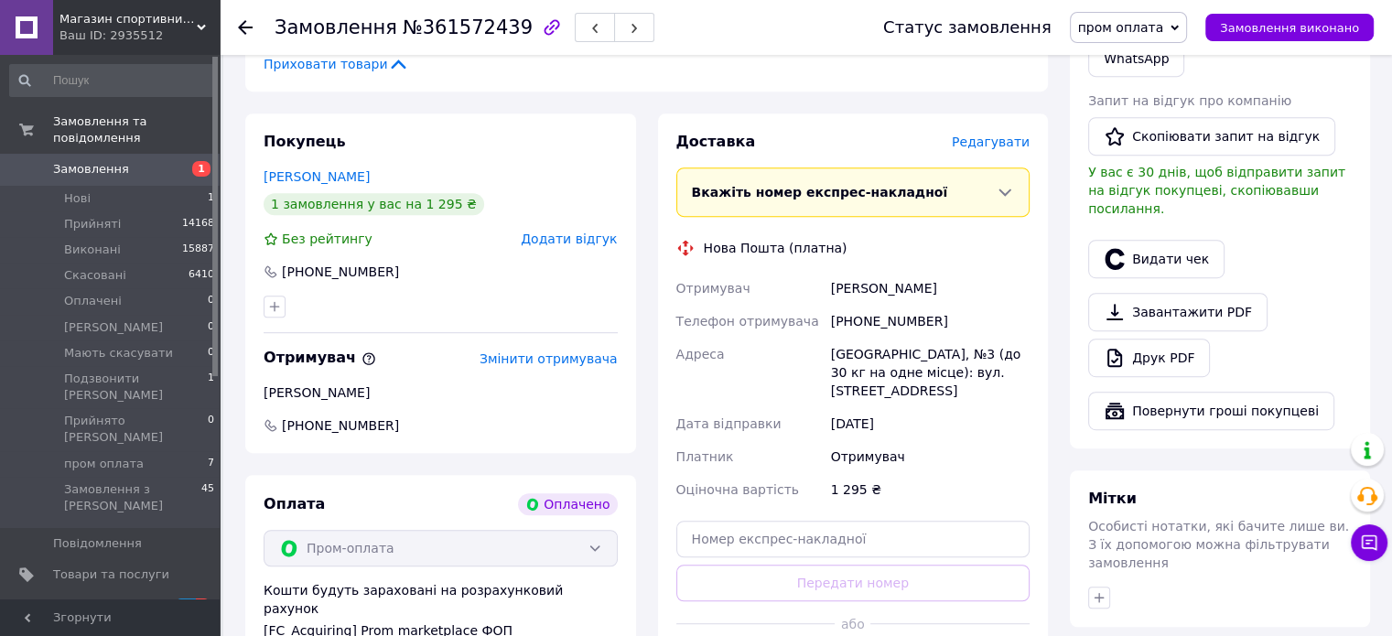
scroll to position [1007, 0]
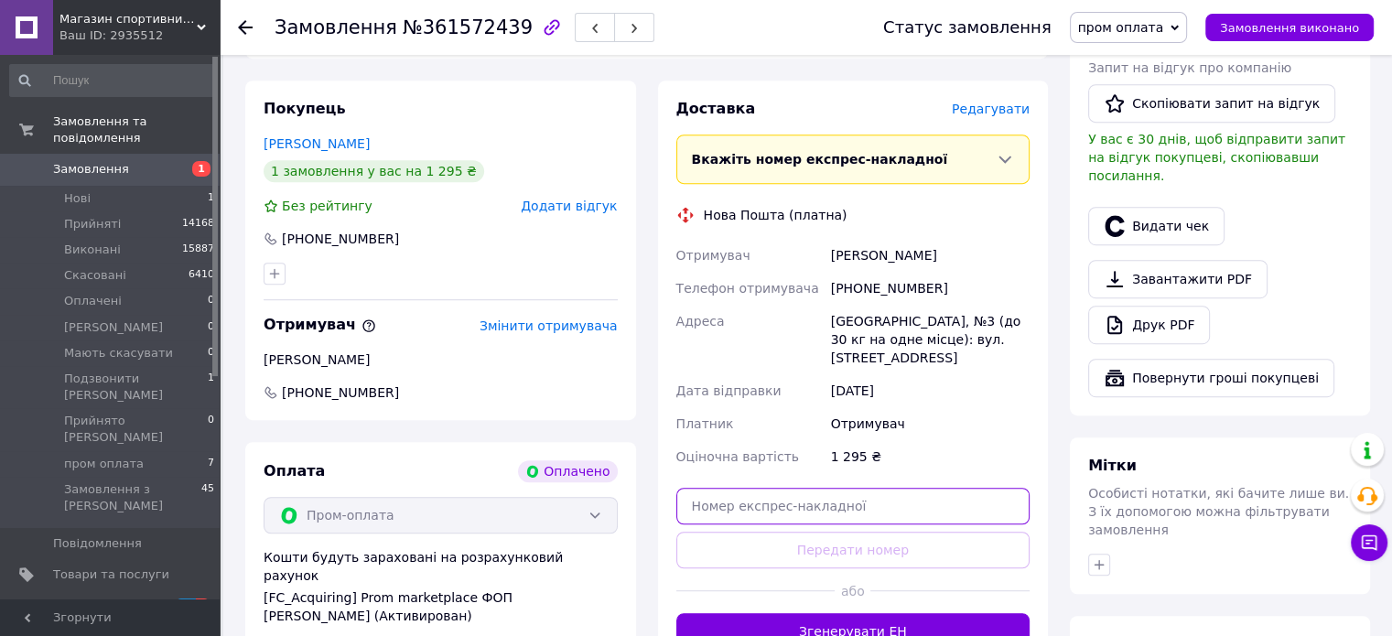
paste input "20451247083917"
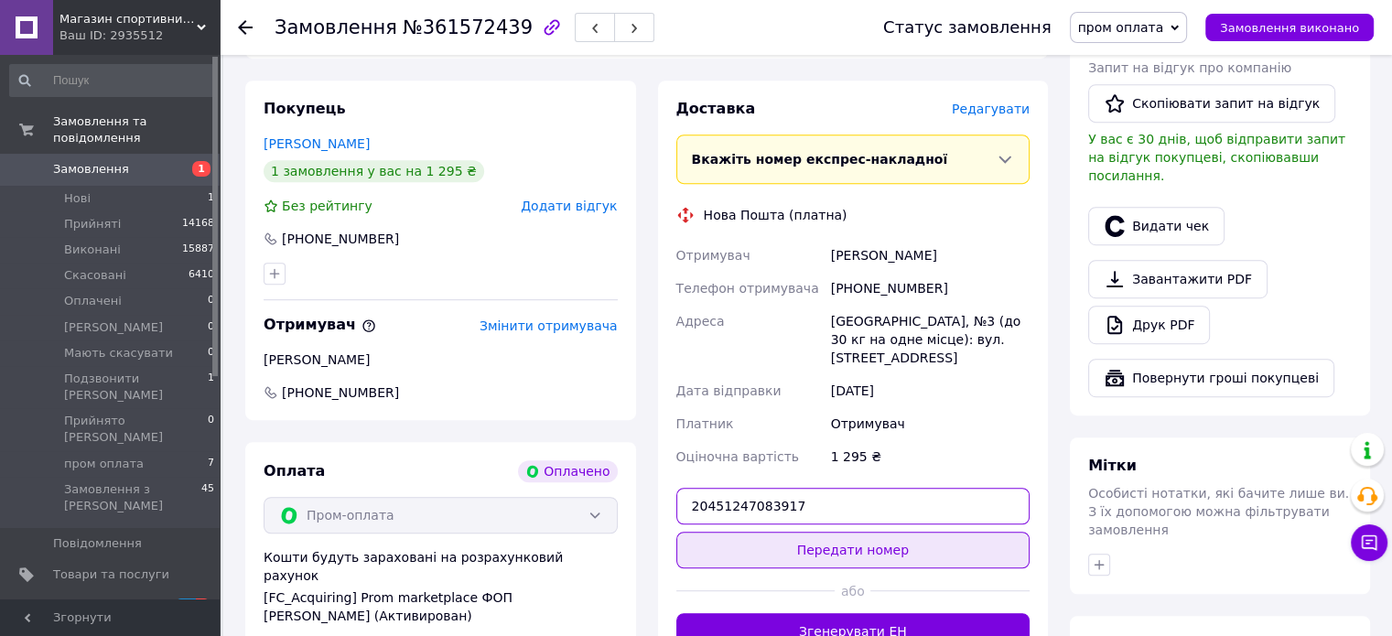
type input "20451247083917"
click at [838, 532] on button "Передати номер" at bounding box center [853, 550] width 354 height 37
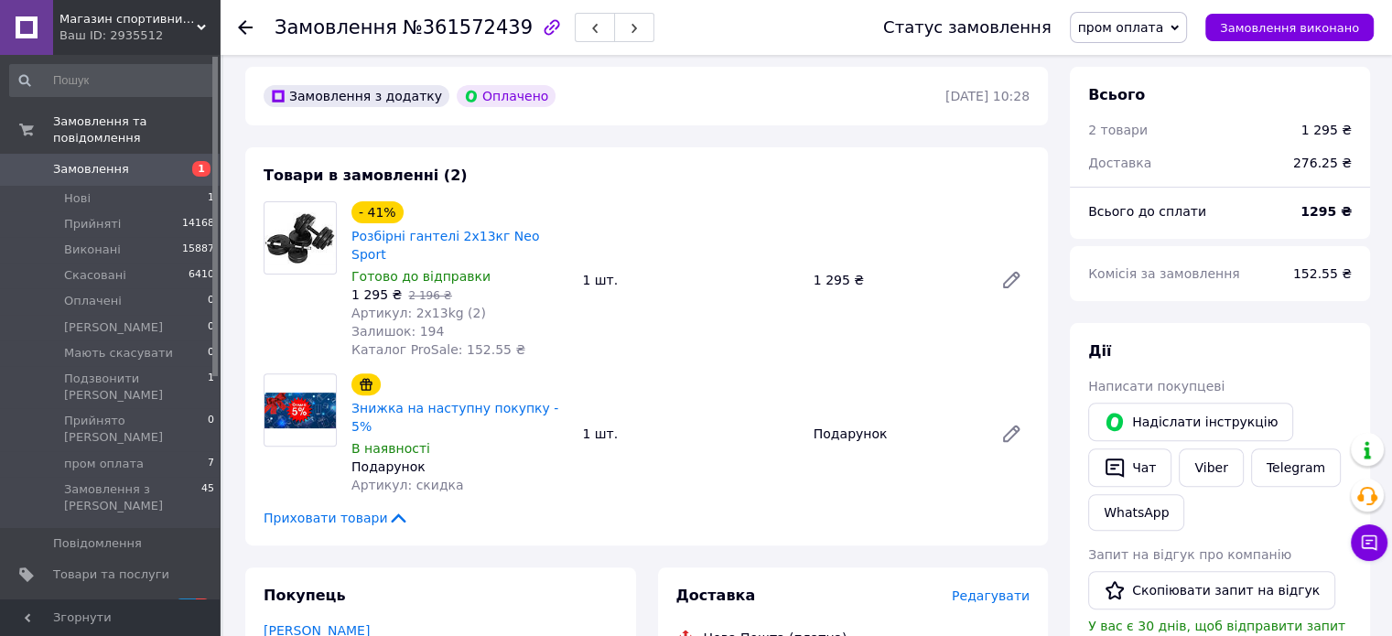
scroll to position [549, 0]
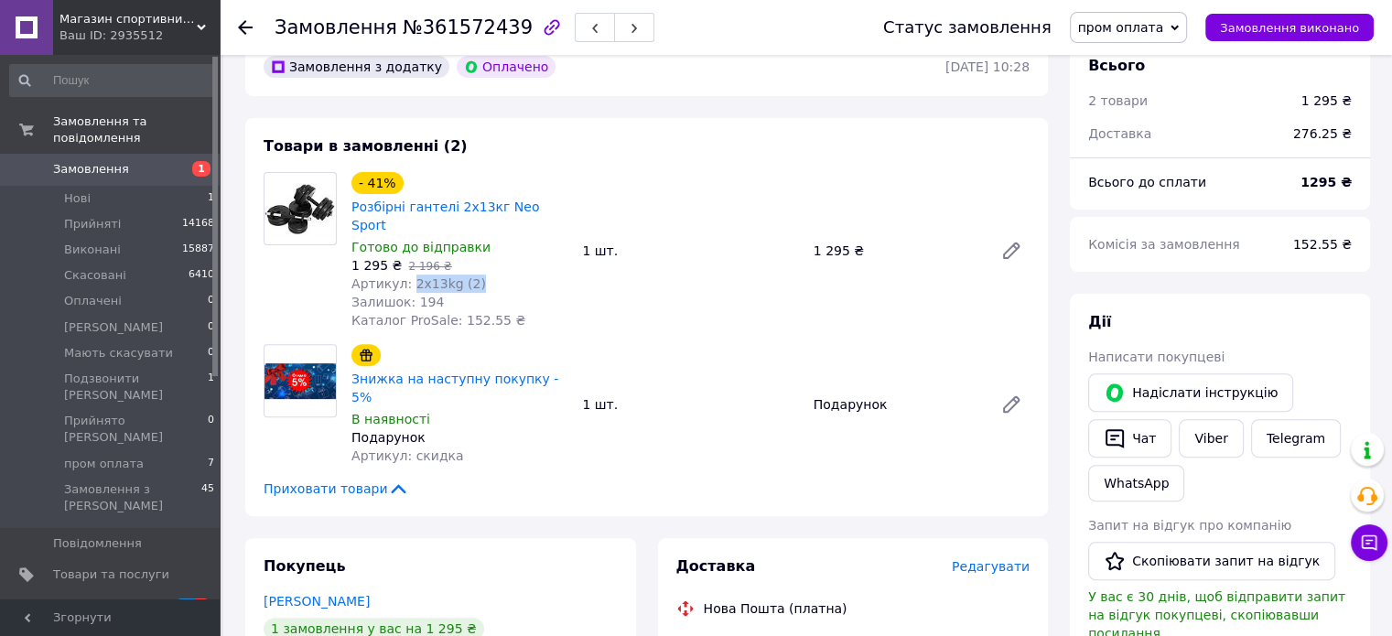
drag, startPoint x: 406, startPoint y: 274, endPoint x: 477, endPoint y: 270, distance: 70.6
click at [477, 275] on div "Артикул: 2x13kg (2)" at bounding box center [459, 284] width 216 height 18
copy span "2x13kg (2)"
click at [527, 296] on div "- 41% Розбірні гантелі 2х13кг Neo Sport Готово до відправки 1 295 ₴   2 196 ₴ А…" at bounding box center [459, 250] width 231 height 165
drag, startPoint x: 1313, startPoint y: 186, endPoint x: 1340, endPoint y: 189, distance: 26.8
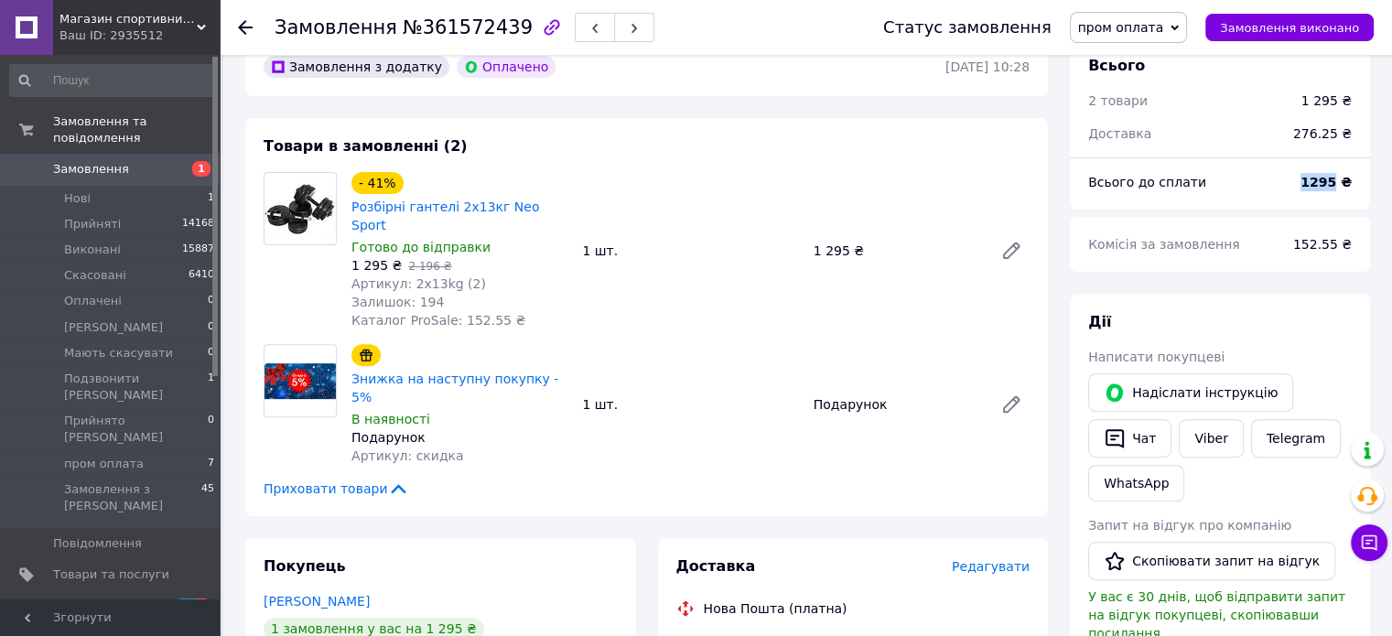
click at [1340, 189] on b "1295 ₴" at bounding box center [1326, 182] width 51 height 15
copy b "1295"
click at [1253, 196] on div "Всього до сплати" at bounding box center [1183, 182] width 212 height 40
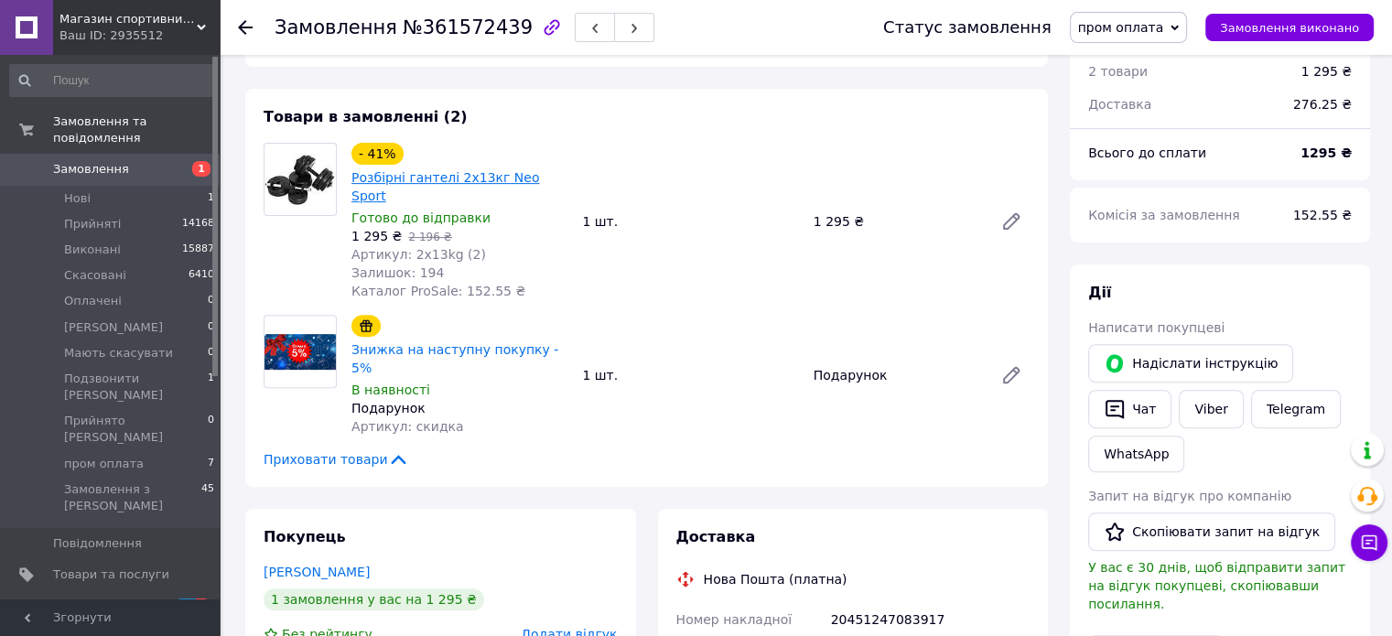
scroll to position [549, 0]
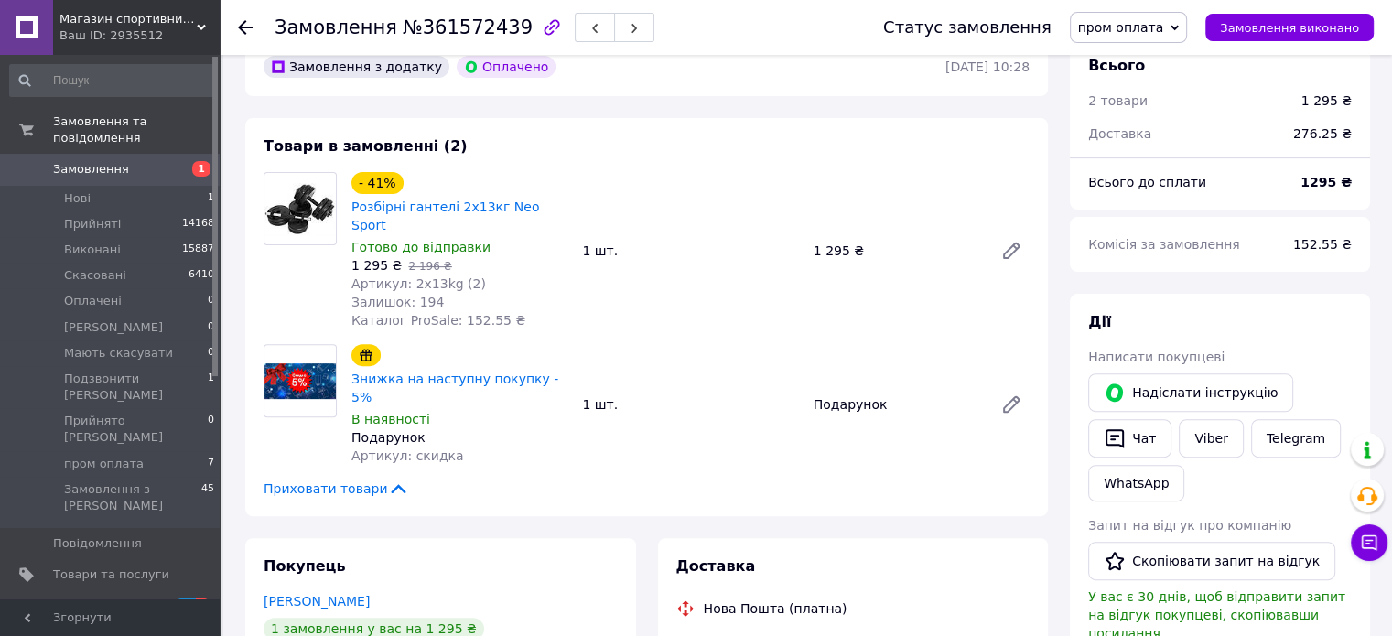
click at [157, 161] on span "Замовлення" at bounding box center [111, 169] width 116 height 16
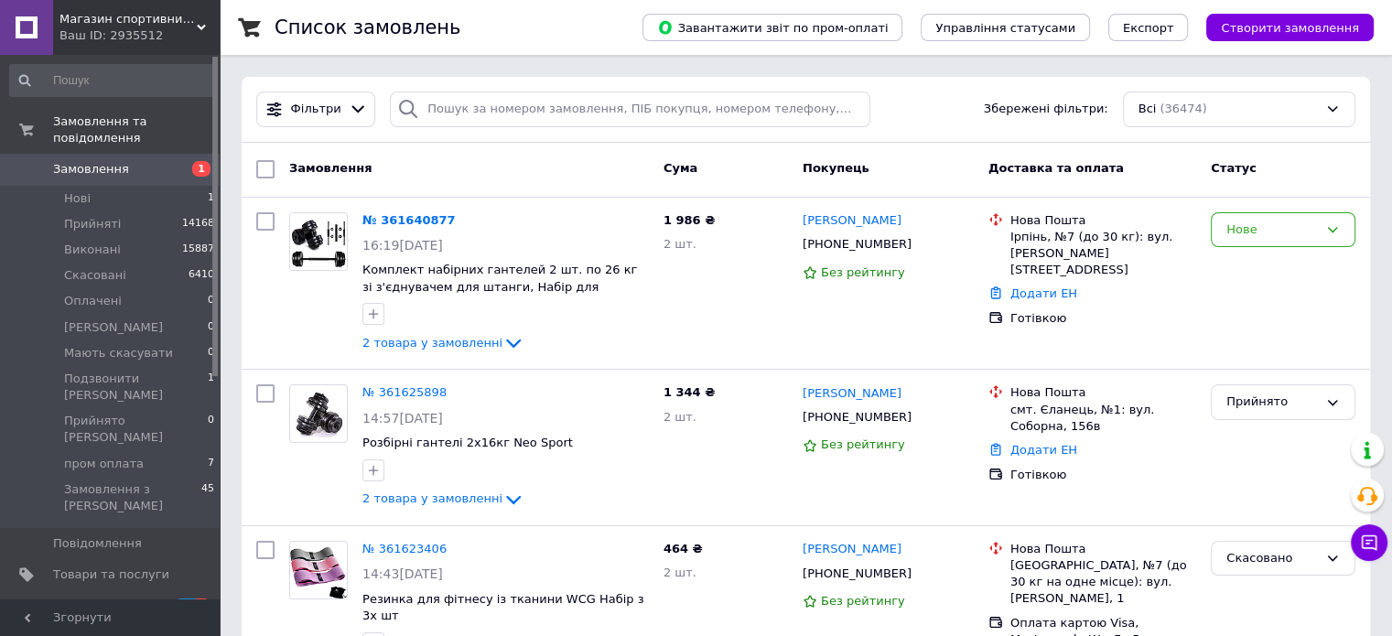
click at [181, 32] on div "Ваш ID: 2935512" at bounding box center [139, 35] width 160 height 16
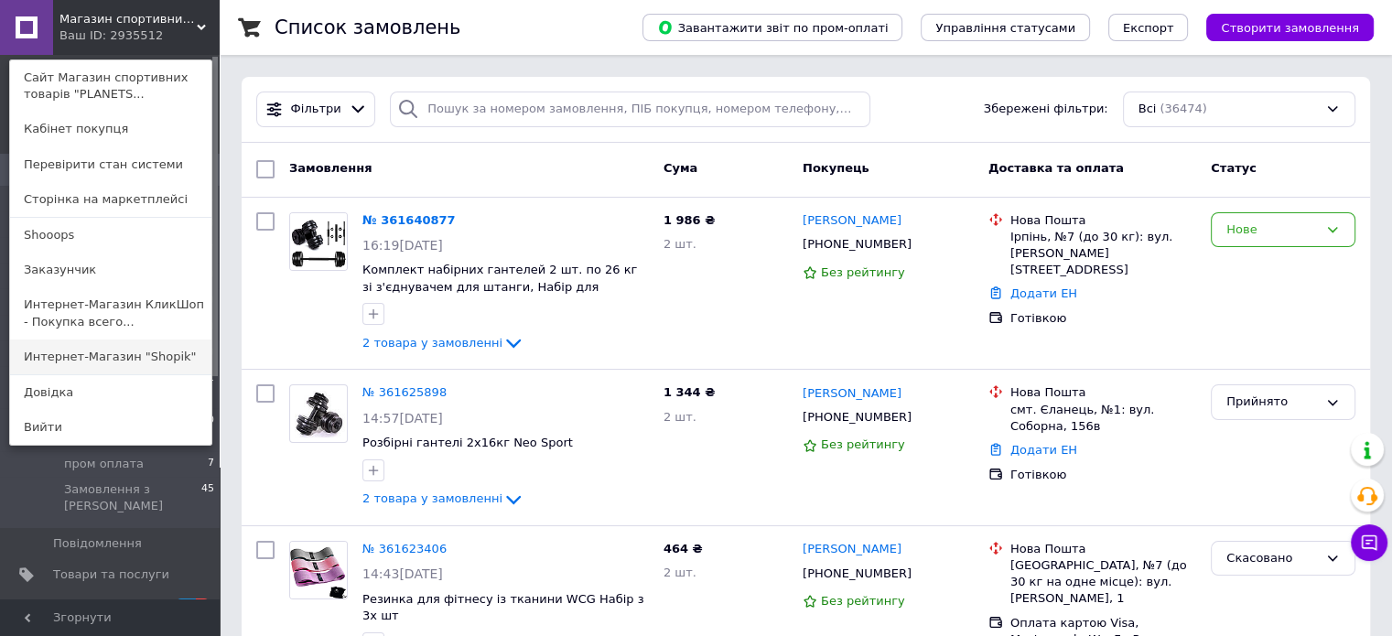
click at [178, 353] on link "Интернет-Магазин "Shopik"" at bounding box center [110, 357] width 201 height 35
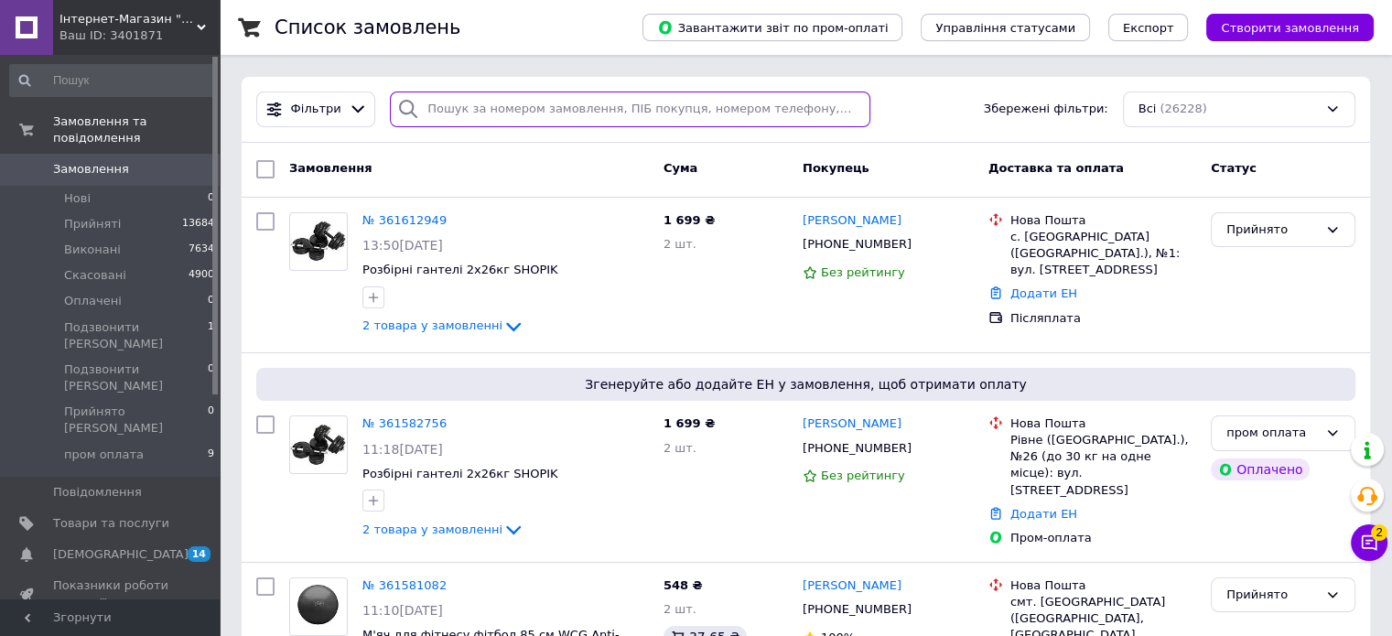
click at [505, 116] on input "search" at bounding box center [630, 110] width 481 height 36
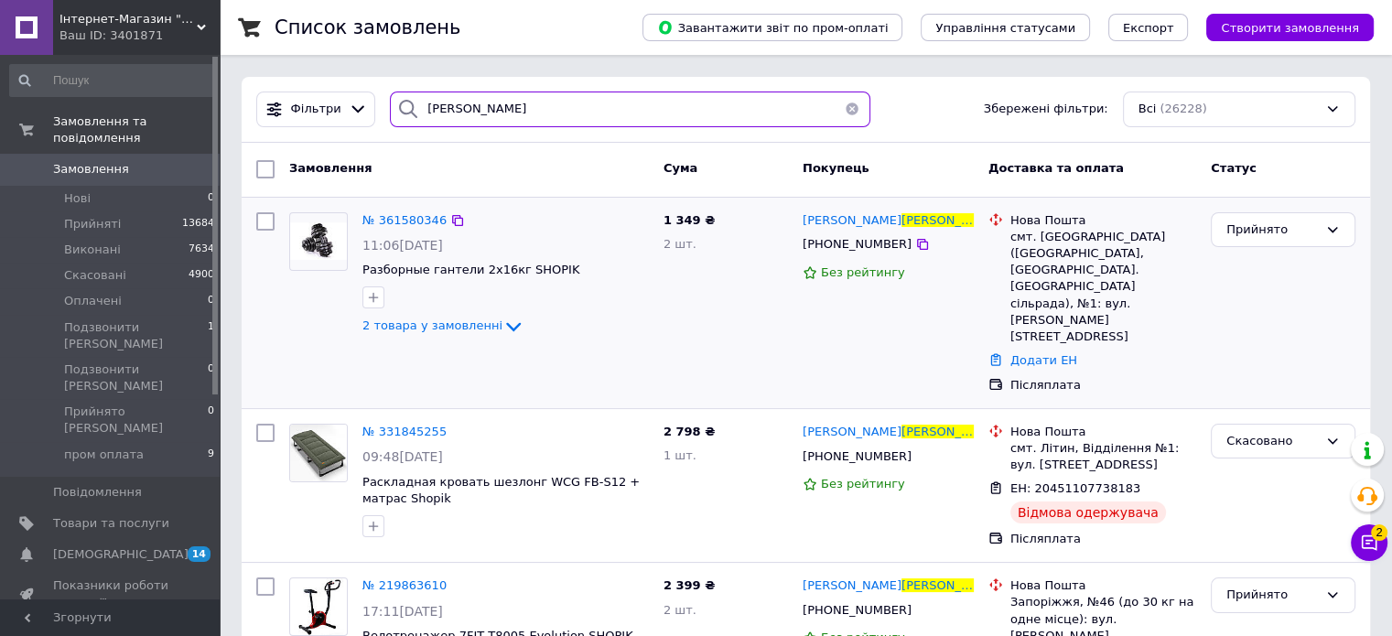
type input "[PERSON_NAME]"
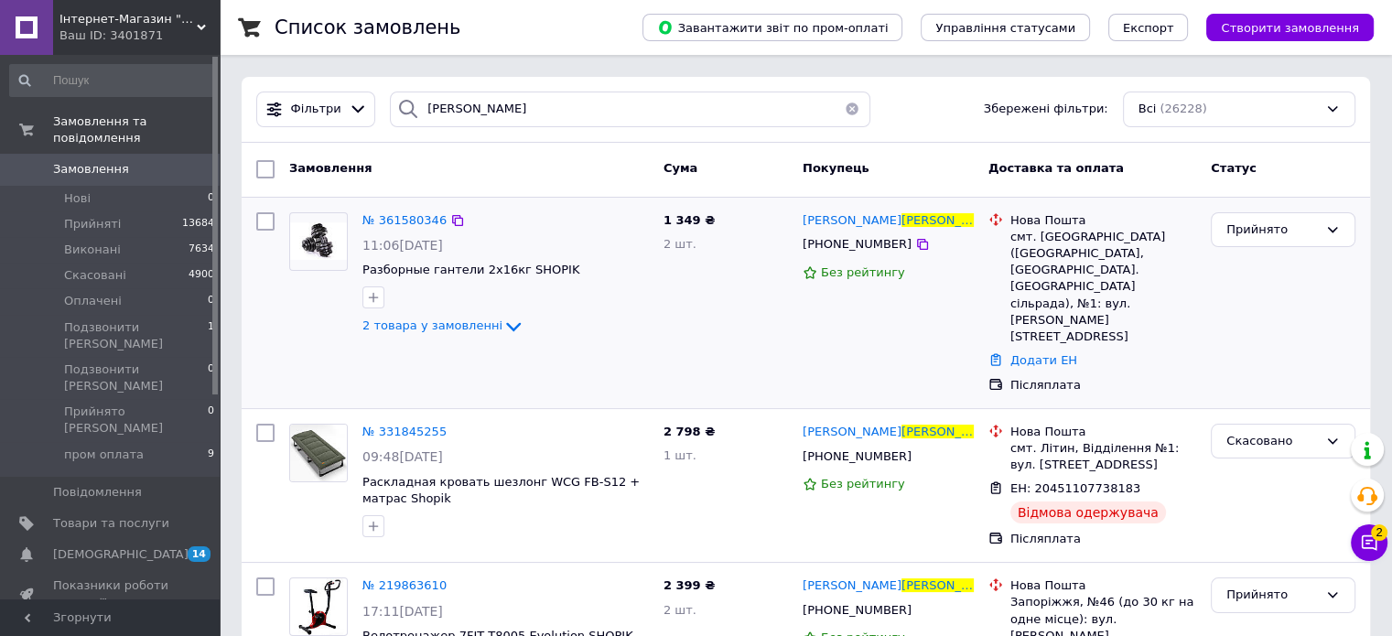
click at [317, 241] on img at bounding box center [318, 241] width 57 height 38
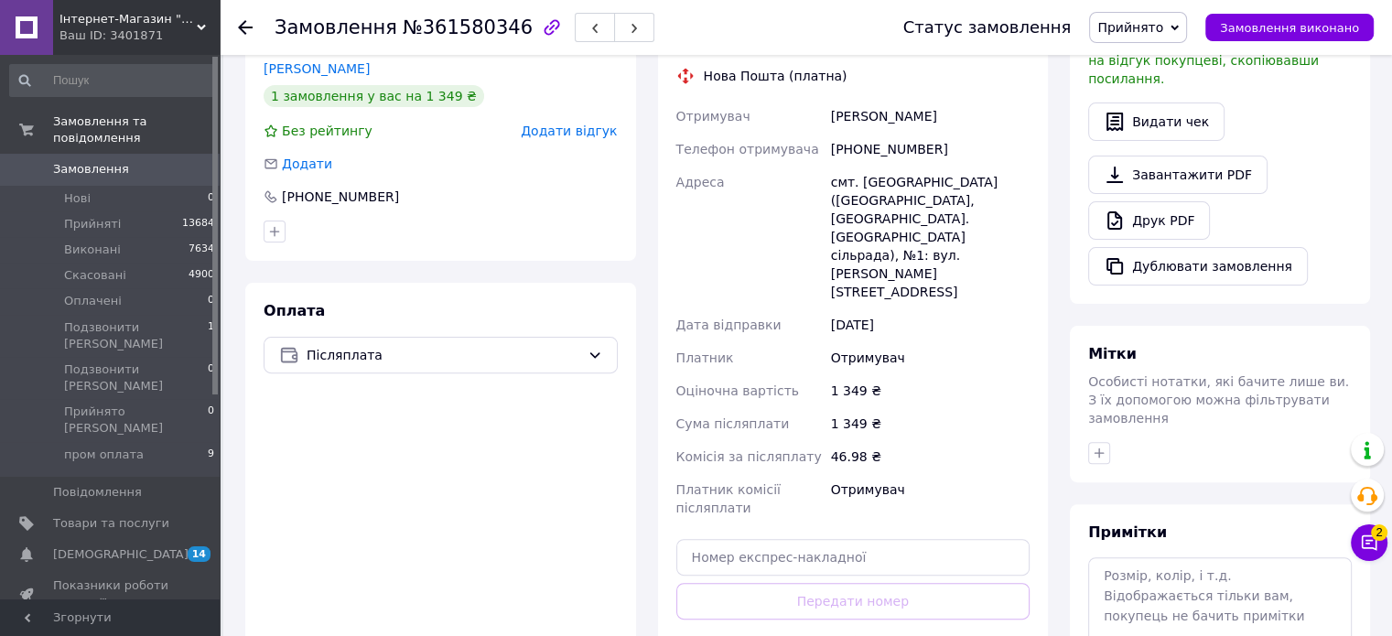
scroll to position [641, 0]
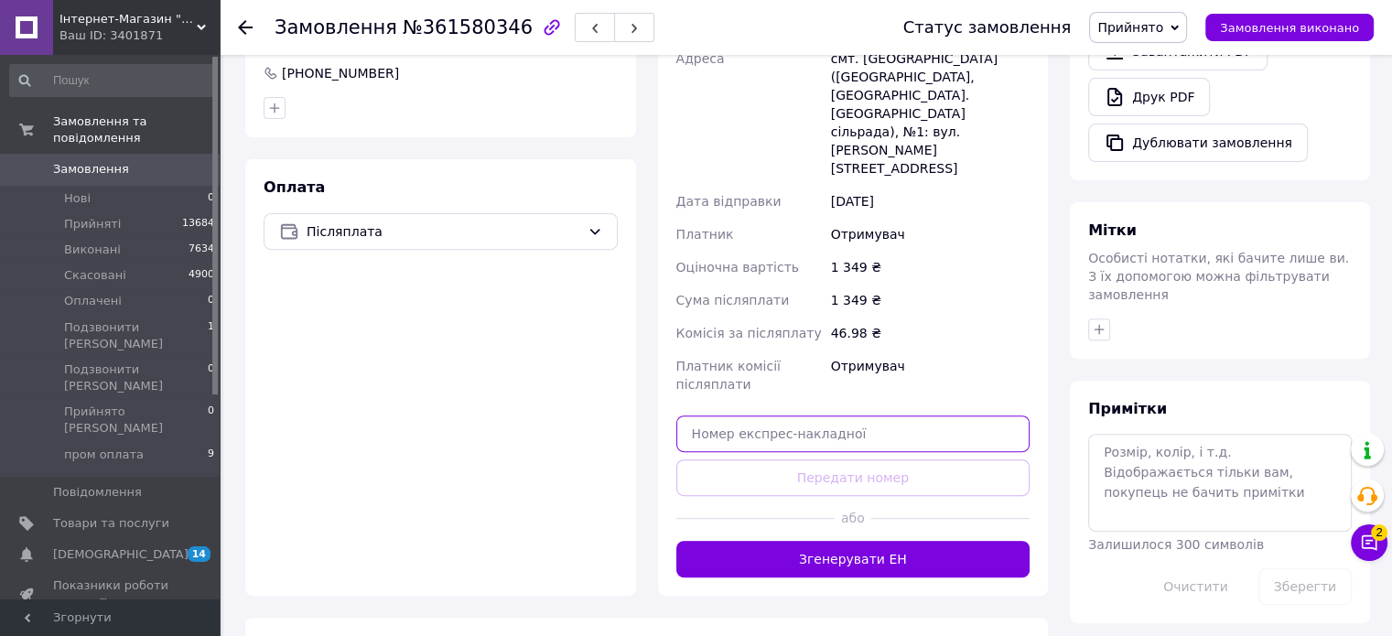
paste input "20451247101932"
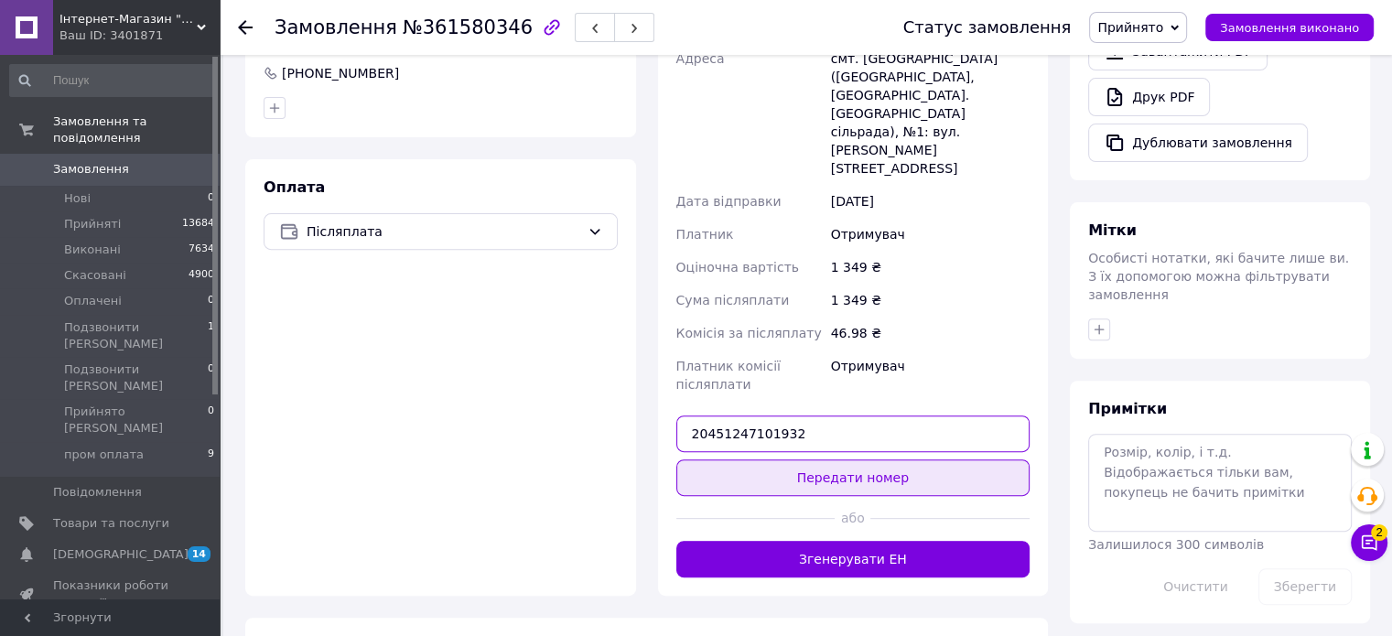
type input "20451247101932"
click at [824, 459] on button "Передати номер" at bounding box center [853, 477] width 354 height 37
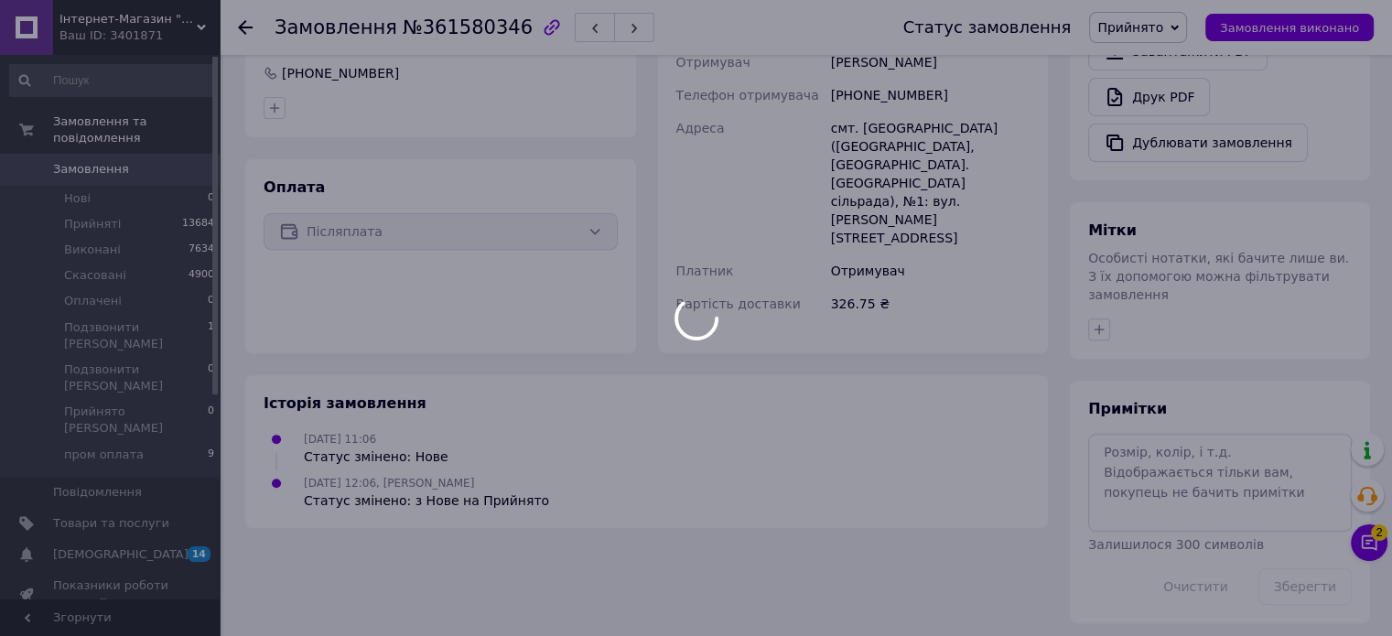
scroll to position [567, 0]
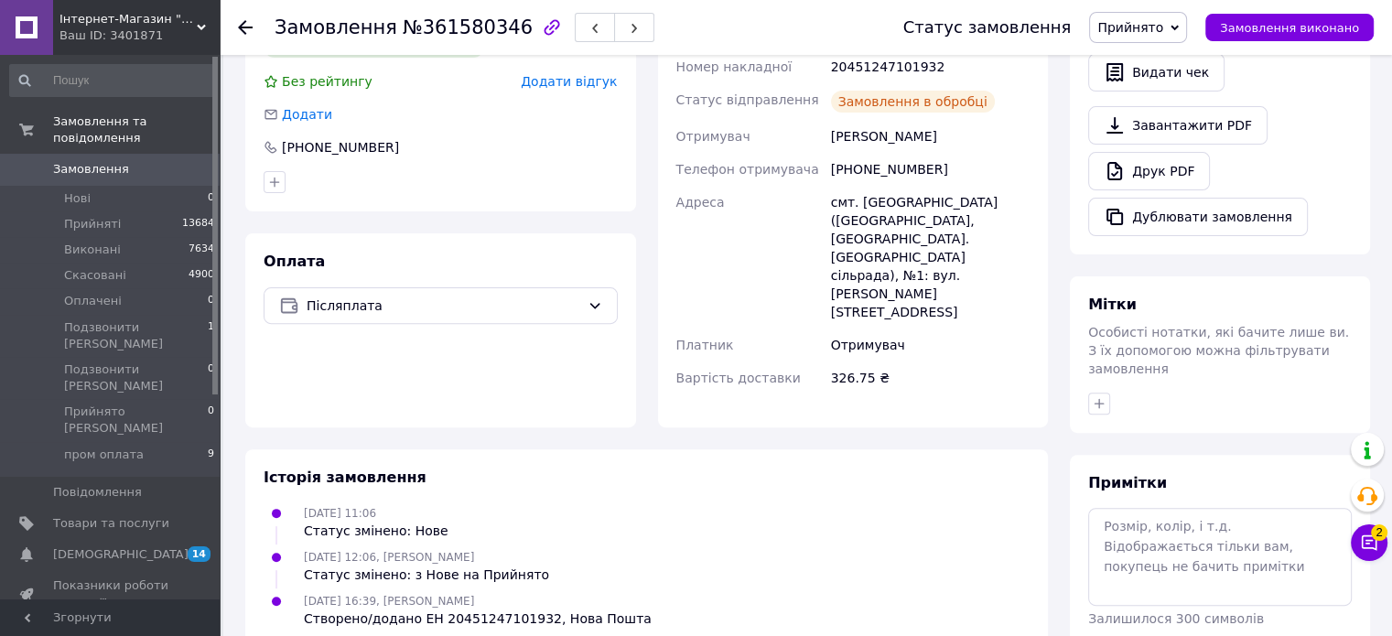
click at [155, 161] on span "Замовлення" at bounding box center [111, 169] width 116 height 16
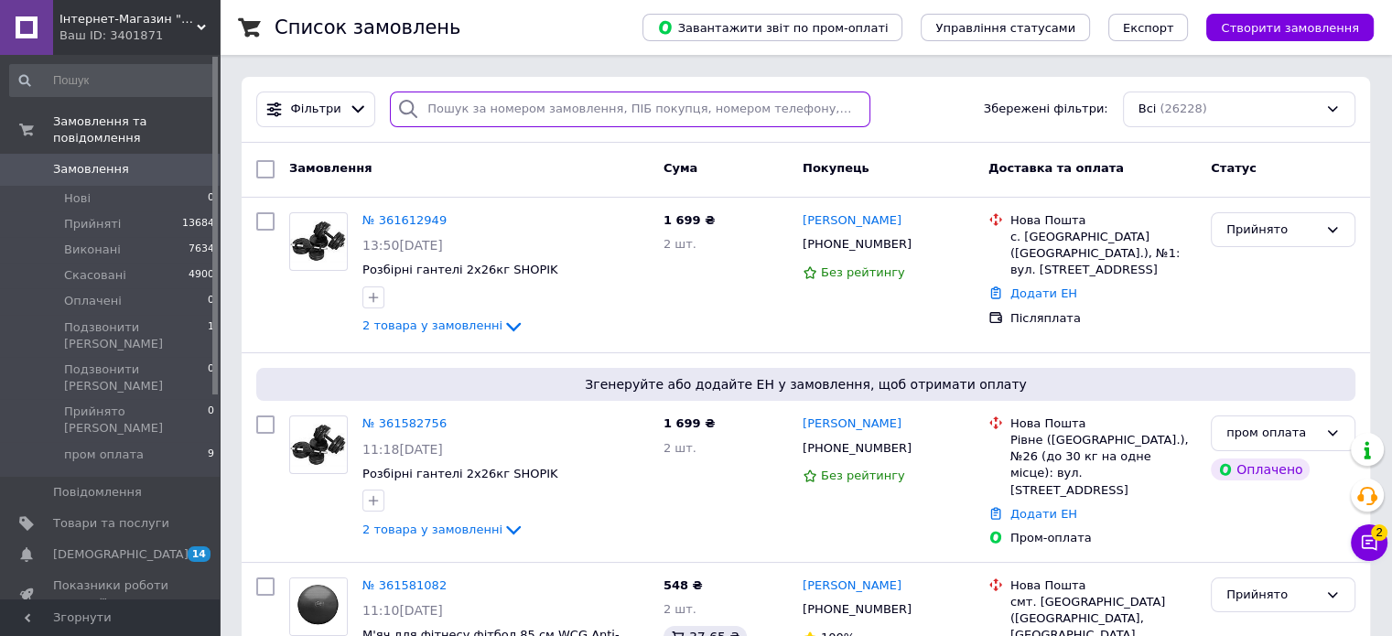
click at [456, 117] on input "search" at bounding box center [630, 110] width 481 height 36
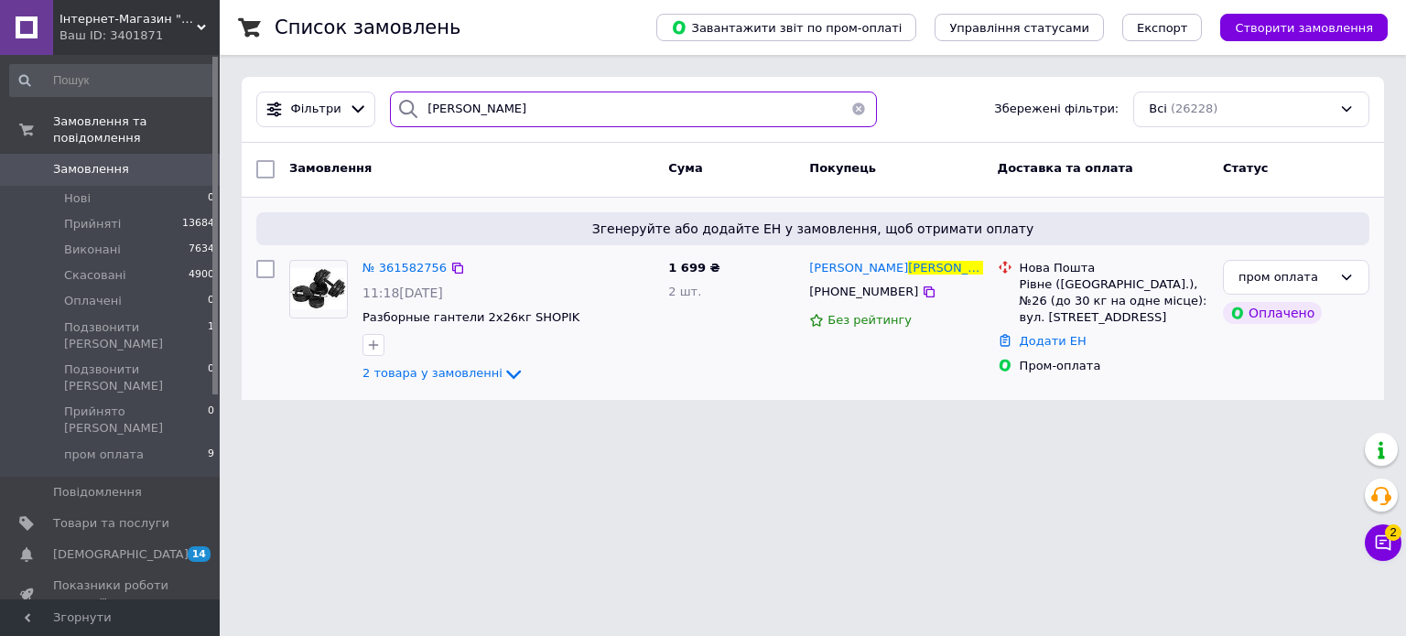
type input "гаврон"
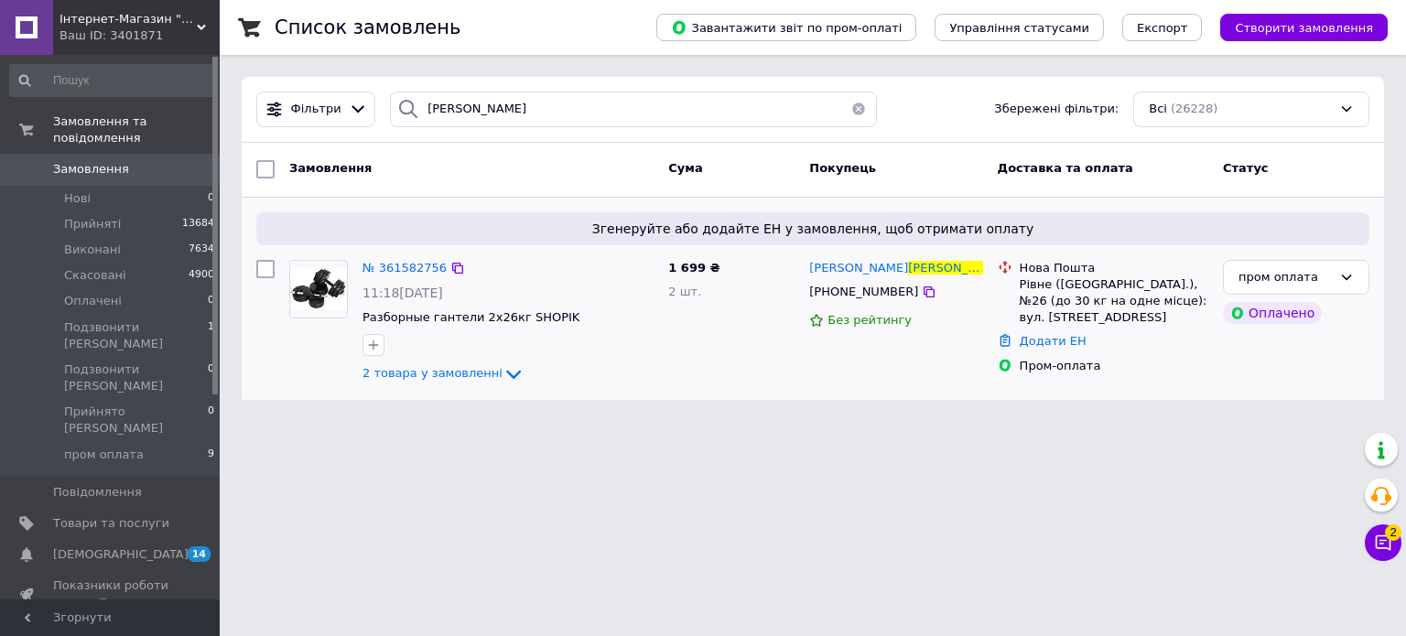
click at [336, 288] on img at bounding box center [318, 288] width 57 height 41
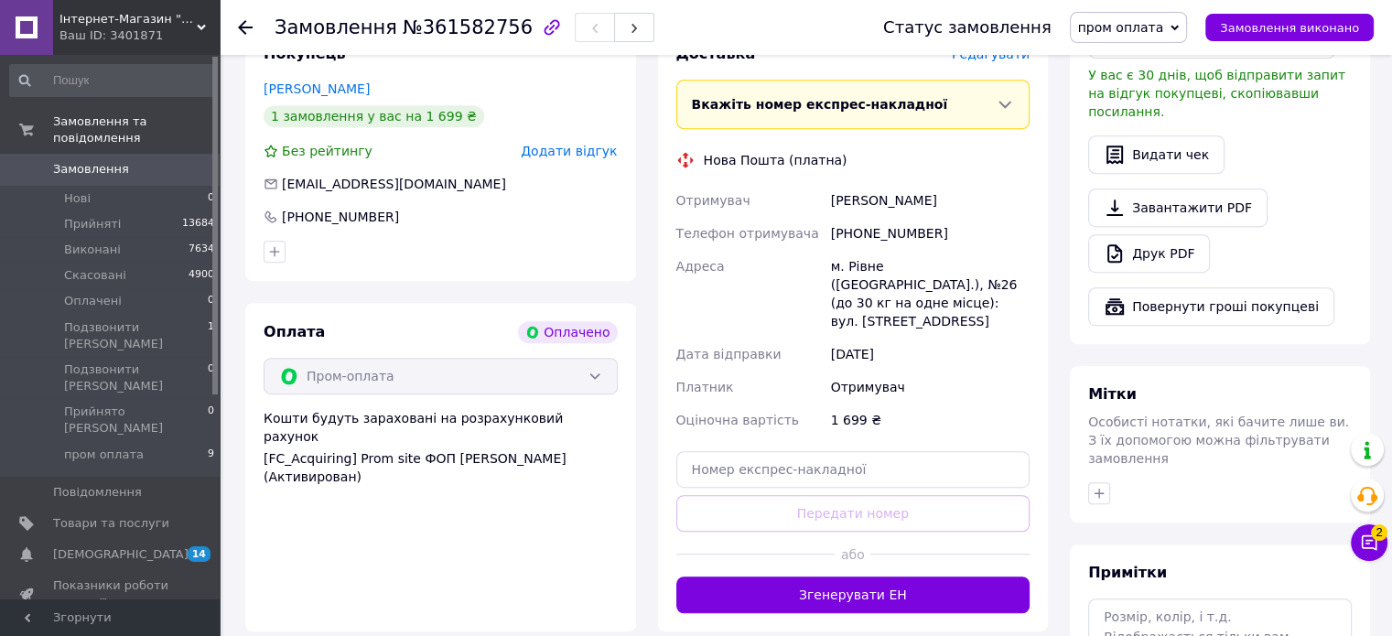
scroll to position [1098, 0]
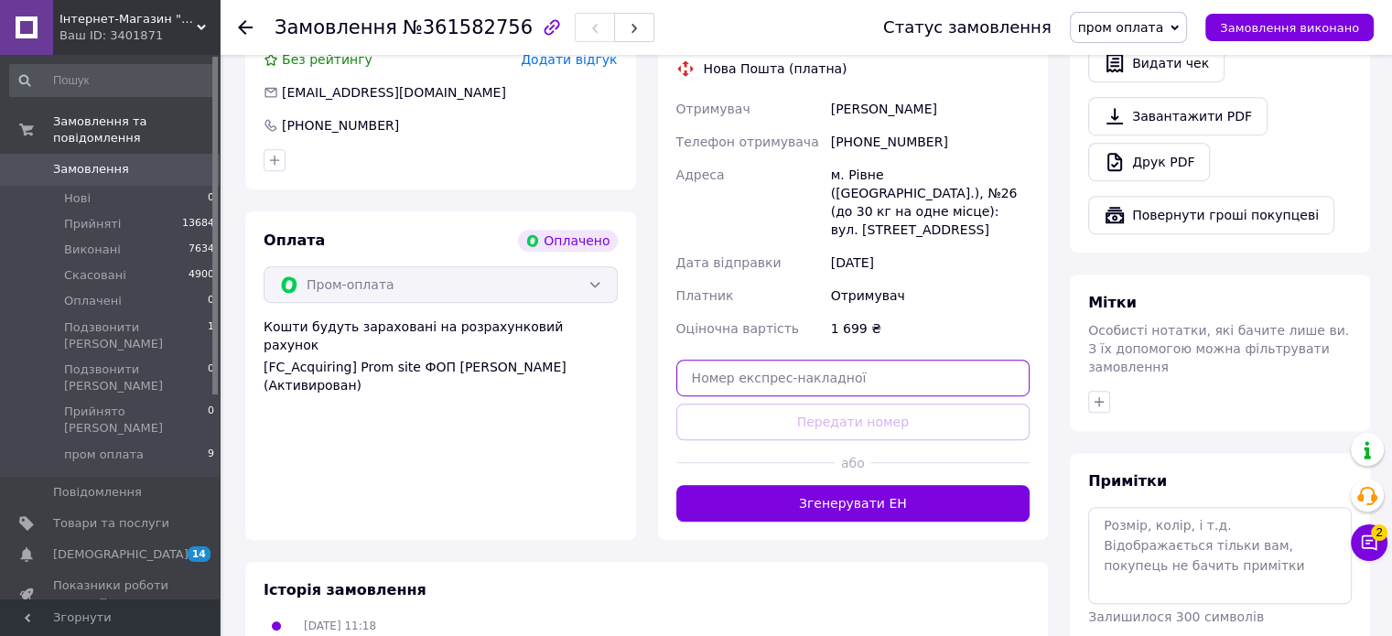
paste input "20451247106544"
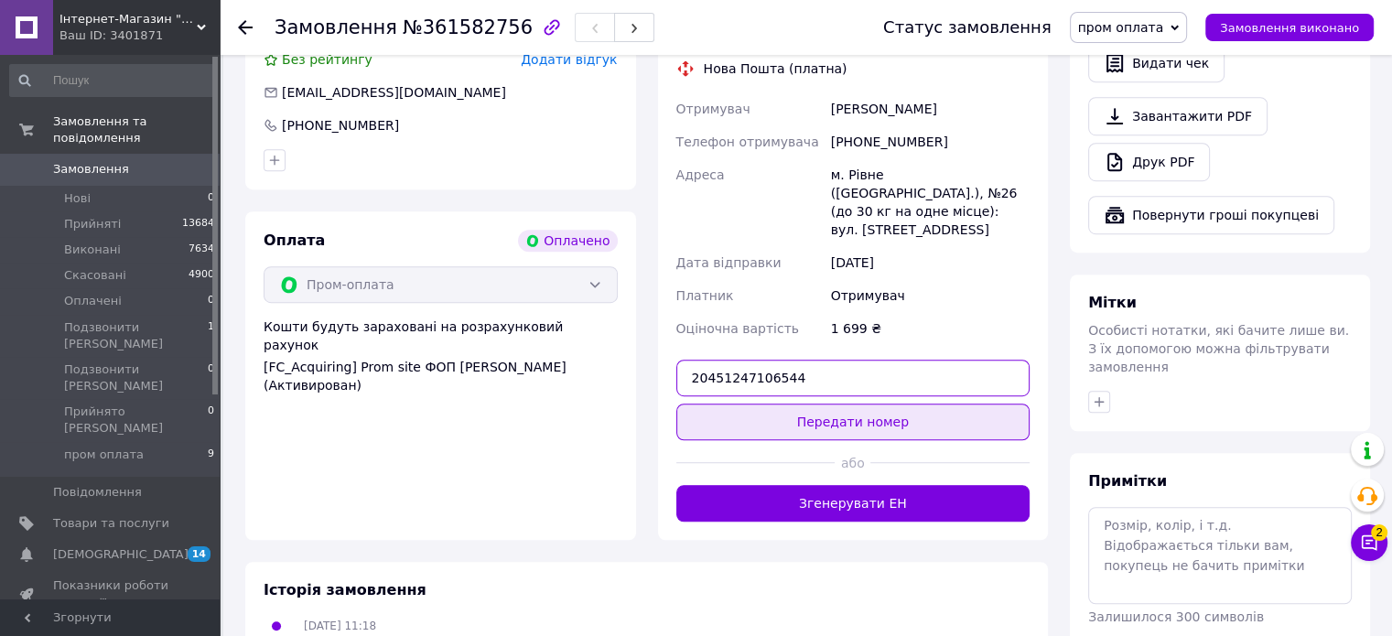
type input "20451247106544"
click at [841, 404] on button "Передати номер" at bounding box center [853, 422] width 354 height 37
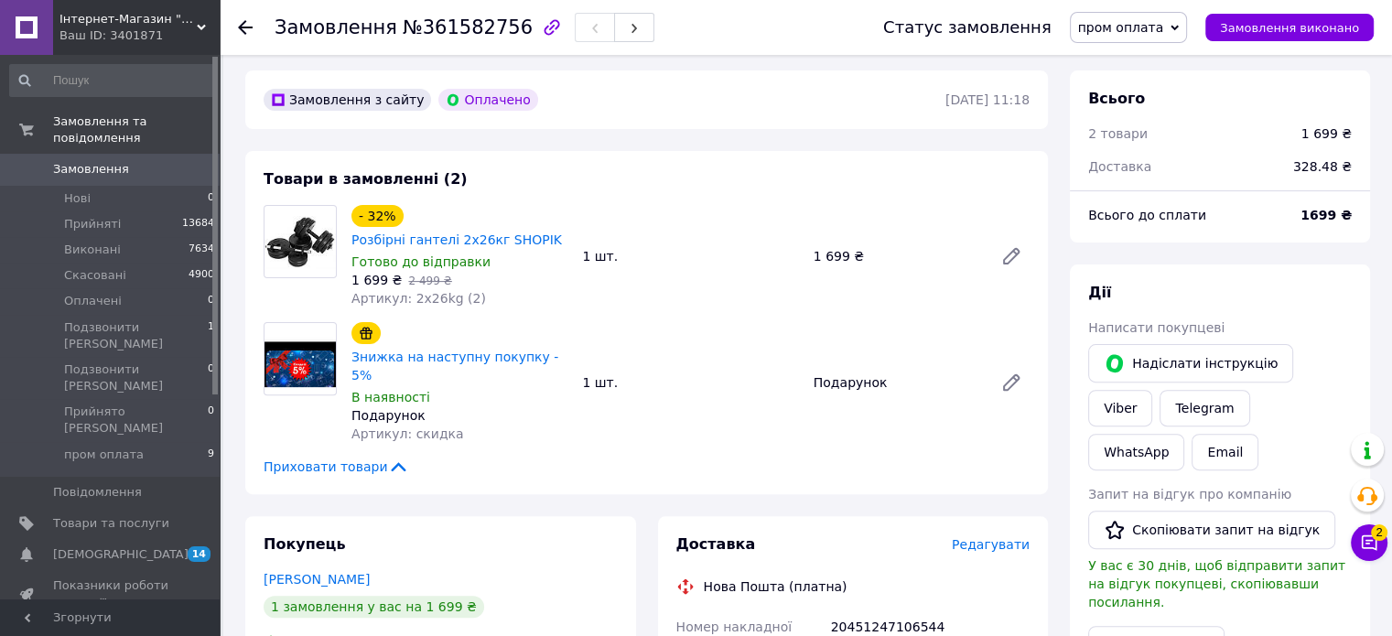
scroll to position [549, 0]
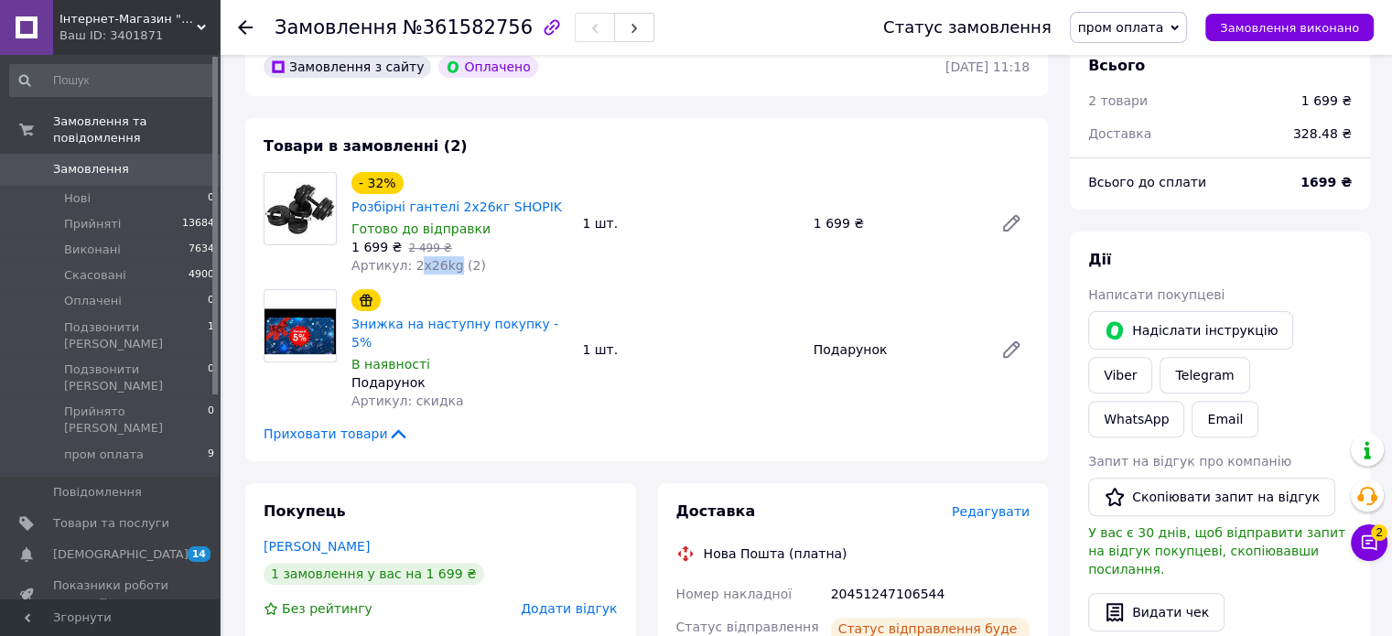
drag, startPoint x: 409, startPoint y: 271, endPoint x: 447, endPoint y: 281, distance: 38.9
click at [447, 281] on div "Товари в замовленні (2) - 32% Розбірні гантелі 2х26кг SHOPIK Готово до відправк…" at bounding box center [646, 289] width 803 height 343
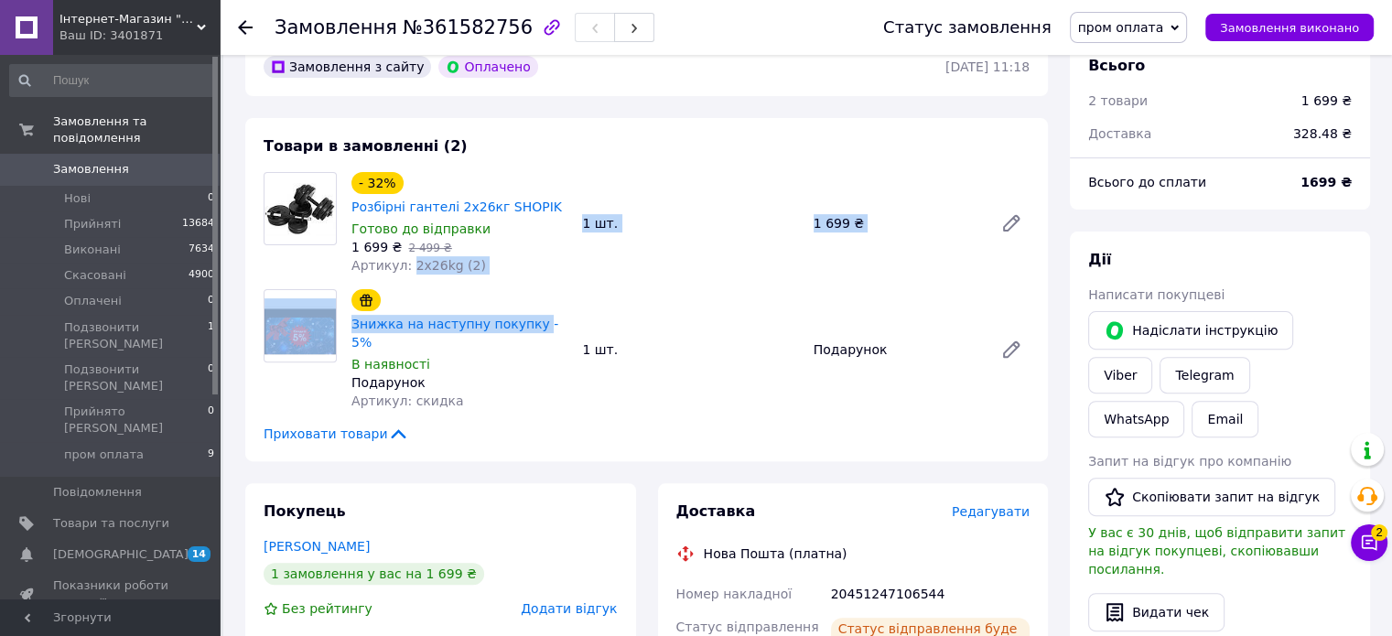
drag, startPoint x: 404, startPoint y: 273, endPoint x: 525, endPoint y: 282, distance: 122.1
click at [525, 282] on div "Товари в замовленні (2) - 32% Розбірні гантелі 2х26кг SHOPIK Готово до відправк…" at bounding box center [646, 289] width 803 height 343
click at [500, 275] on div "Артикул: 2x26kg (2)" at bounding box center [459, 265] width 216 height 18
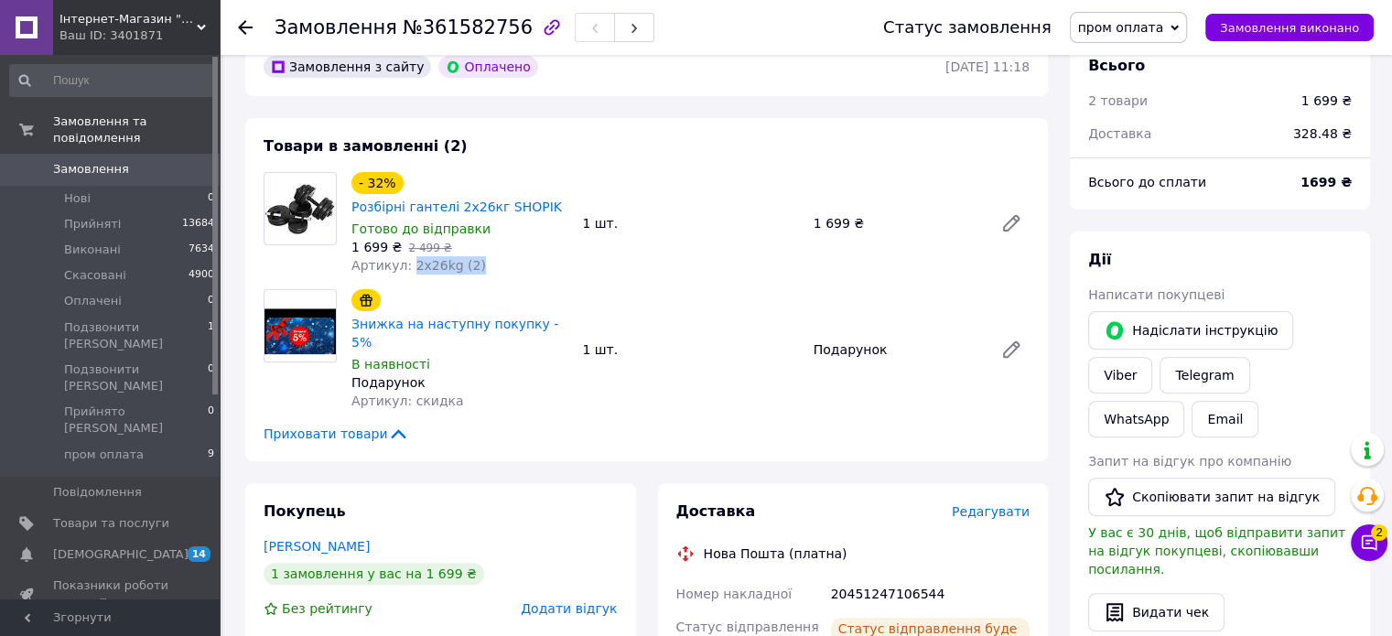
drag, startPoint x: 478, startPoint y: 265, endPoint x: 406, endPoint y: 263, distance: 71.4
click at [406, 263] on div "Артикул: 2x26kg (2)" at bounding box center [459, 265] width 216 height 18
copy span "2x26kg (2)"
click at [576, 268] on div "- 32% Розбірні гантелі 2х26кг SHOPIK Готово до відправки 1 699 ₴   2 499 ₴ Арти…" at bounding box center [690, 223] width 693 height 110
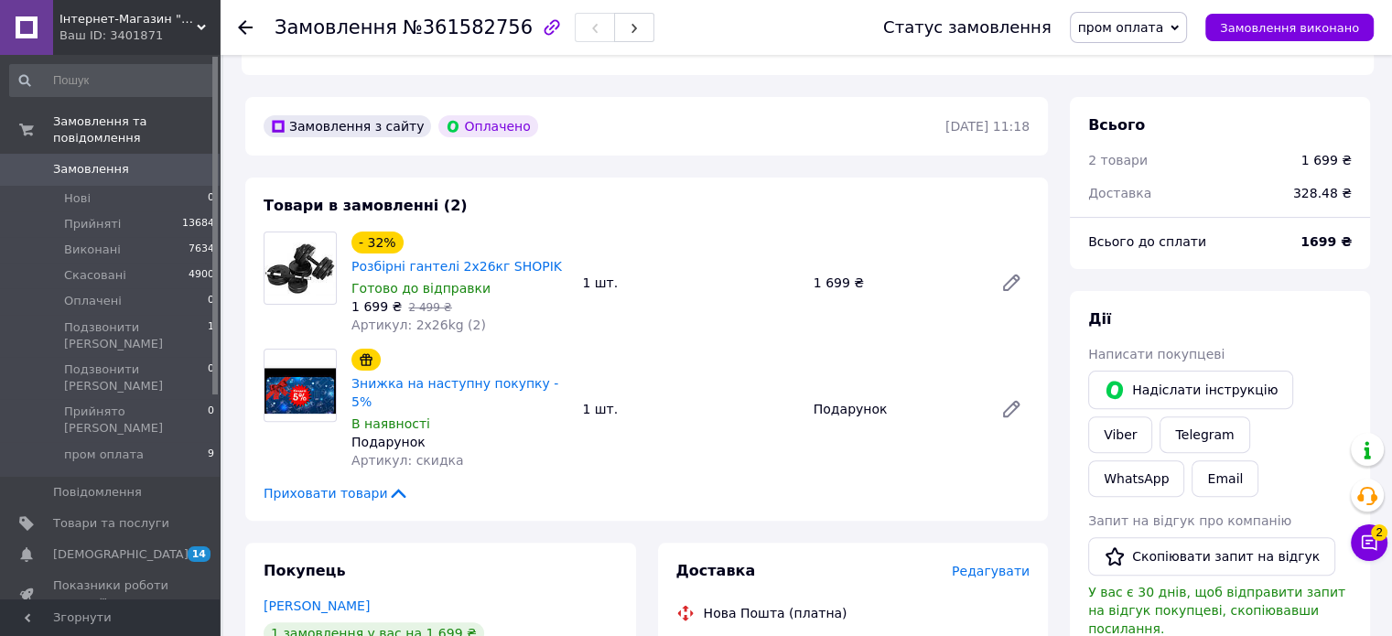
scroll to position [458, 0]
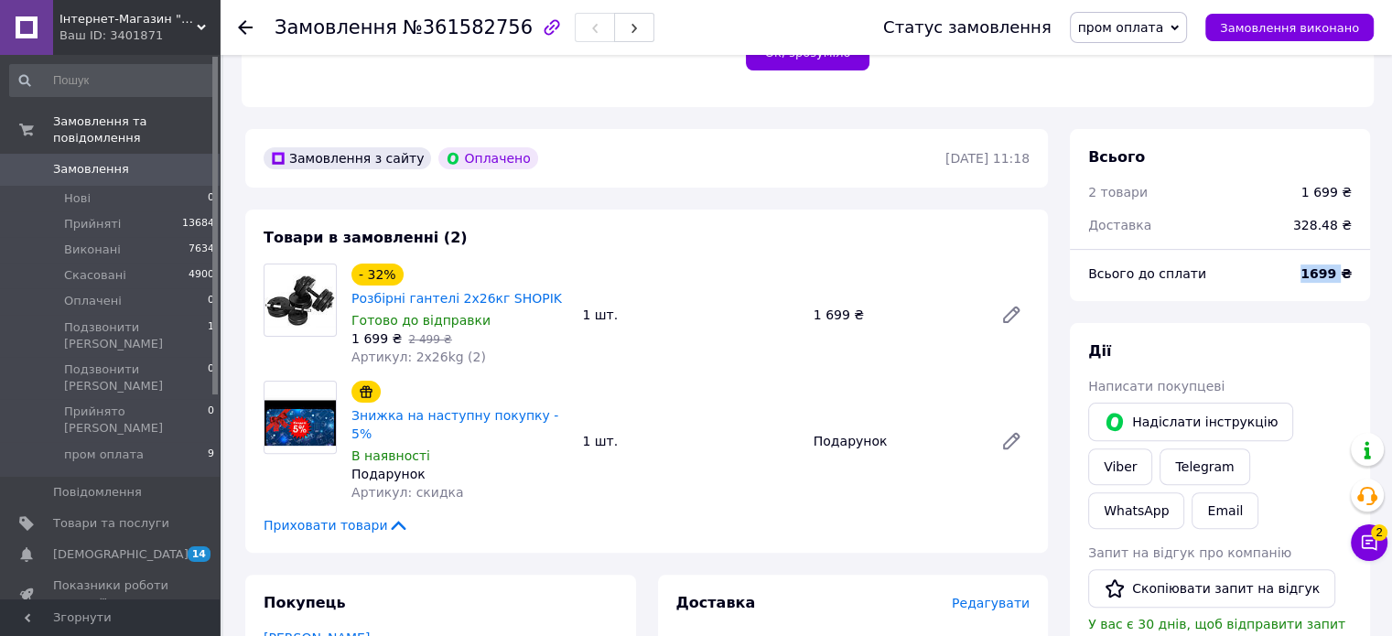
drag, startPoint x: 1318, startPoint y: 281, endPoint x: 1344, endPoint y: 282, distance: 25.6
click at [1344, 282] on div "Всього до сплати 1699 ₴" at bounding box center [1220, 274] width 286 height 40
click at [1332, 281] on b "1699 ₴" at bounding box center [1326, 273] width 51 height 15
drag, startPoint x: 1305, startPoint y: 277, endPoint x: 1337, endPoint y: 280, distance: 32.2
click at [1337, 280] on div "1699 ₴" at bounding box center [1326, 274] width 73 height 40
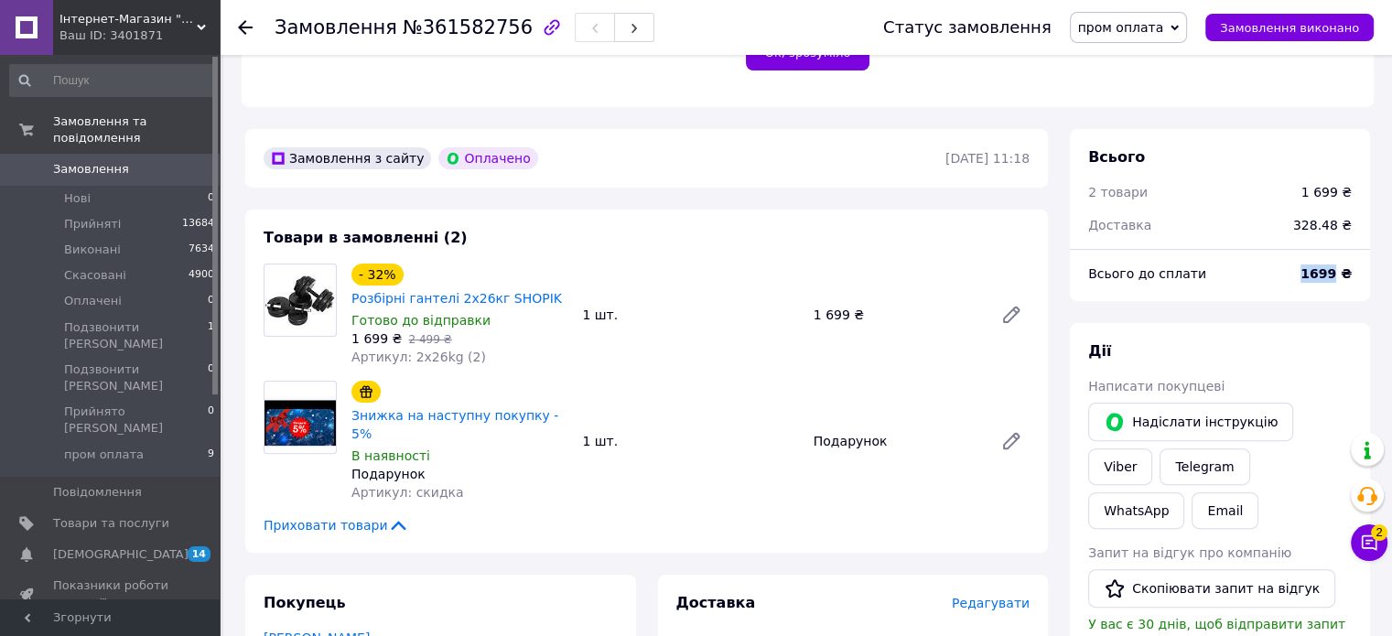
copy b "1699"
click at [1266, 272] on div "Всього до сплати" at bounding box center [1183, 274] width 212 height 40
drag, startPoint x: 1318, startPoint y: 275, endPoint x: 1339, endPoint y: 275, distance: 21.1
click at [1340, 276] on b "1699 ₴" at bounding box center [1326, 273] width 51 height 15
copy b "1699"
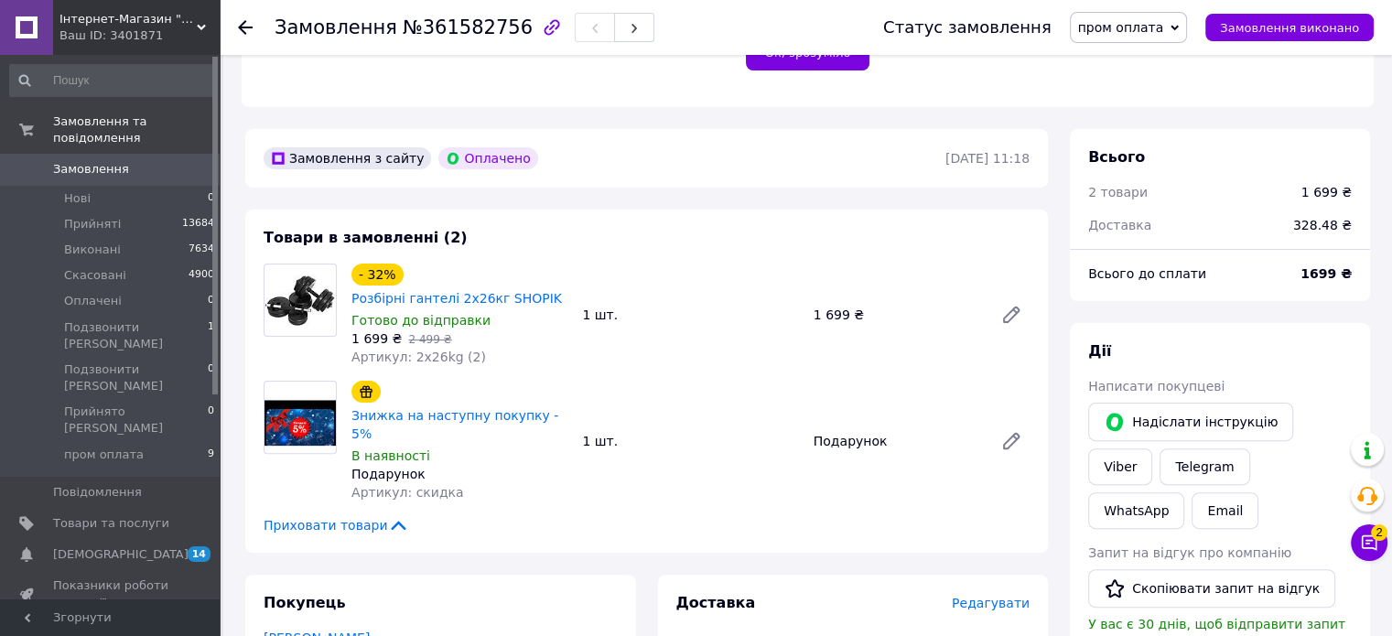
click at [1274, 284] on div "Всього до сплати" at bounding box center [1183, 274] width 212 height 40
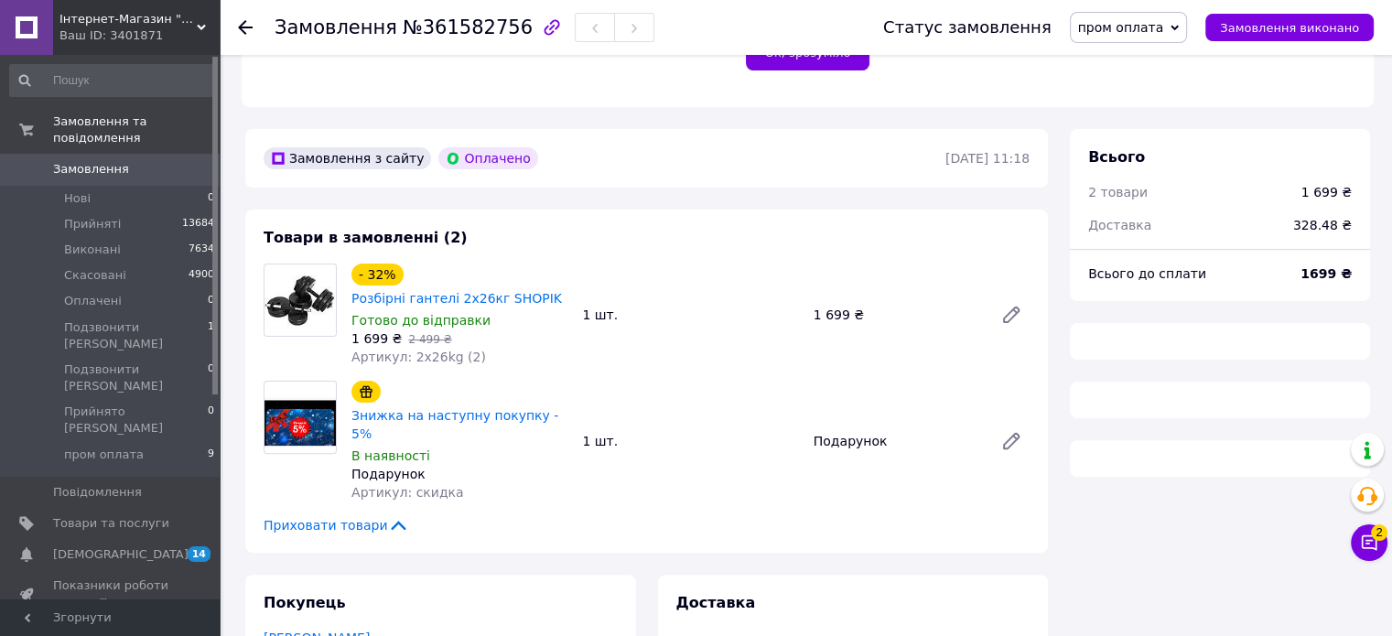
scroll to position [824, 0]
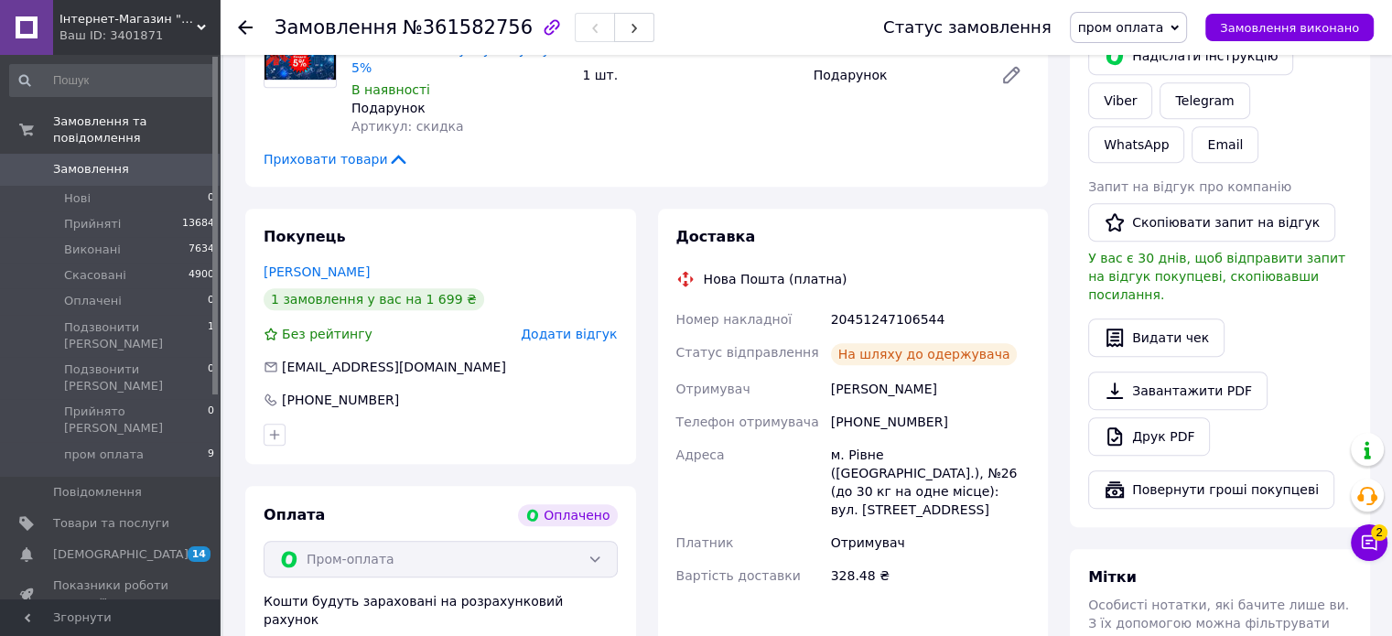
click at [161, 161] on span "Замовлення" at bounding box center [111, 169] width 116 height 16
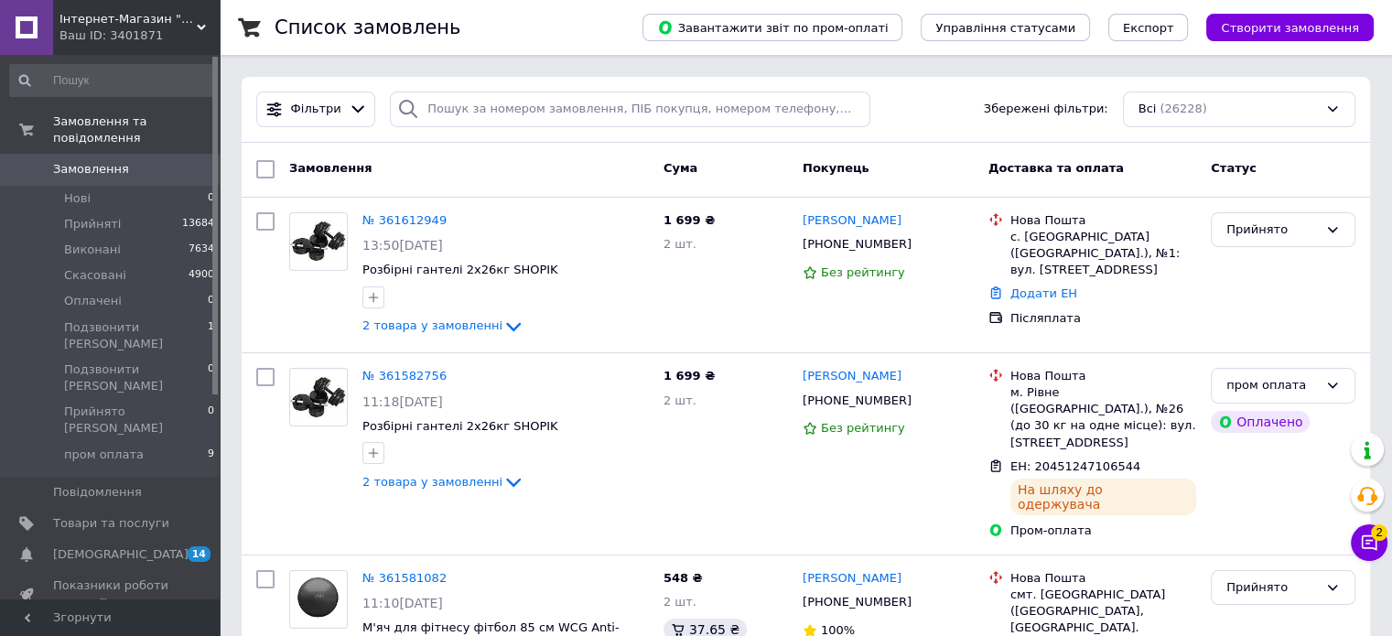
click at [188, 40] on div "Ваш ID: 3401871" at bounding box center [139, 35] width 160 height 16
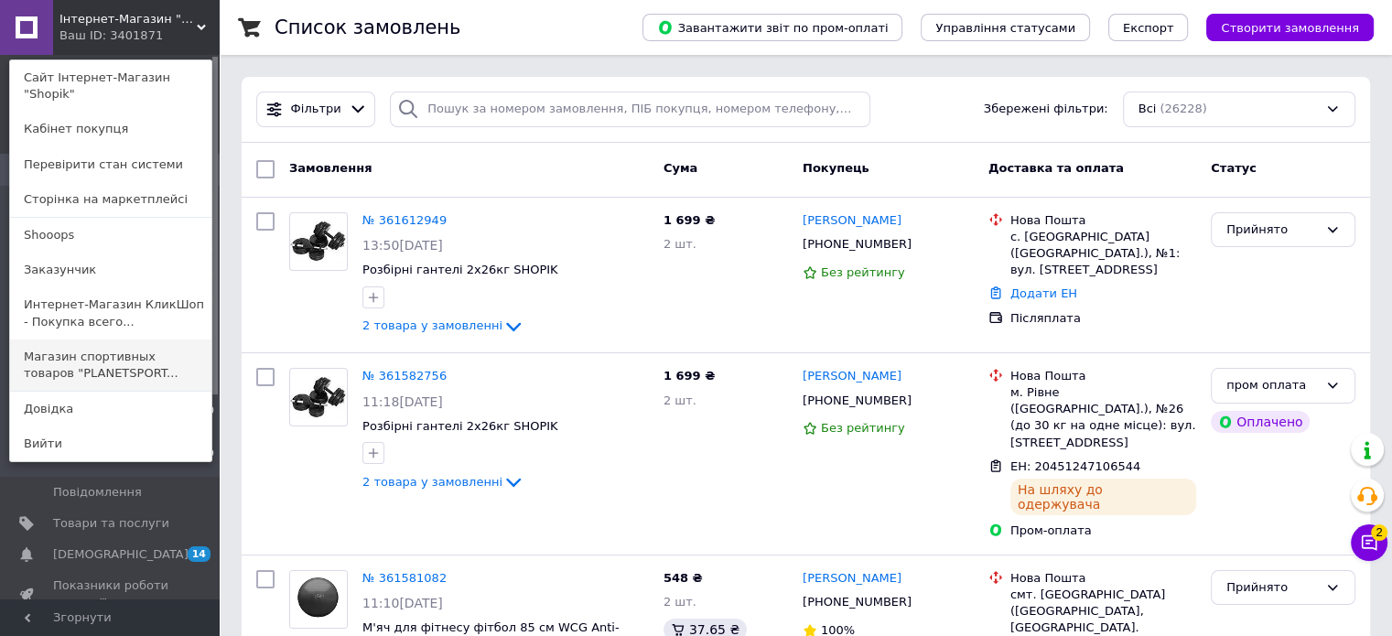
click at [159, 347] on link "Магазин спортивных товаров "PLANETSPORT..." at bounding box center [110, 365] width 201 height 51
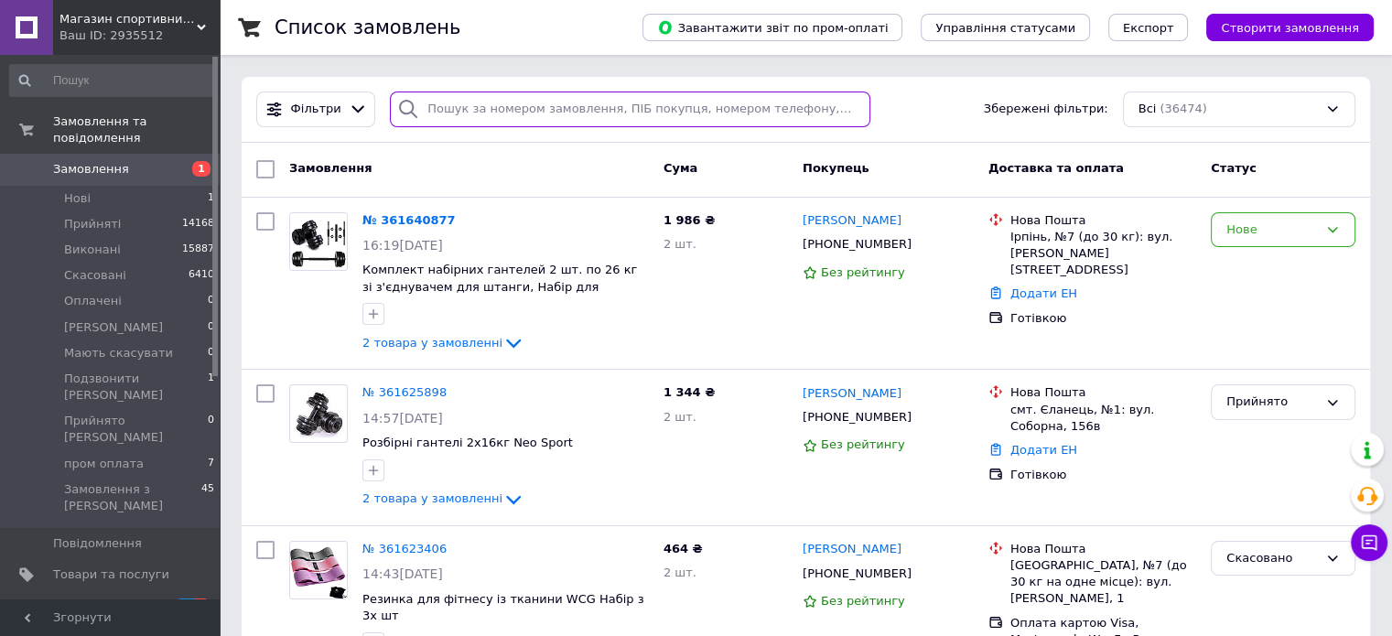
paste input "361457285"
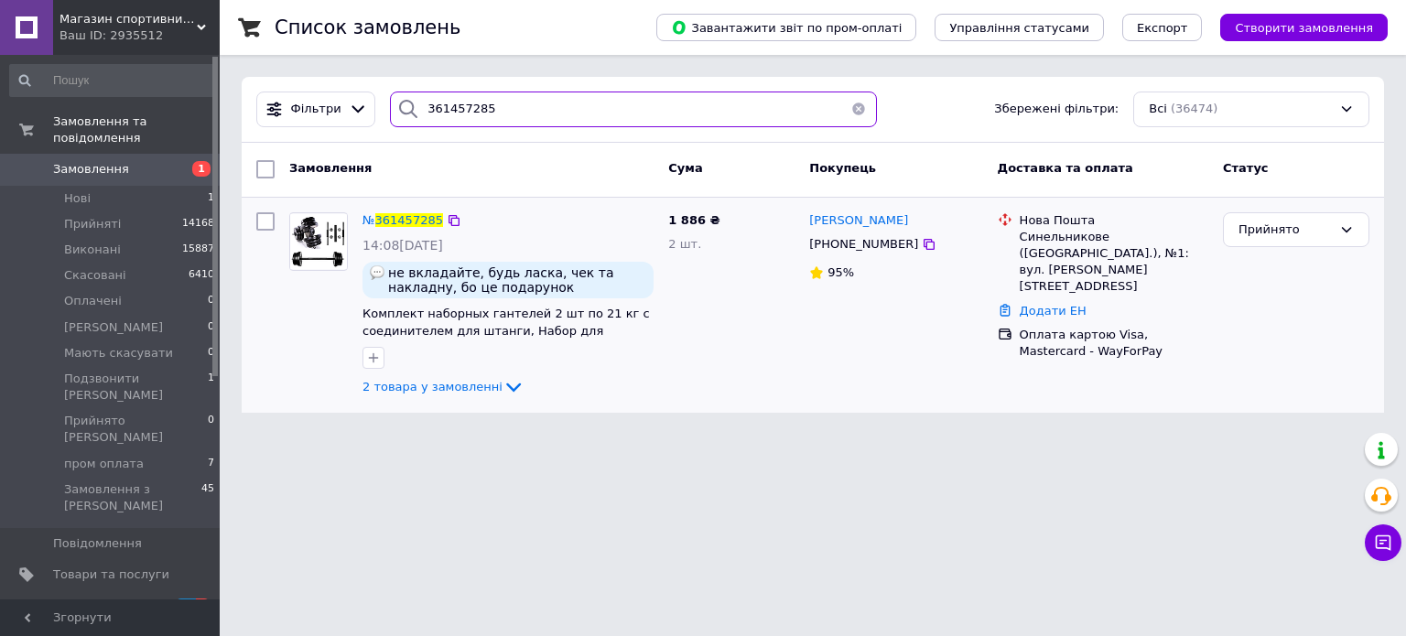
type input "361457285"
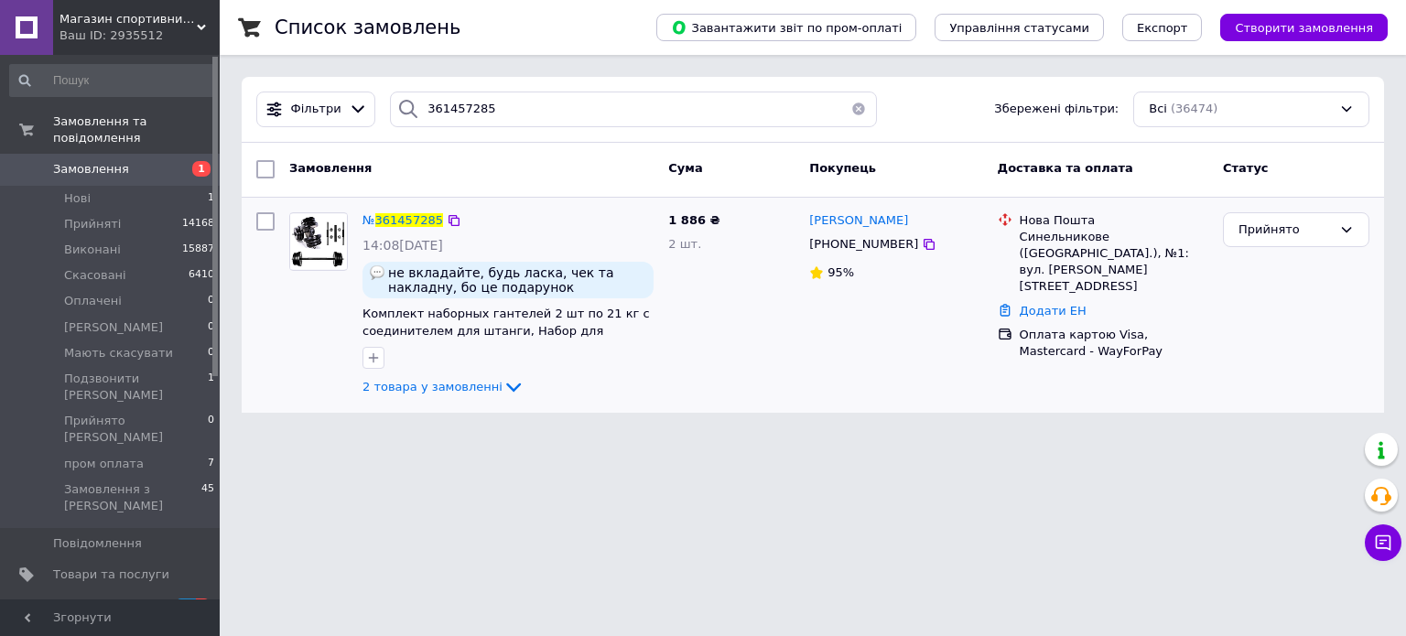
click at [322, 251] on img at bounding box center [318, 241] width 57 height 55
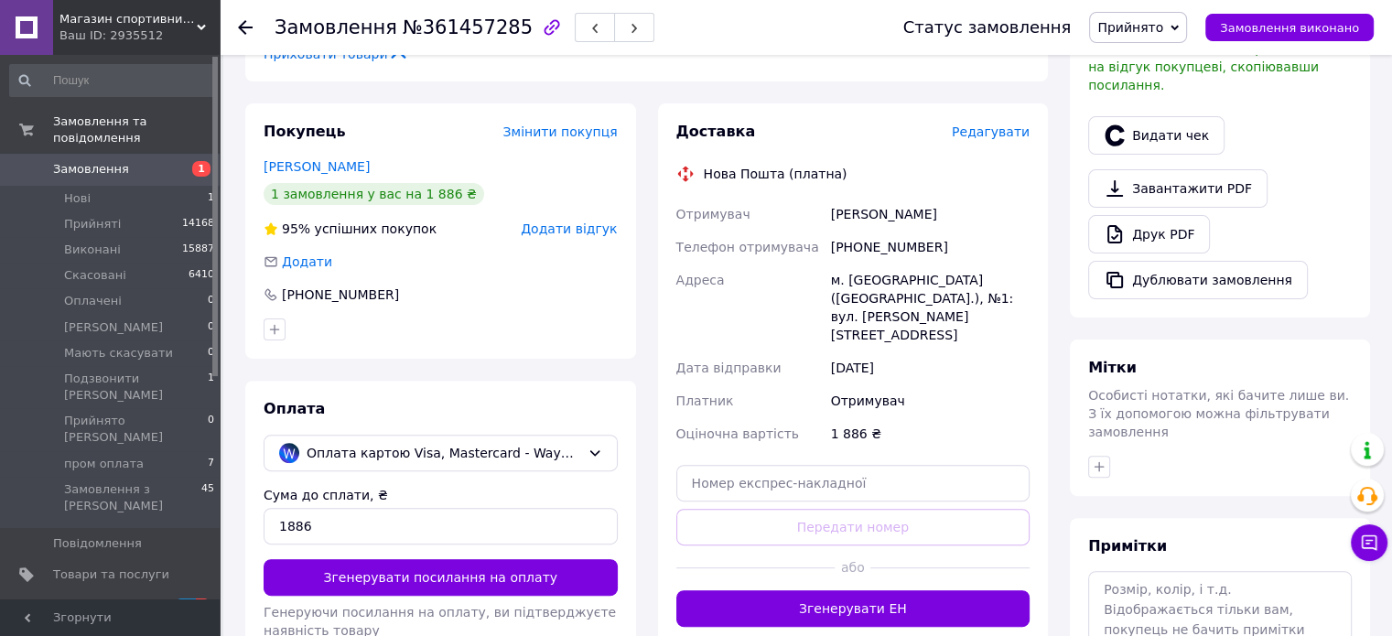
scroll to position [549, 0]
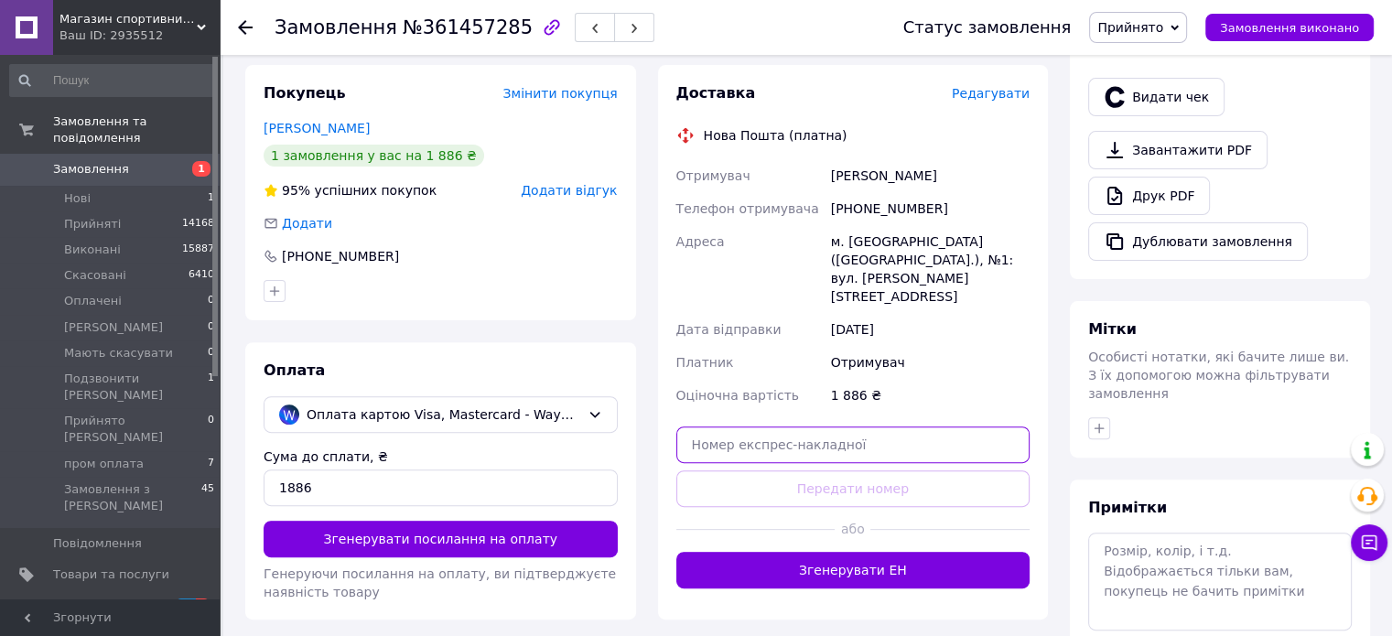
paste input "20451247087202"
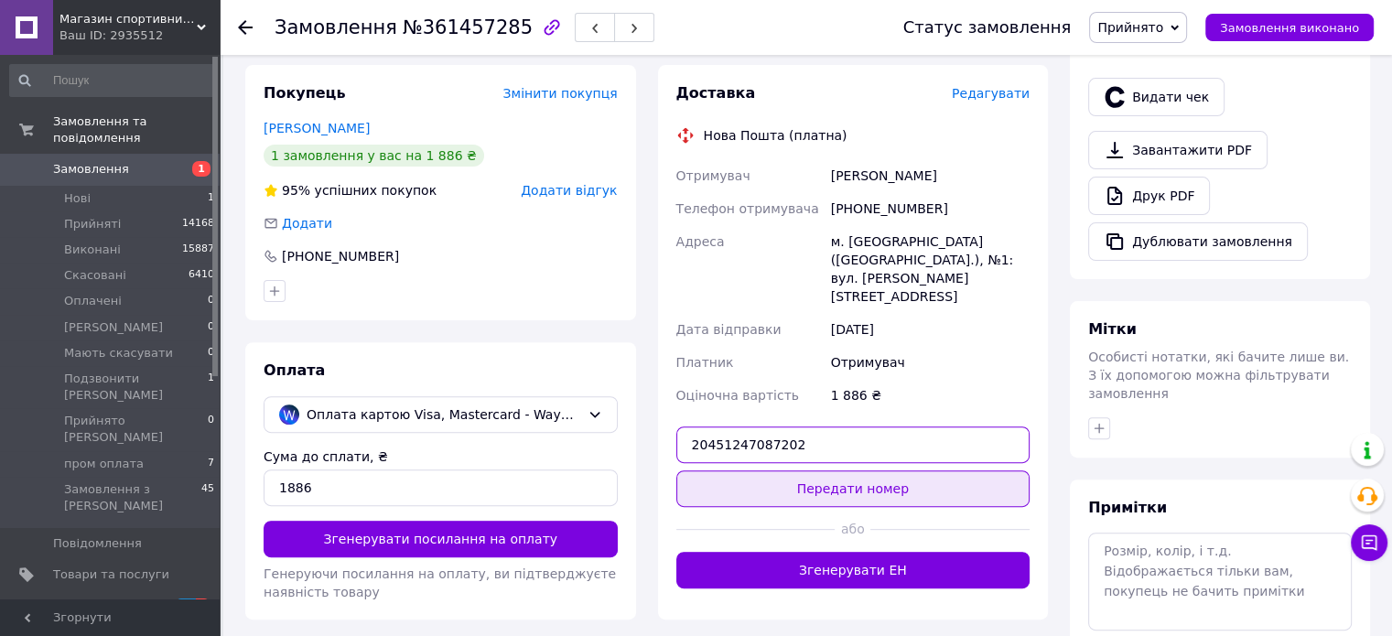
type input "20451247087202"
click at [827, 470] on button "Передати номер" at bounding box center [853, 488] width 354 height 37
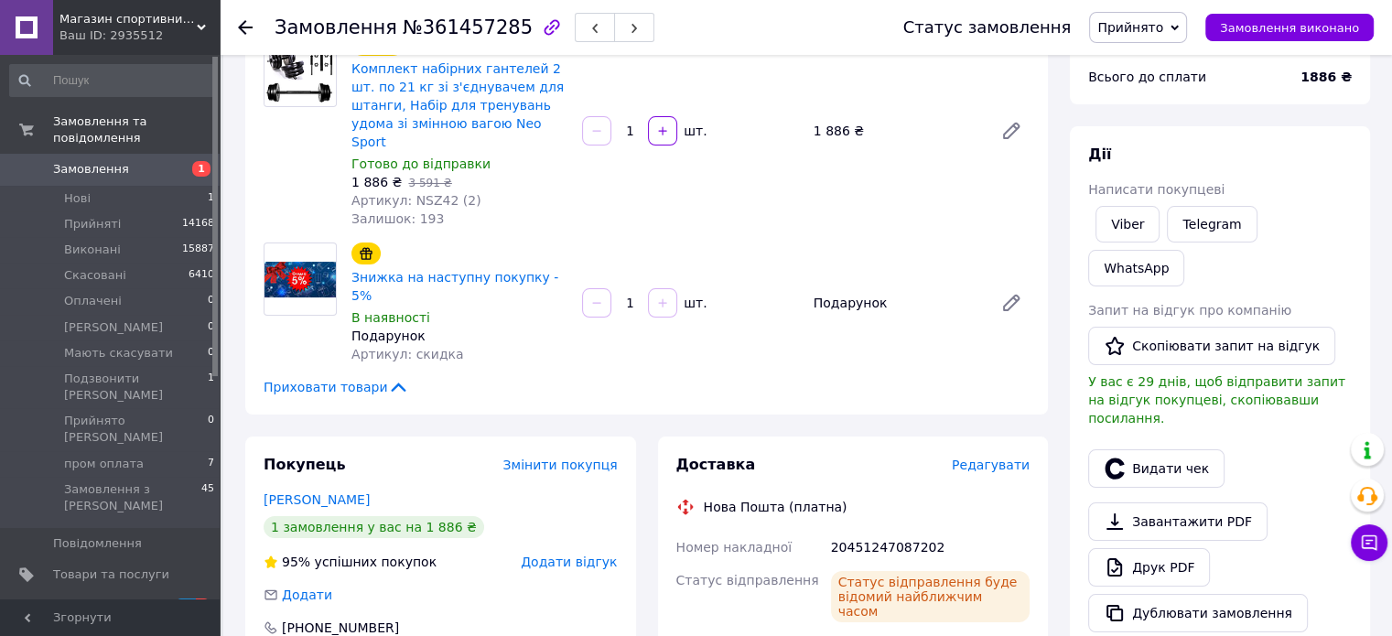
scroll to position [0, 0]
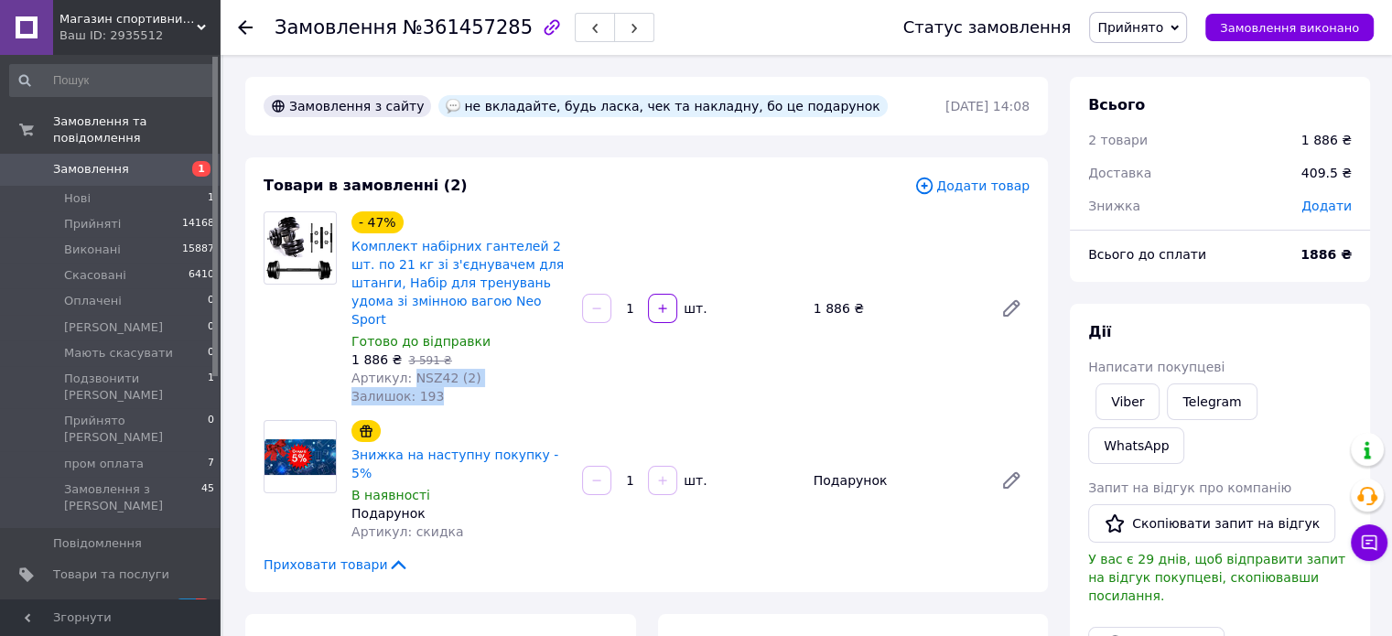
drag, startPoint x: 407, startPoint y: 362, endPoint x: 471, endPoint y: 373, distance: 65.0
click at [471, 373] on div "- 47% Комплект набірних гантелей 2 шт. по 21 кг зі з'єднувачем для штанги, Набі…" at bounding box center [459, 308] width 231 height 201
click at [476, 369] on div "Артикул: NSZ42 (2)" at bounding box center [459, 378] width 216 height 18
click at [421, 371] on span "Артикул: NSZ42 (2)" at bounding box center [416, 378] width 130 height 15
drag, startPoint x: 412, startPoint y: 362, endPoint x: 459, endPoint y: 366, distance: 47.7
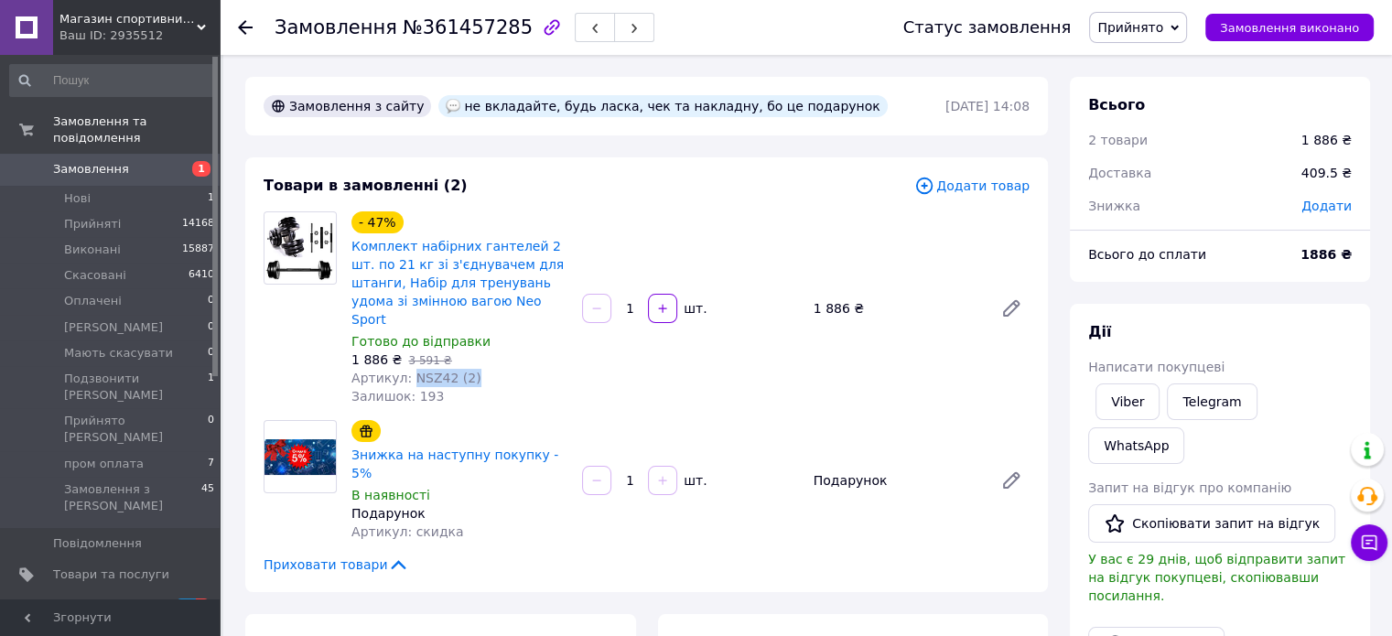
click at [459, 371] on span "Артикул: NSZ42 (2)" at bounding box center [416, 378] width 130 height 15
copy span "NSZ42 (2)"
click at [294, 314] on div at bounding box center [300, 308] width 88 height 194
drag, startPoint x: 1307, startPoint y: 252, endPoint x: 1340, endPoint y: 262, distance: 34.5
click at [1340, 262] on div "1886 ₴" at bounding box center [1326, 254] width 73 height 40
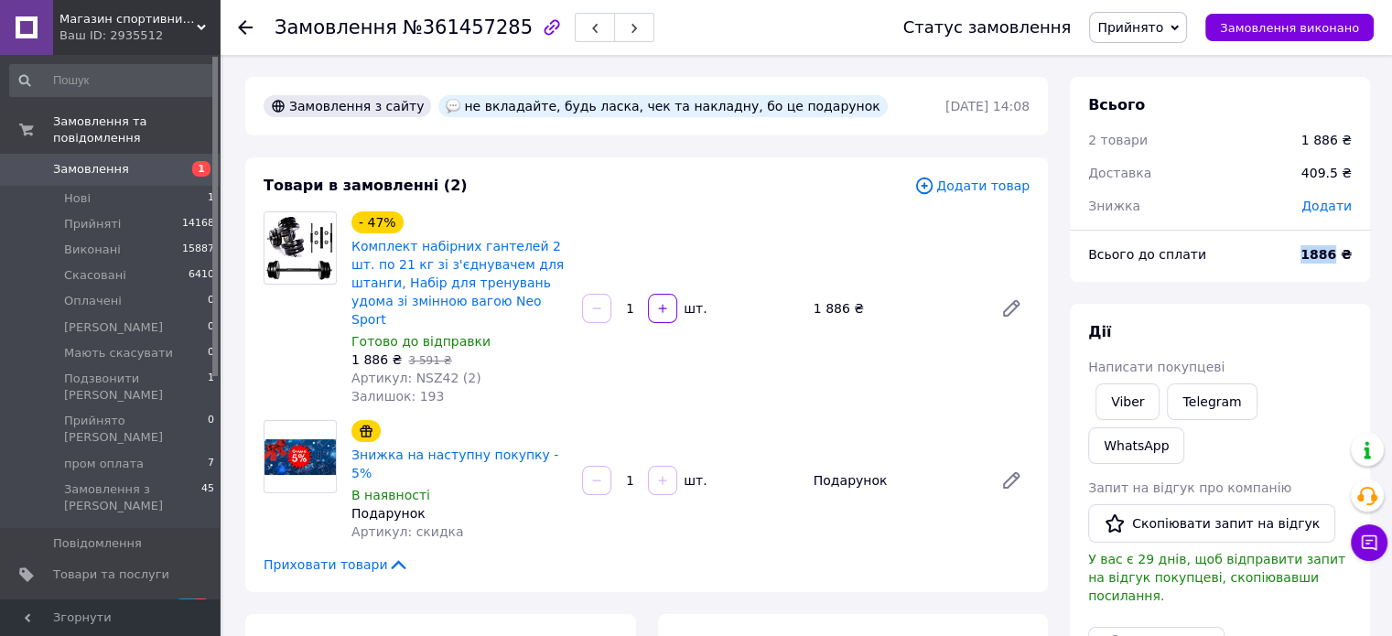
copy b "1886"
click at [1273, 254] on div "Всього до сплати" at bounding box center [1183, 254] width 212 height 40
click at [153, 161] on span "Замовлення" at bounding box center [111, 169] width 116 height 16
